Goal: Task Accomplishment & Management: Complete application form

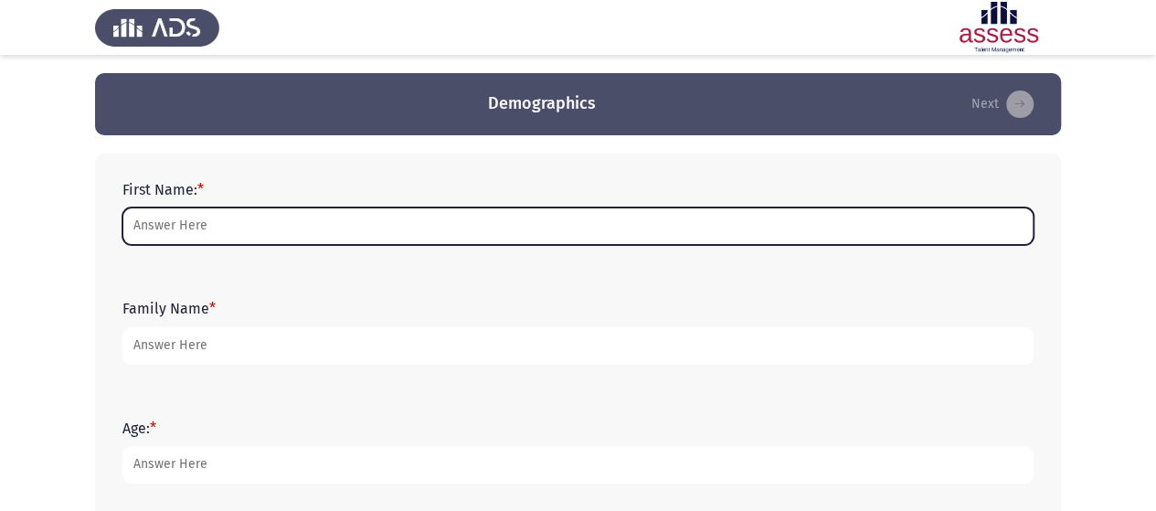
click at [381, 224] on input "First Name: *" at bounding box center [577, 225] width 911 height 37
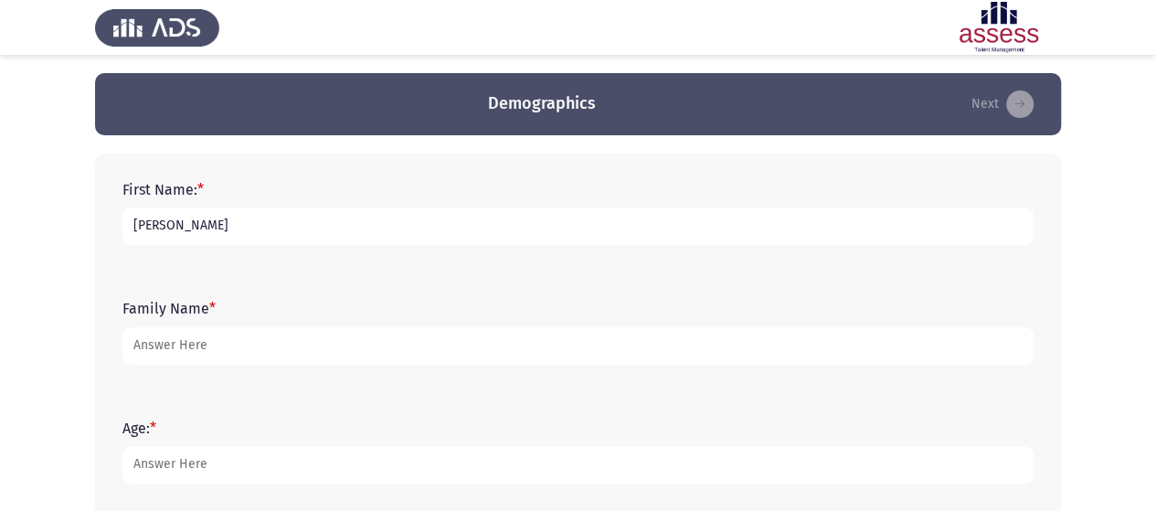
type input "[PERSON_NAME]"
type input "25"
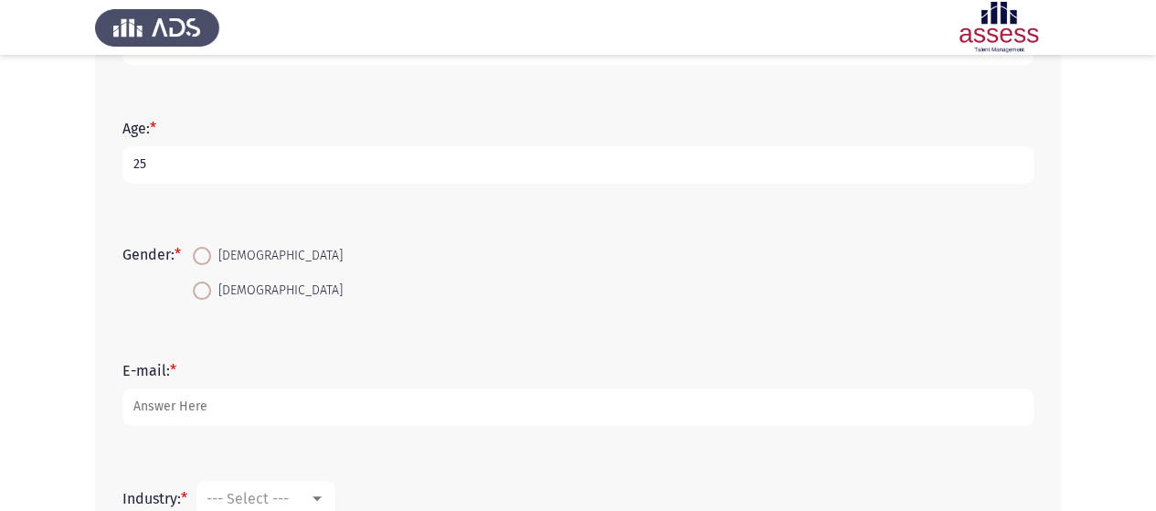
click at [202, 254] on span at bounding box center [202, 256] width 18 height 18
click at [202, 254] on input "[DEMOGRAPHIC_DATA]" at bounding box center [202, 256] width 18 height 18
radio input "true"
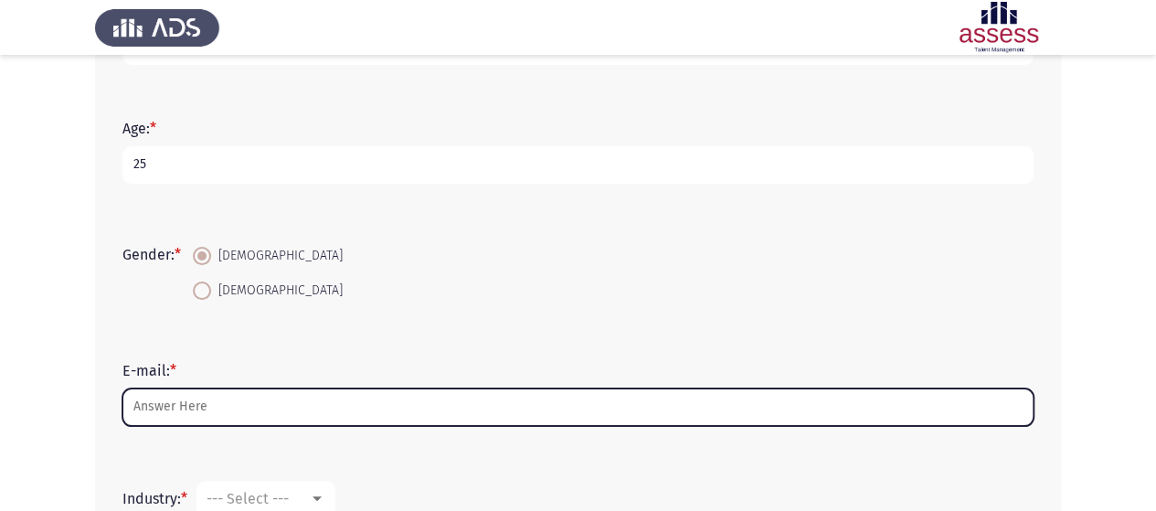
click at [196, 397] on input "E-mail: *" at bounding box center [577, 406] width 911 height 37
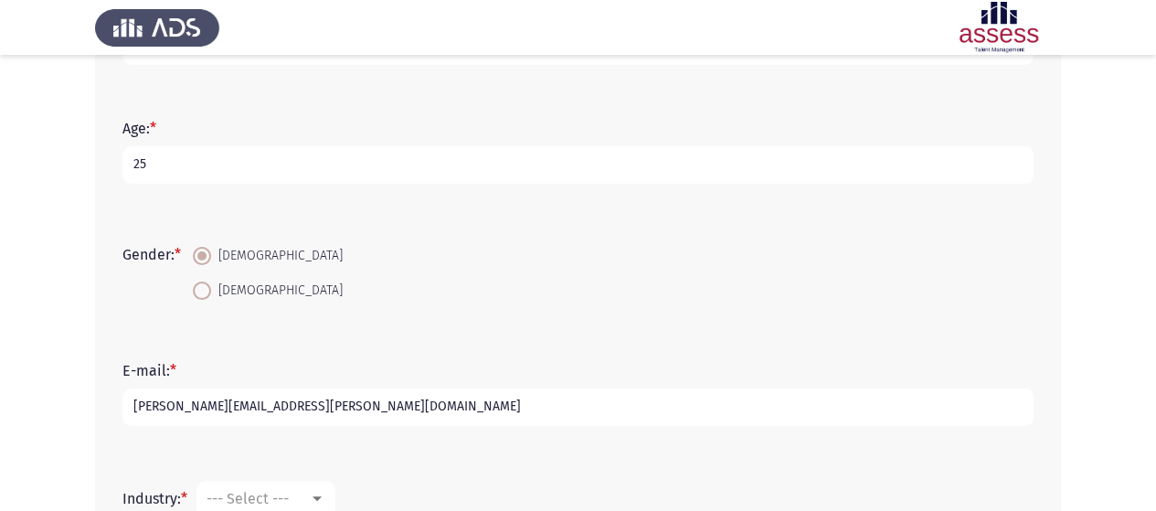
type input "[PERSON_NAME][EMAIL_ADDRESS][PERSON_NAME][DOMAIN_NAME]"
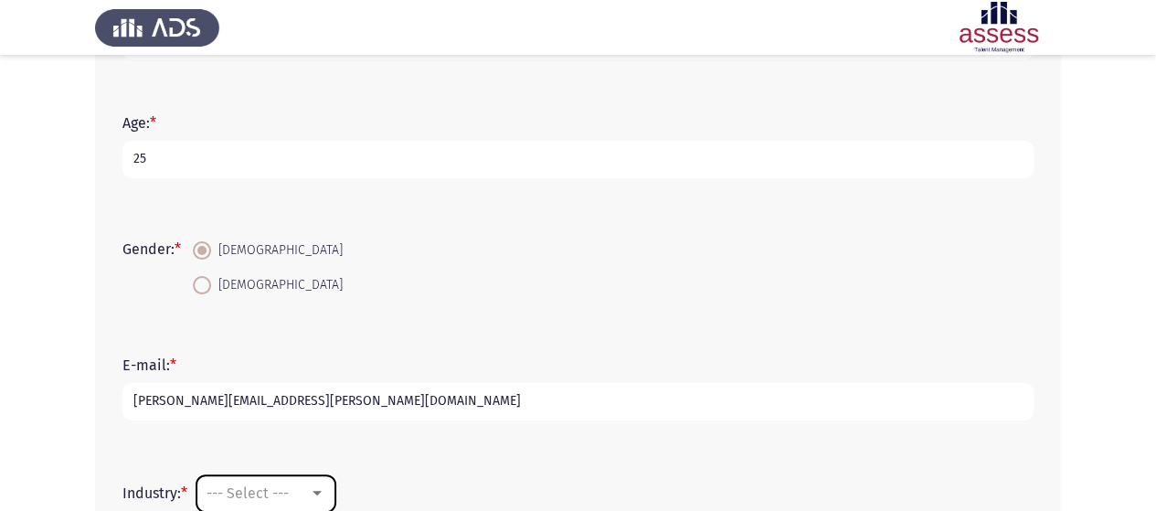
click at [261, 498] on span "--- Select ---" at bounding box center [248, 492] width 82 height 17
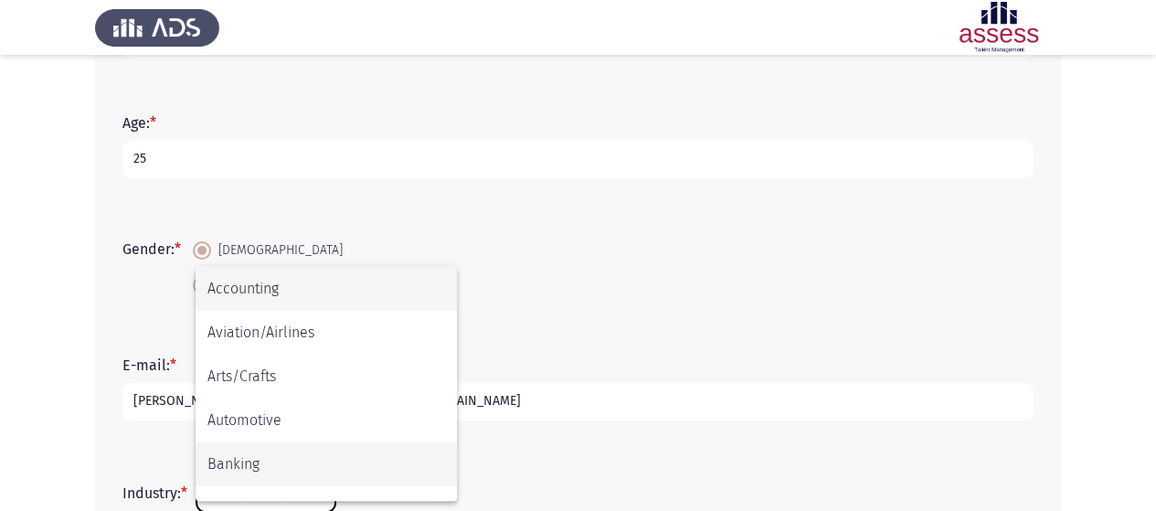
scroll to position [599, 0]
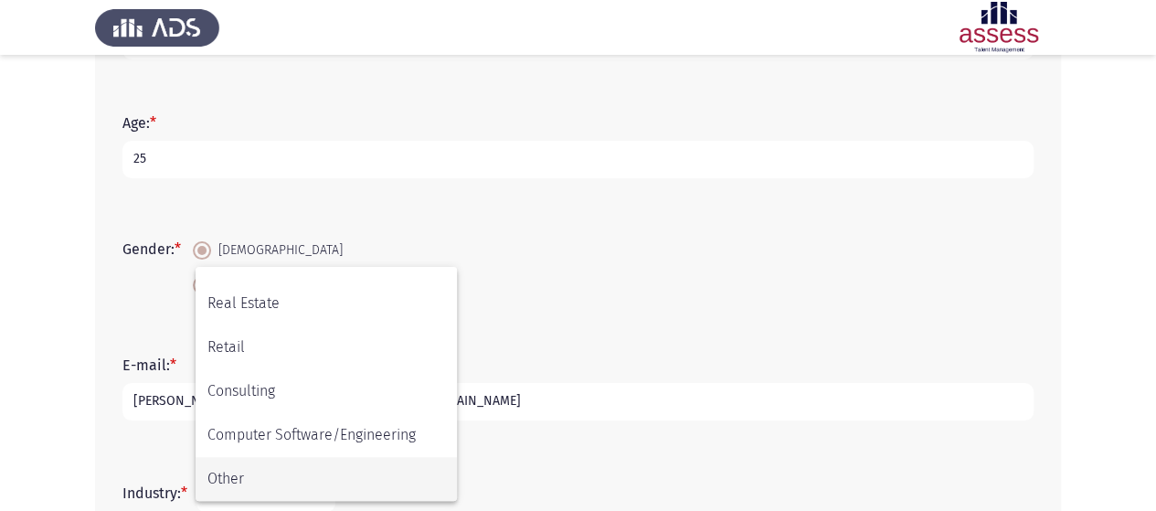
click at [293, 474] on span "Other" at bounding box center [326, 479] width 238 height 44
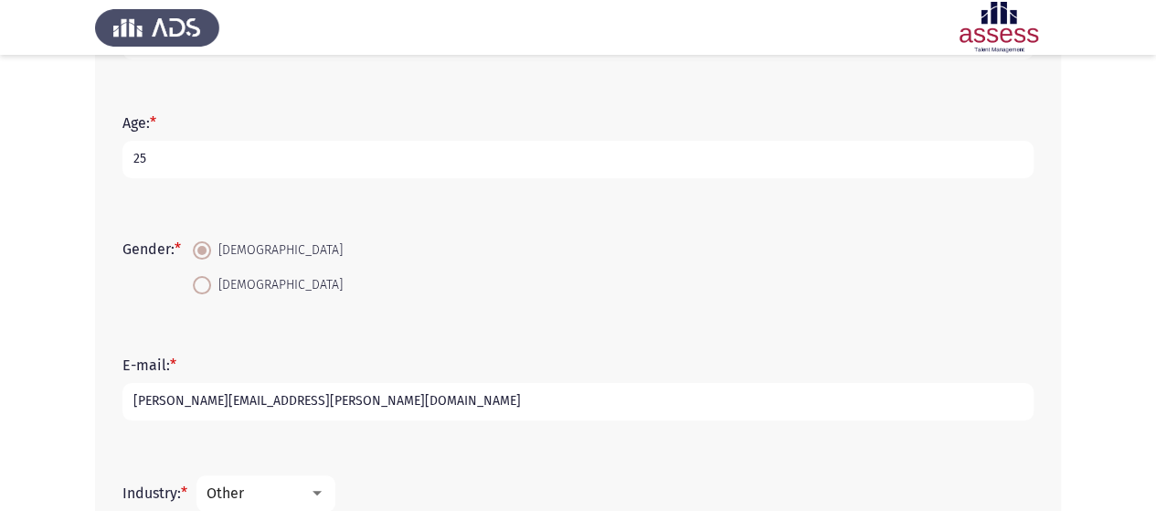
scroll to position [543, 0]
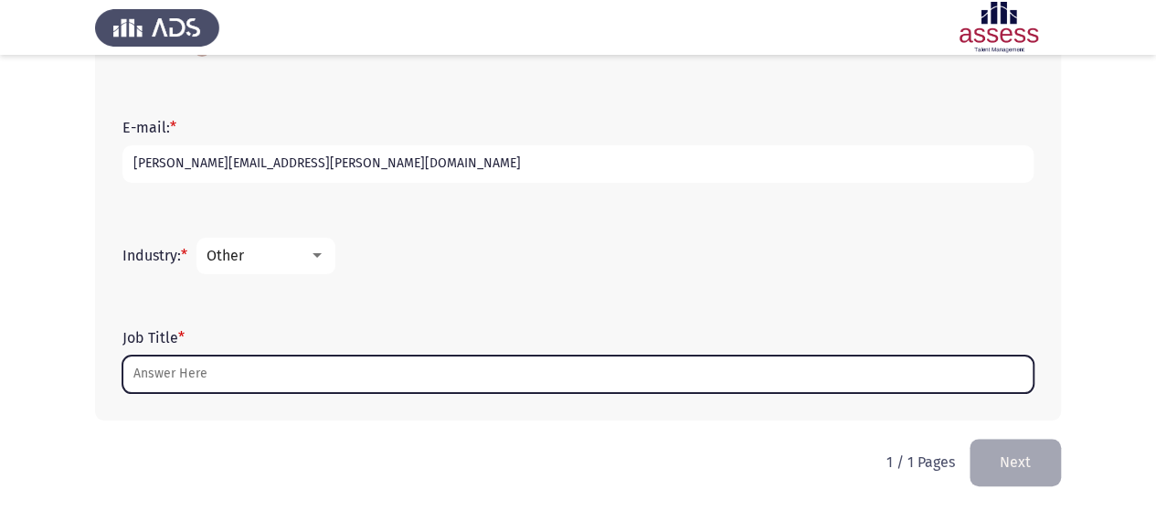
click at [373, 385] on input "Job Title *" at bounding box center [577, 373] width 911 height 37
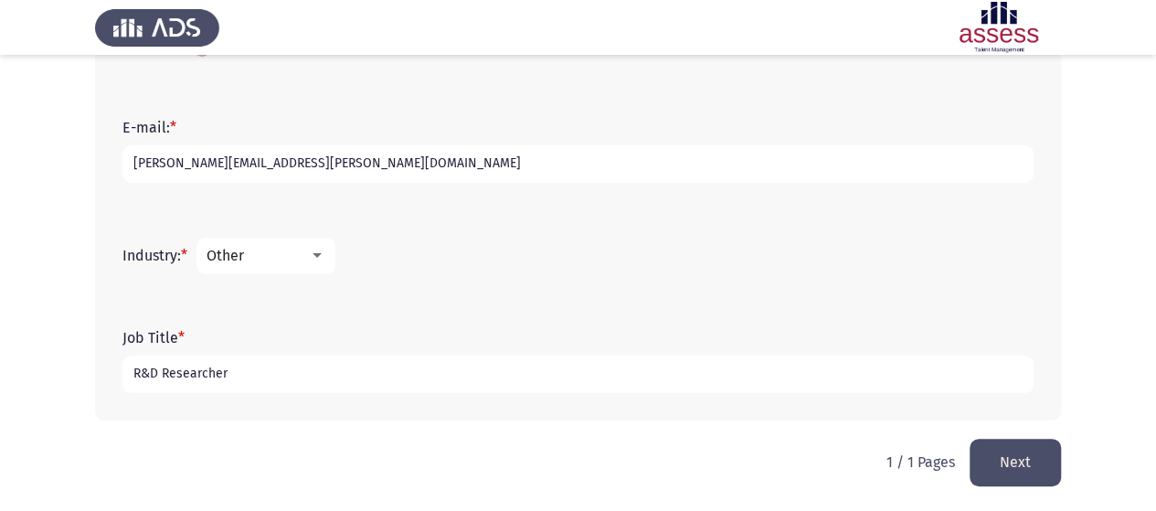
type input "R&D Researcher"
click at [1003, 454] on button "Next" at bounding box center [1015, 462] width 91 height 47
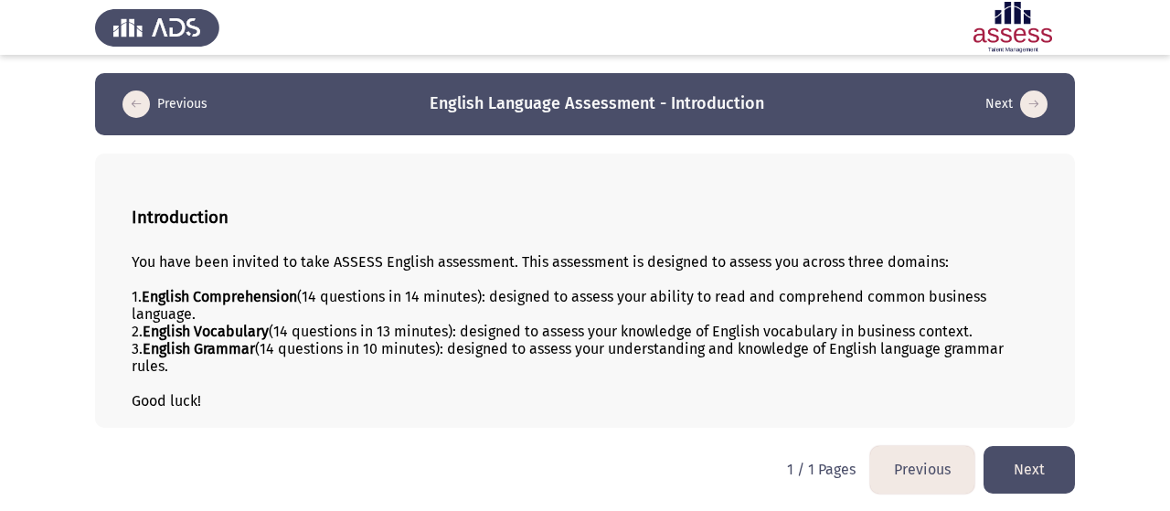
click at [1065, 465] on button "Next" at bounding box center [1028, 469] width 91 height 47
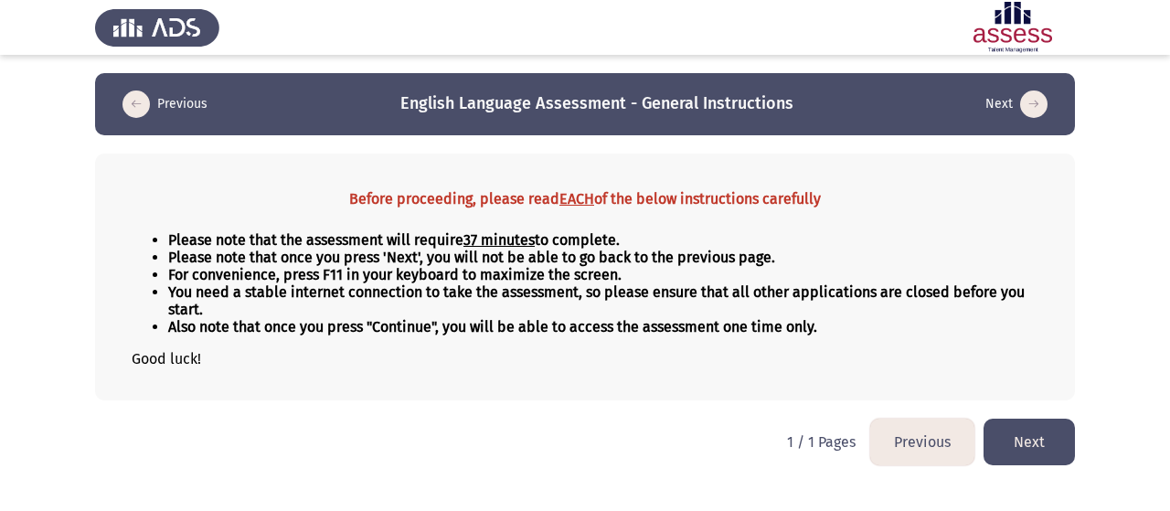
click at [1004, 454] on button "Next" at bounding box center [1028, 442] width 91 height 47
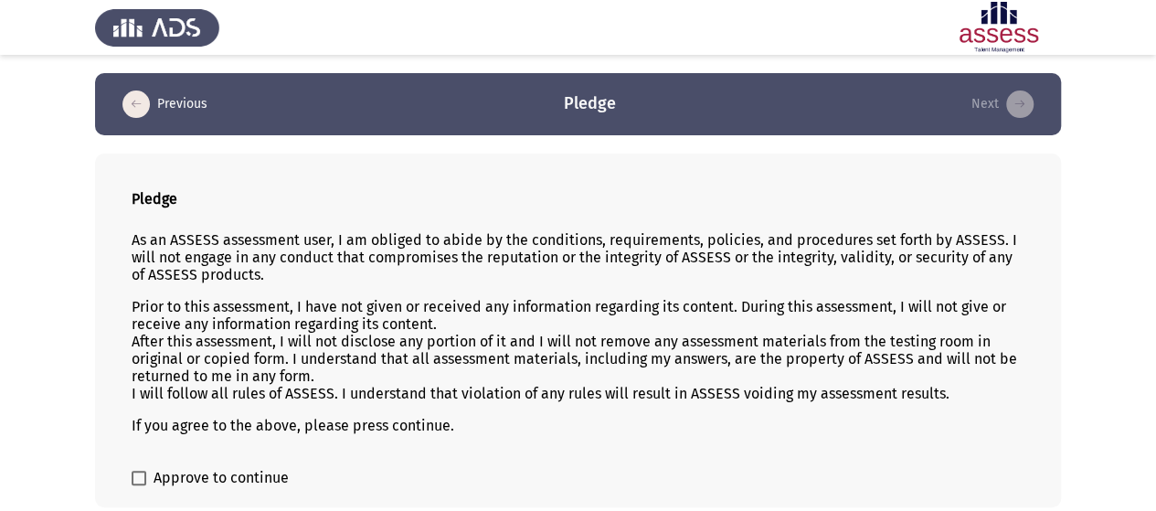
scroll to position [76, 0]
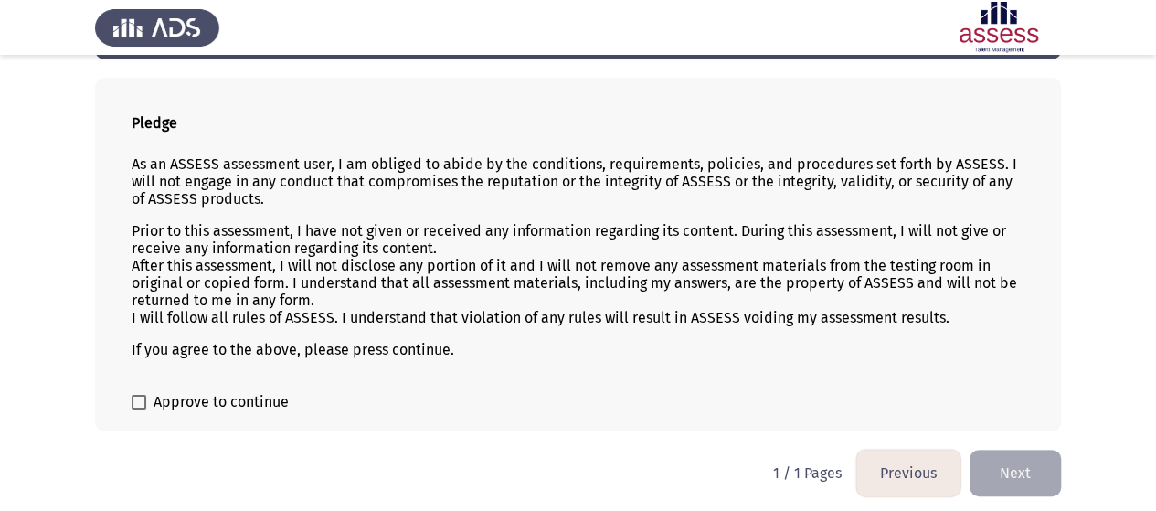
click at [313, 405] on form "Approve to continue" at bounding box center [578, 402] width 893 height 22
click at [255, 397] on span "Approve to continue" at bounding box center [221, 402] width 135 height 22
click at [139, 409] on input "Approve to continue" at bounding box center [138, 409] width 1 height 1
checkbox input "true"
click at [1027, 465] on button "Next" at bounding box center [1015, 473] width 91 height 47
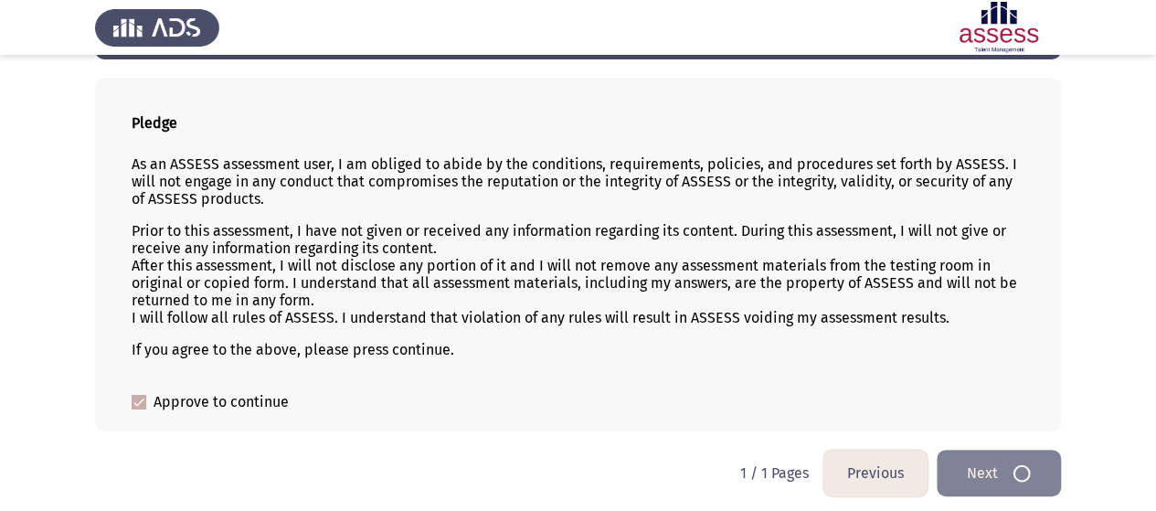
scroll to position [0, 0]
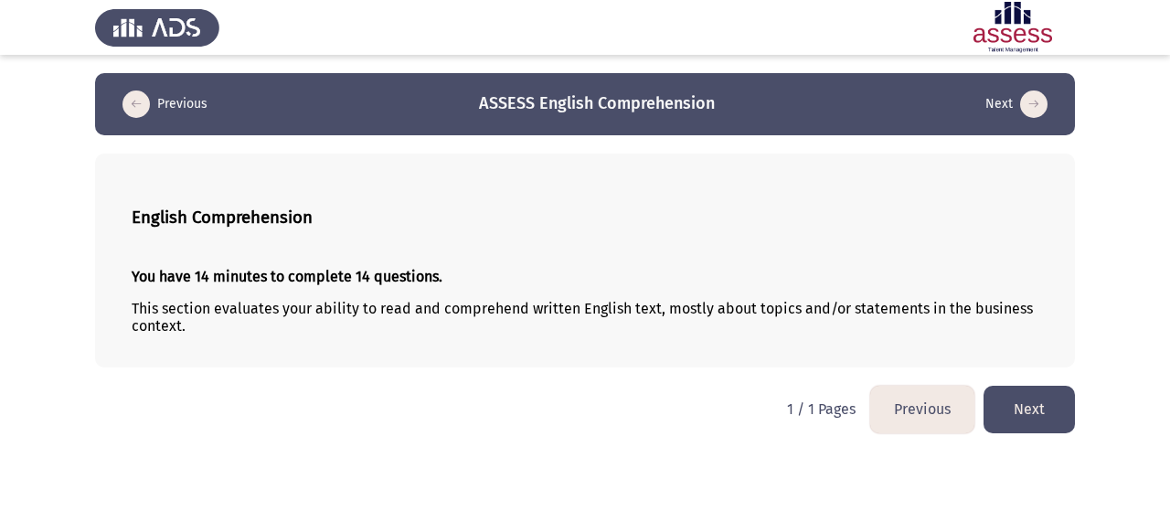
click at [1028, 400] on button "Next" at bounding box center [1028, 409] width 91 height 47
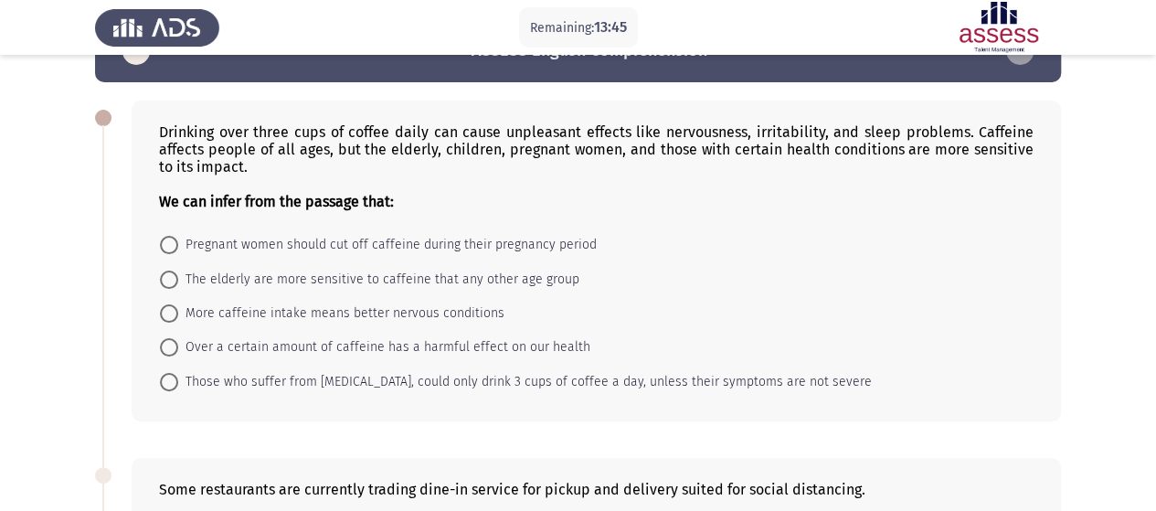
scroll to position [51, 0]
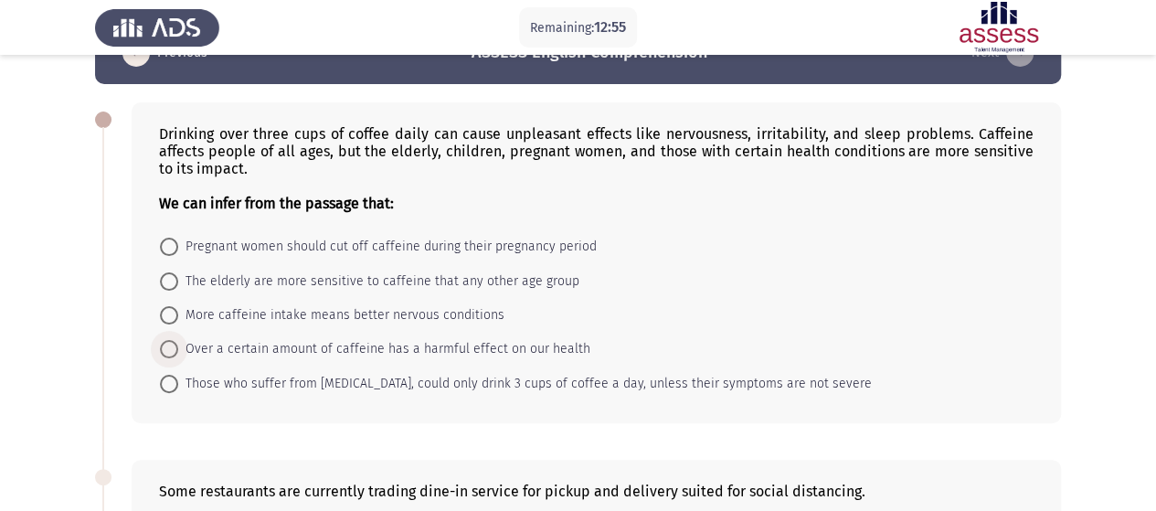
click at [472, 343] on span "Over a certain amount of caffeine has a harmful effect on our health" at bounding box center [384, 349] width 412 height 22
click at [178, 343] on input "Over a certain amount of caffeine has a harmful effect on our health" at bounding box center [169, 349] width 18 height 18
radio input "true"
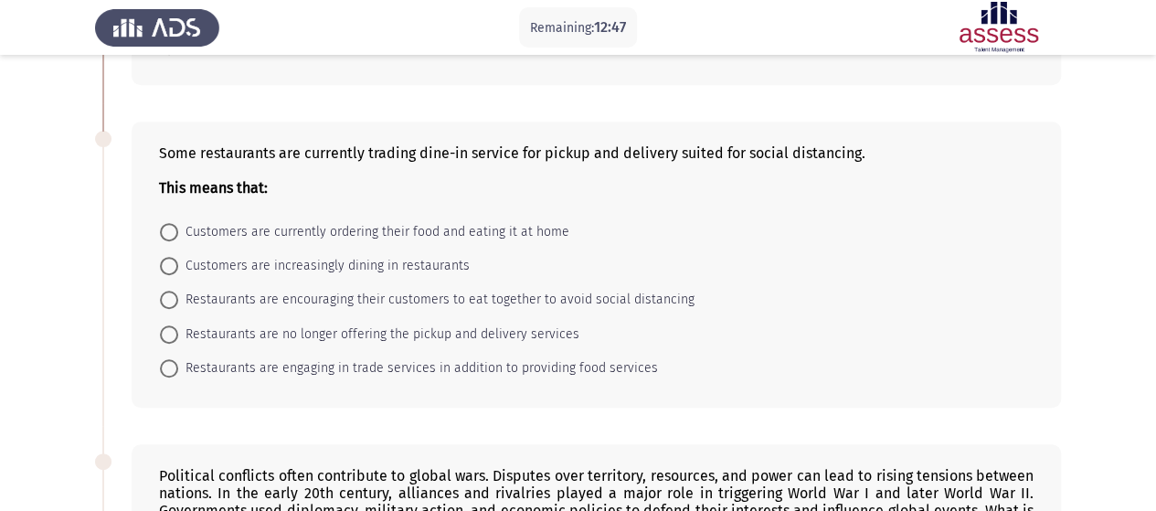
scroll to position [389, 0]
click at [442, 221] on span "Customers are currently ordering their food and eating it at home" at bounding box center [373, 230] width 391 height 22
click at [178, 221] on input "Customers are currently ordering their food and eating it at home" at bounding box center [169, 230] width 18 height 18
radio input "true"
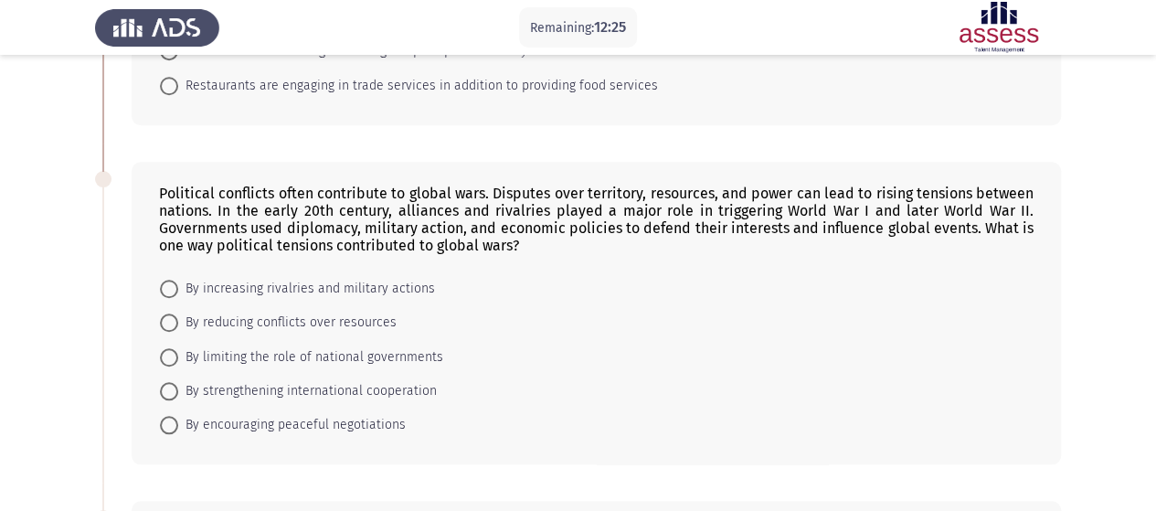
scroll to position [671, 0]
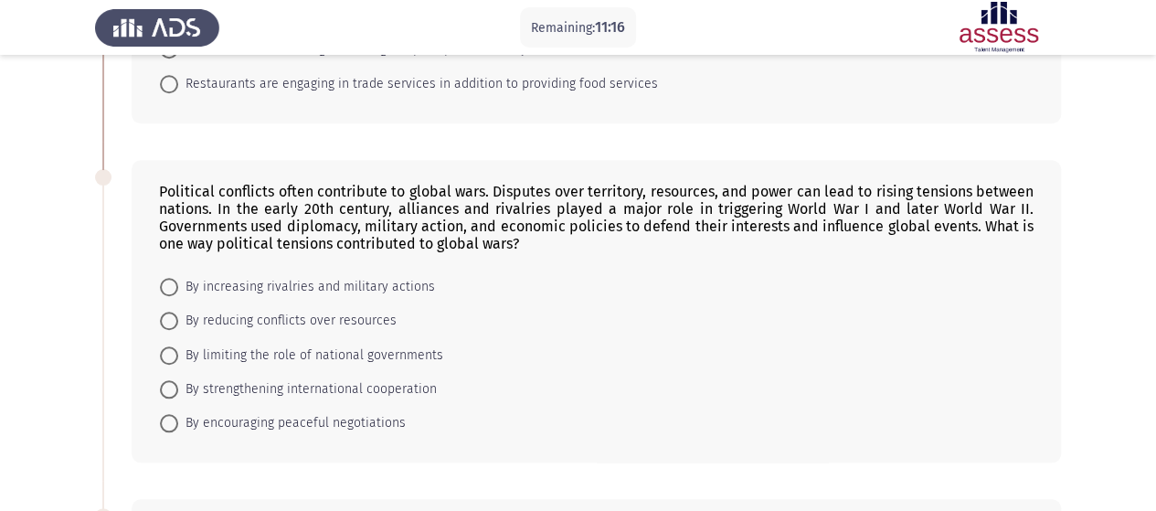
click at [278, 288] on span "By increasing rivalries and military actions" at bounding box center [306, 287] width 257 height 22
click at [178, 288] on input "By increasing rivalries and military actions" at bounding box center [169, 287] width 18 height 18
radio input "true"
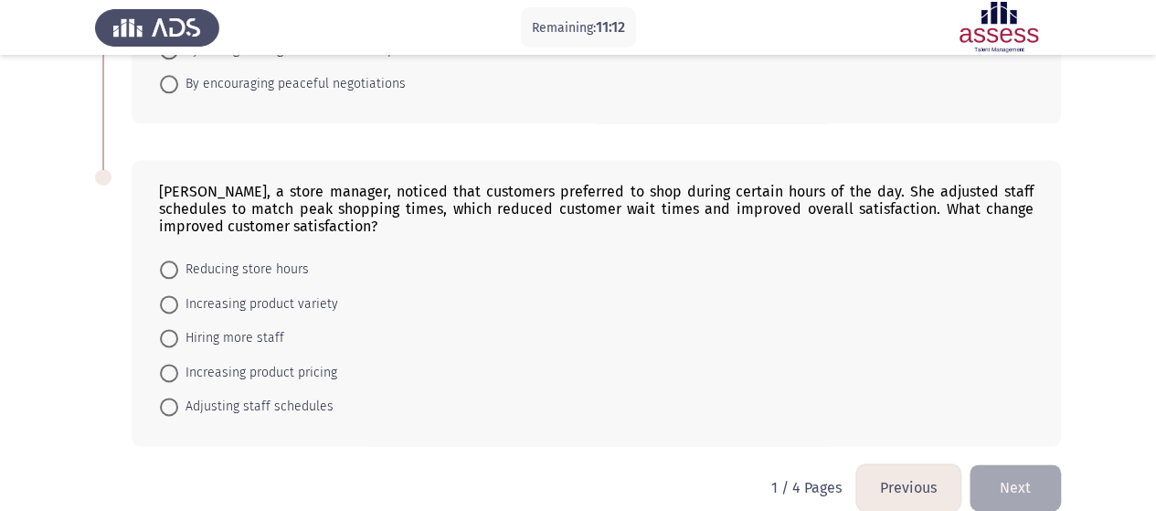
scroll to position [1009, 0]
click at [254, 396] on span "Adjusting staff schedules" at bounding box center [255, 407] width 155 height 22
click at [178, 397] on input "Adjusting staff schedules" at bounding box center [169, 406] width 18 height 18
radio input "true"
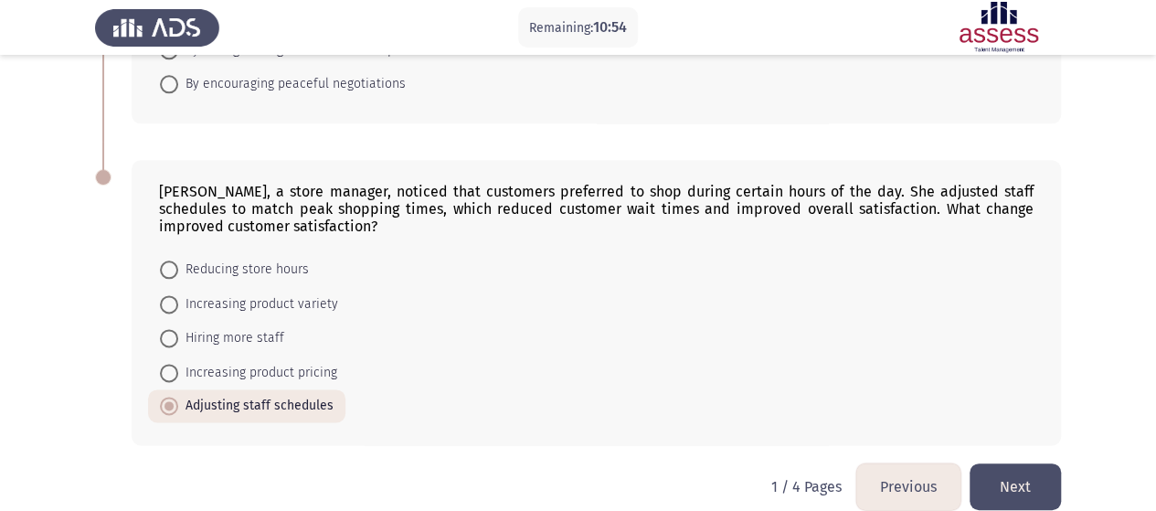
click at [999, 474] on button "Next" at bounding box center [1015, 486] width 91 height 47
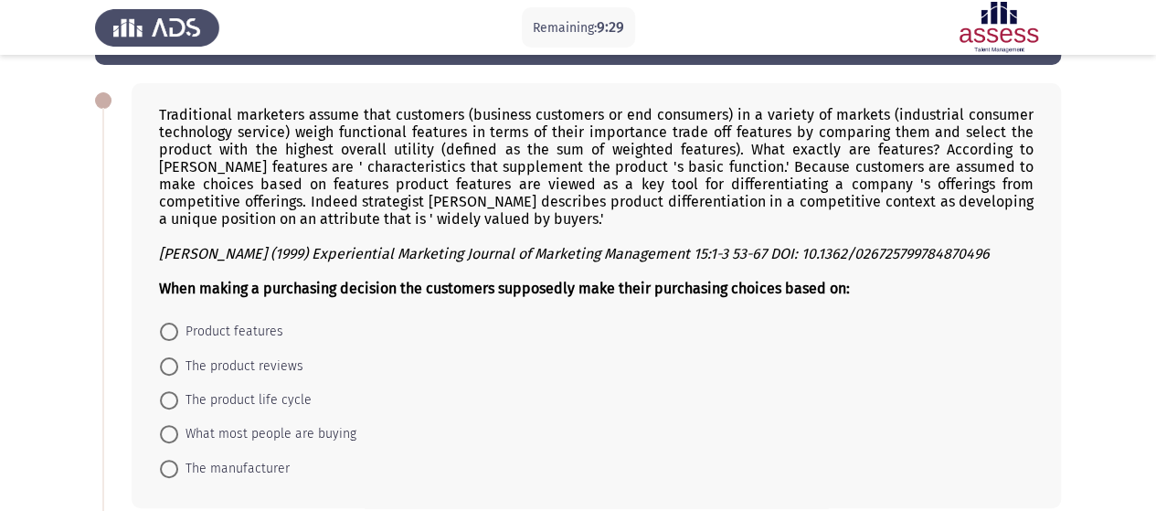
scroll to position [98, 0]
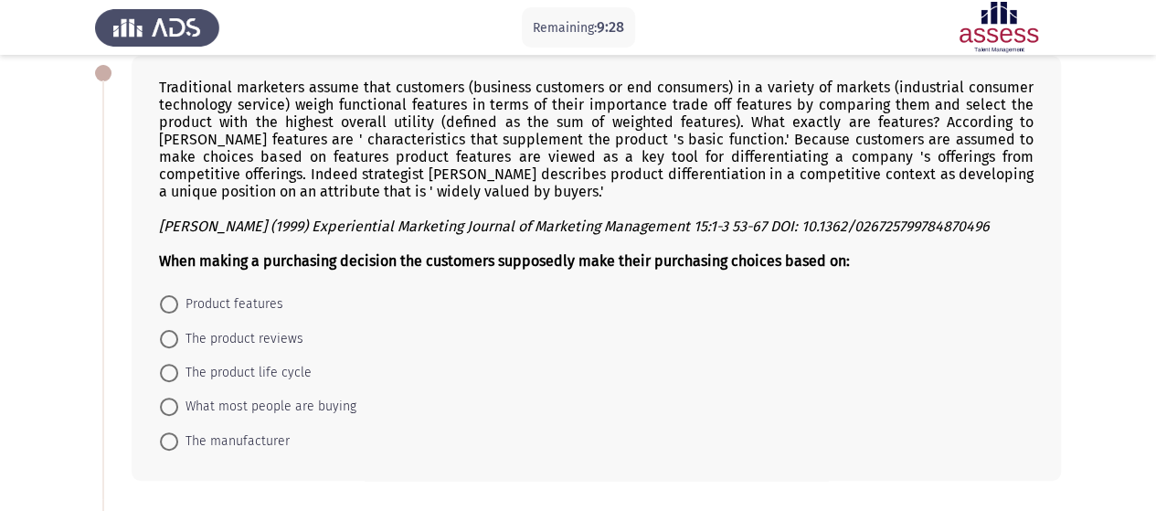
click at [316, 408] on span "What most people are buying" at bounding box center [267, 407] width 178 height 22
click at [178, 408] on input "What most people are buying" at bounding box center [169, 406] width 18 height 18
radio input "true"
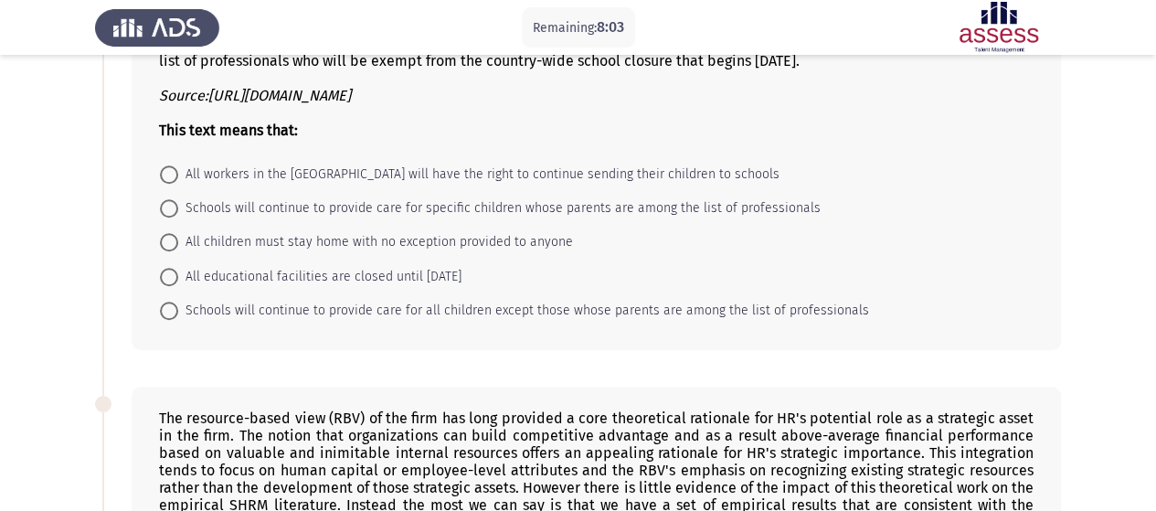
scroll to position [601, 0]
click at [275, 300] on span "Schools will continue to provide care for all children except those whose paren…" at bounding box center [523, 311] width 691 height 22
click at [178, 302] on input "Schools will continue to provide care for all children except those whose paren…" at bounding box center [169, 311] width 18 height 18
radio input "true"
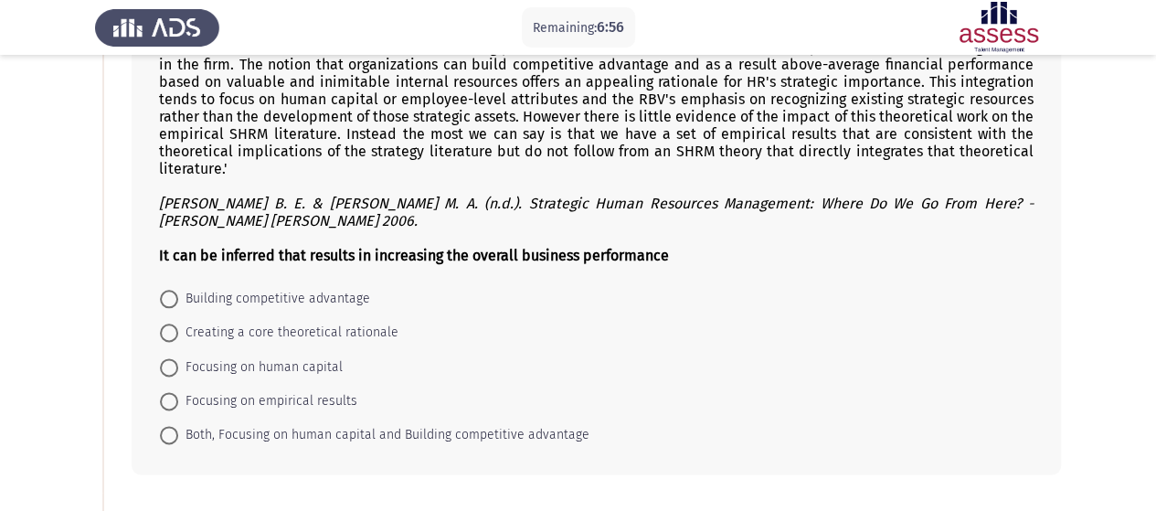
scroll to position [1001, 0]
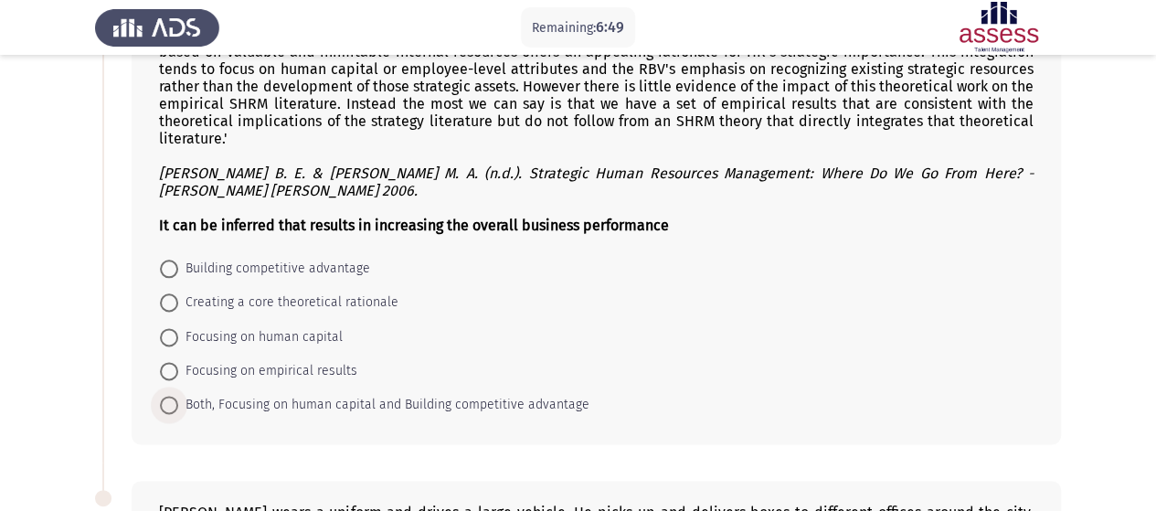
click at [369, 394] on span "Both, Focusing on human capital and Building competitive advantage" at bounding box center [383, 405] width 411 height 22
click at [178, 396] on input "Both, Focusing on human capital and Building competitive advantage" at bounding box center [169, 405] width 18 height 18
radio input "true"
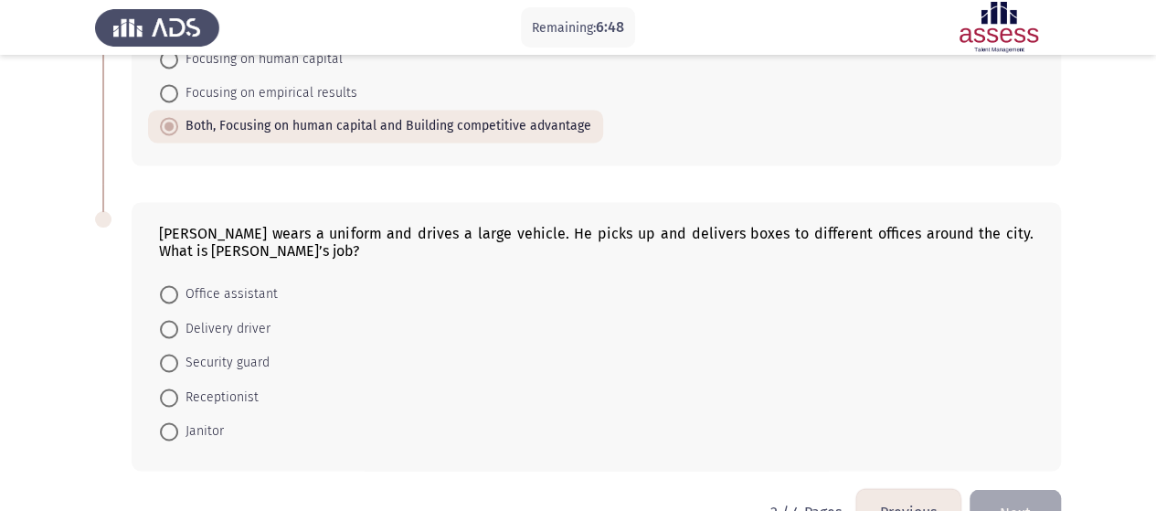
scroll to position [1314, 0]
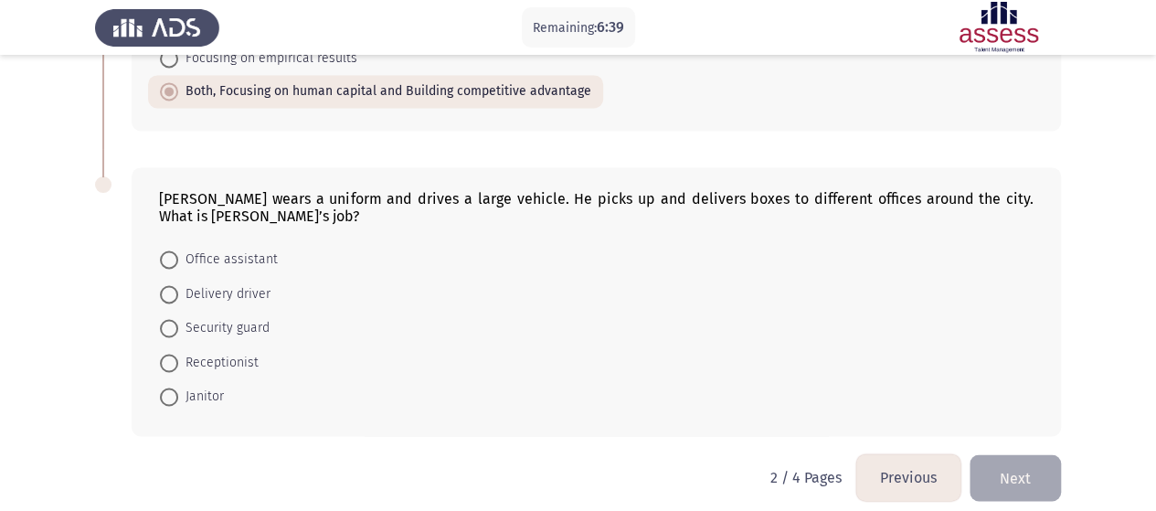
click at [233, 283] on span "Delivery driver" at bounding box center [224, 294] width 92 height 22
click at [178, 285] on input "Delivery driver" at bounding box center [169, 294] width 18 height 18
radio input "true"
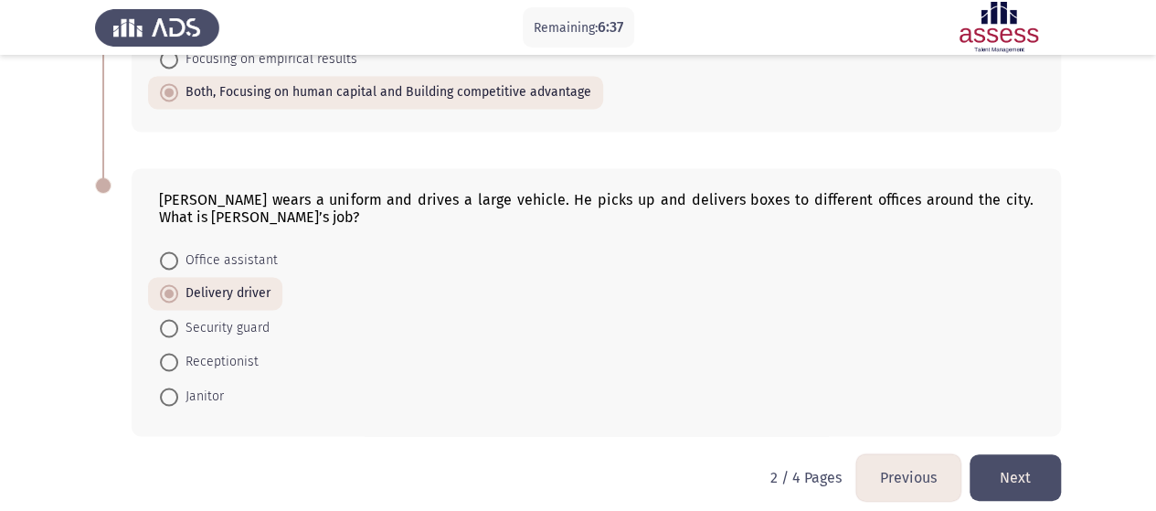
click at [1018, 454] on button "Next" at bounding box center [1015, 477] width 91 height 47
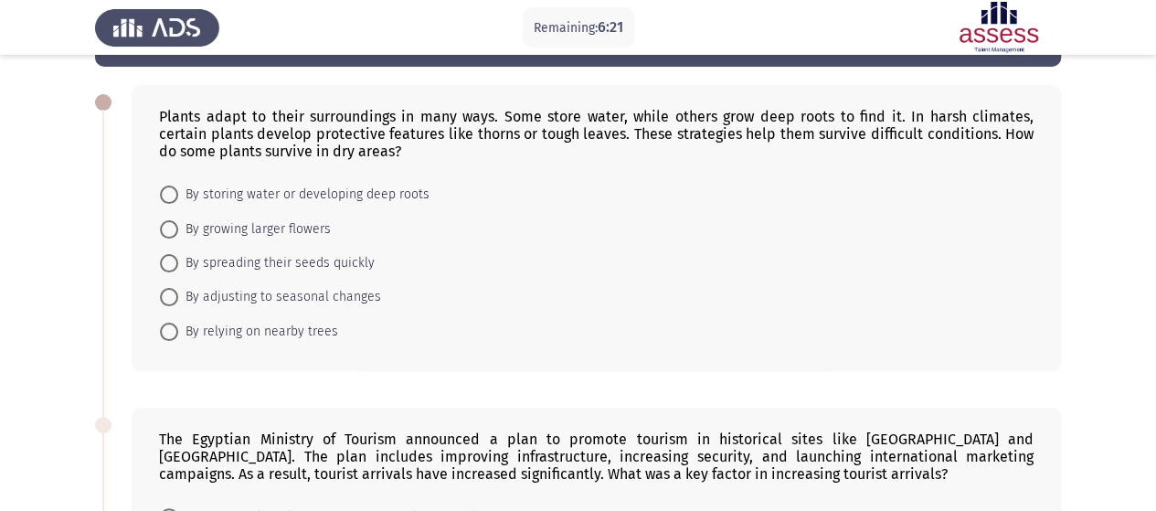
scroll to position [70, 0]
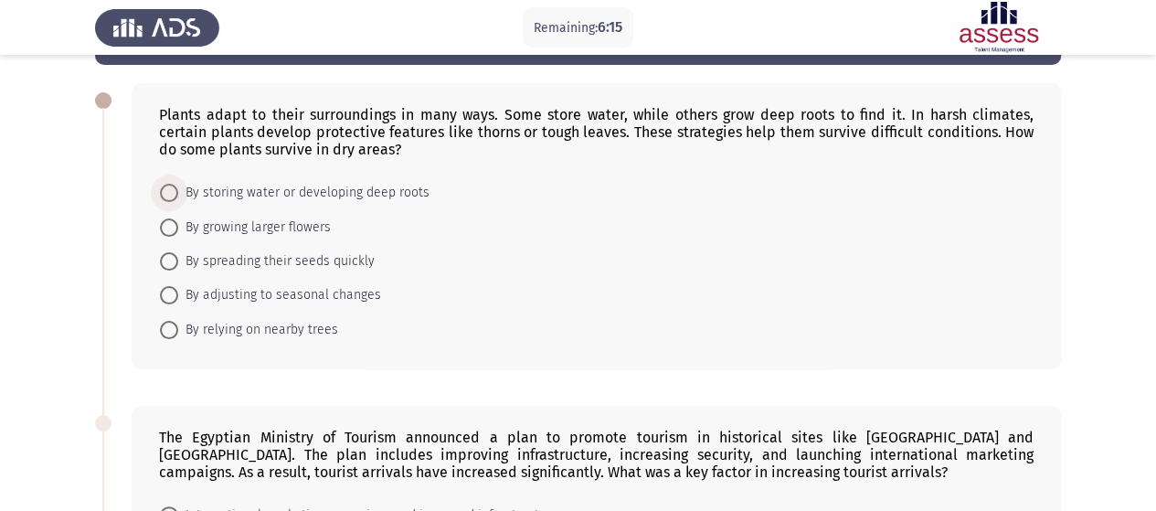
click at [373, 187] on span "By storing water or developing deep roots" at bounding box center [303, 193] width 251 height 22
click at [178, 187] on input "By storing water or developing deep roots" at bounding box center [169, 193] width 18 height 18
radio input "true"
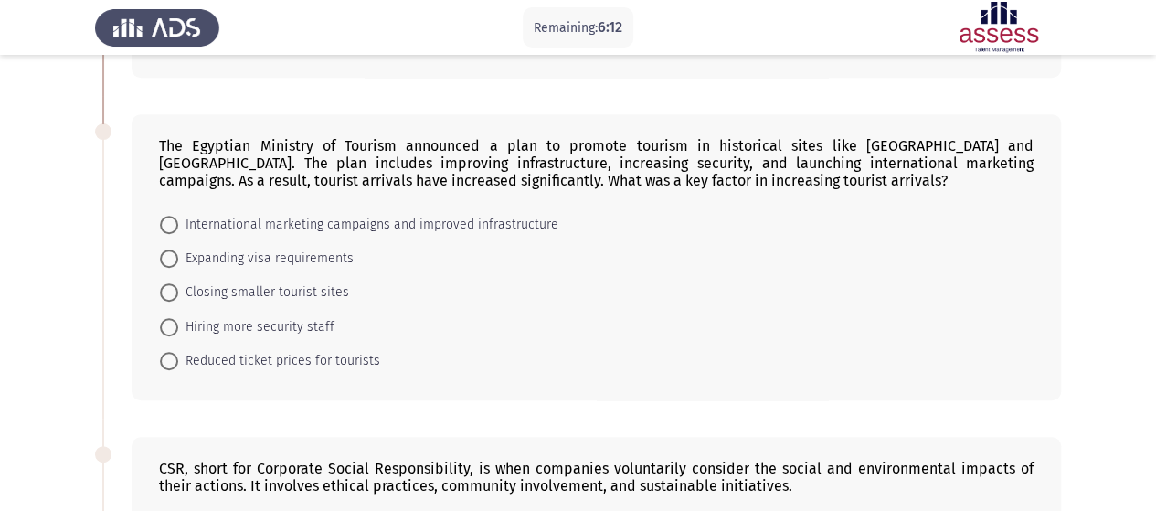
scroll to position [363, 0]
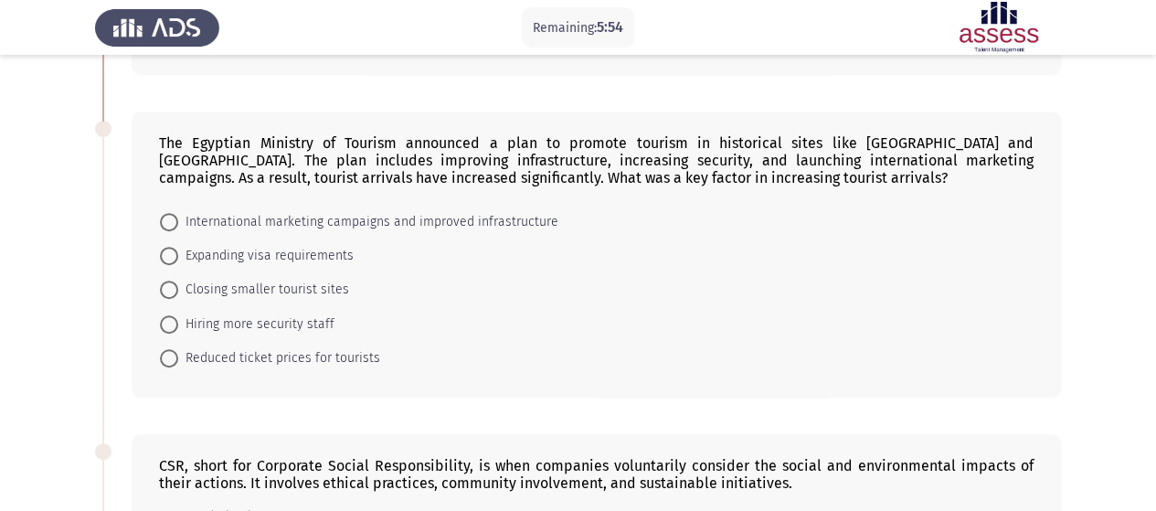
click at [360, 221] on span "International marketing campaigns and improved infrastructure" at bounding box center [368, 222] width 380 height 22
click at [178, 221] on input "International marketing campaigns and improved infrastructure" at bounding box center [169, 222] width 18 height 18
radio input "true"
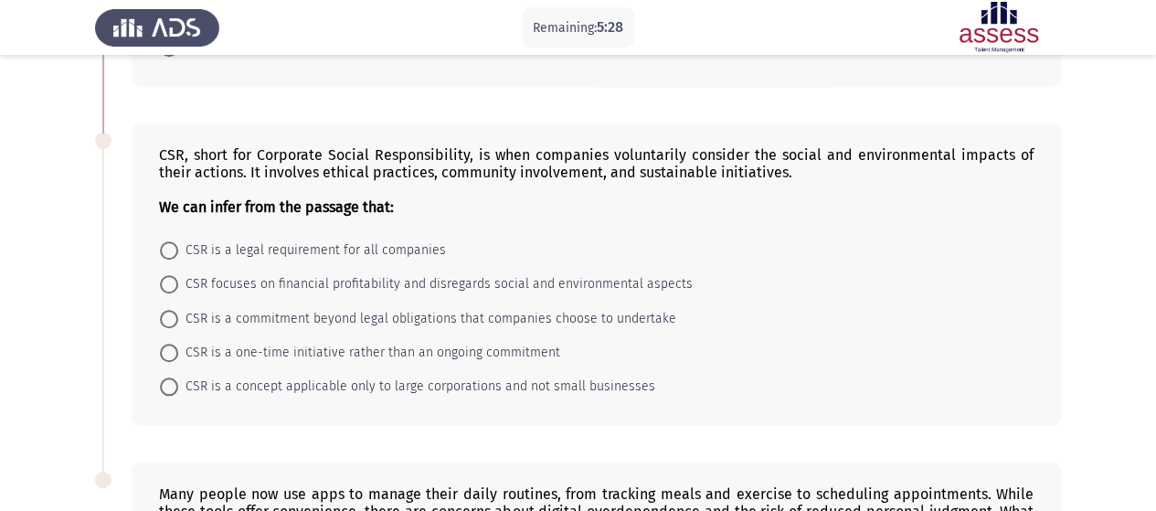
scroll to position [687, 0]
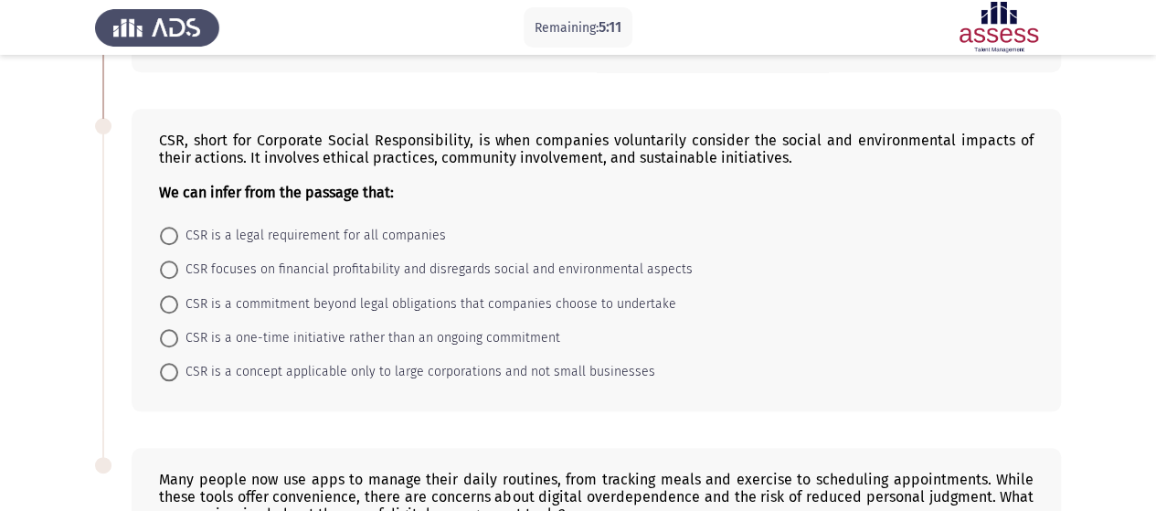
click at [503, 299] on span "CSR is a commitment beyond legal obligations that companies choose to undertake" at bounding box center [427, 304] width 498 height 22
click at [178, 299] on input "CSR is a commitment beyond legal obligations that companies choose to undertake" at bounding box center [169, 304] width 18 height 18
radio input "true"
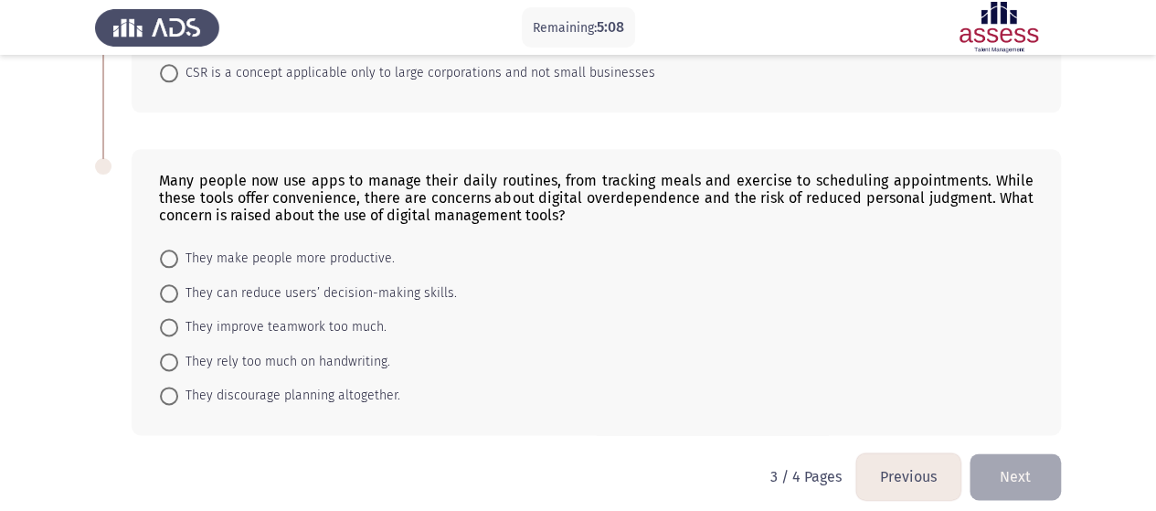
scroll to position [991, 0]
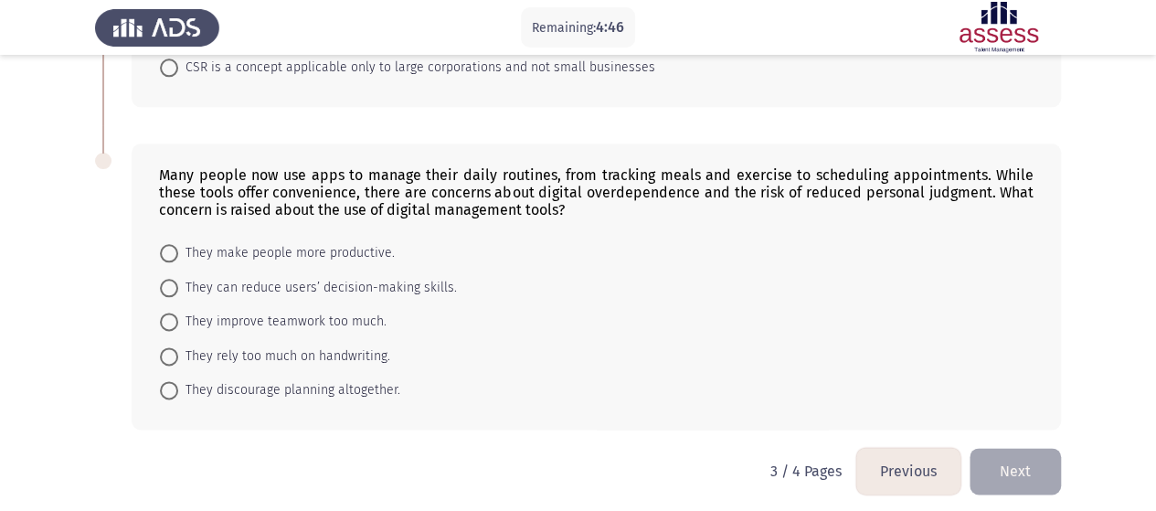
click at [386, 286] on span "They can reduce users’ decision-making skills." at bounding box center [317, 288] width 279 height 22
click at [178, 286] on input "They can reduce users’ decision-making skills." at bounding box center [169, 288] width 18 height 18
radio input "true"
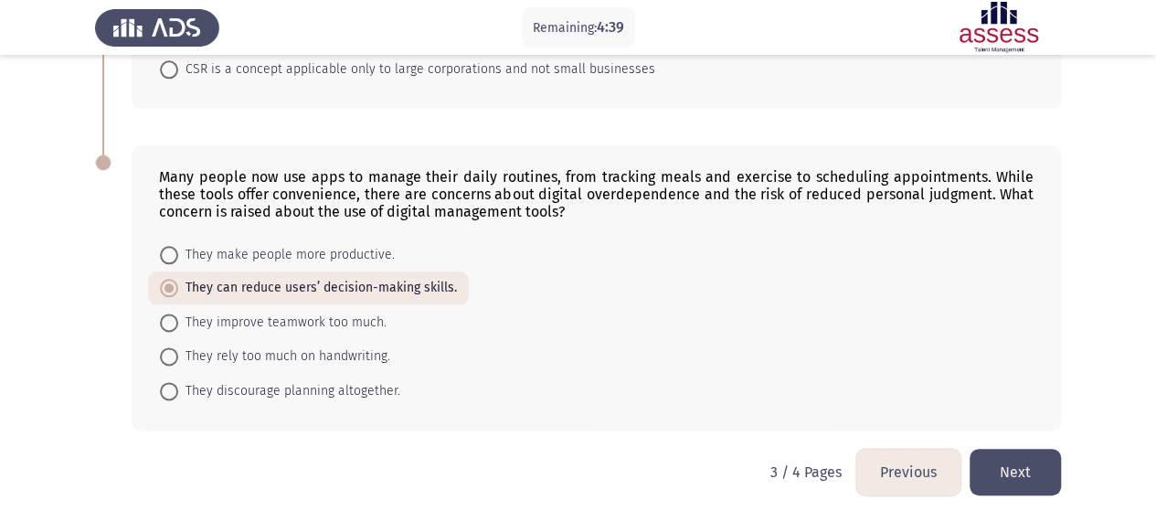
click at [1006, 449] on button "Next" at bounding box center [1015, 472] width 91 height 47
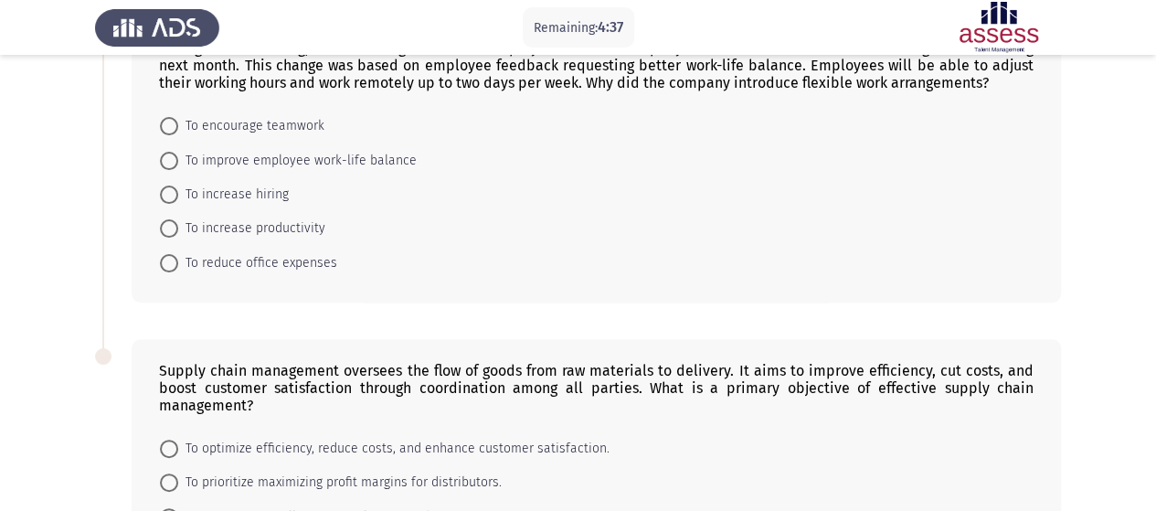
scroll to position [0, 0]
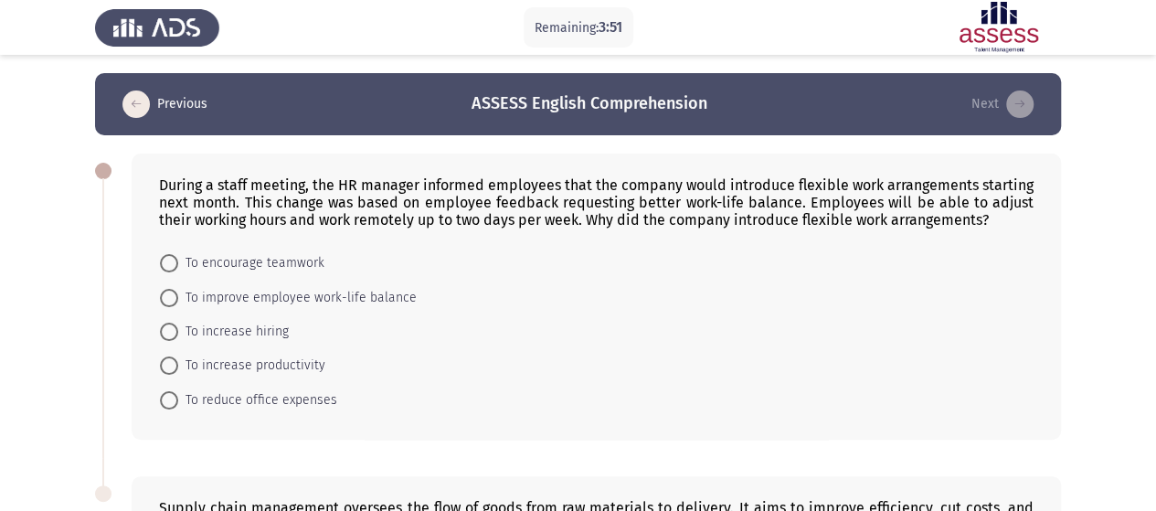
click at [223, 297] on span "To improve employee work-life balance" at bounding box center [297, 298] width 238 height 22
click at [178, 297] on input "To improve employee work-life balance" at bounding box center [169, 298] width 18 height 18
radio input "true"
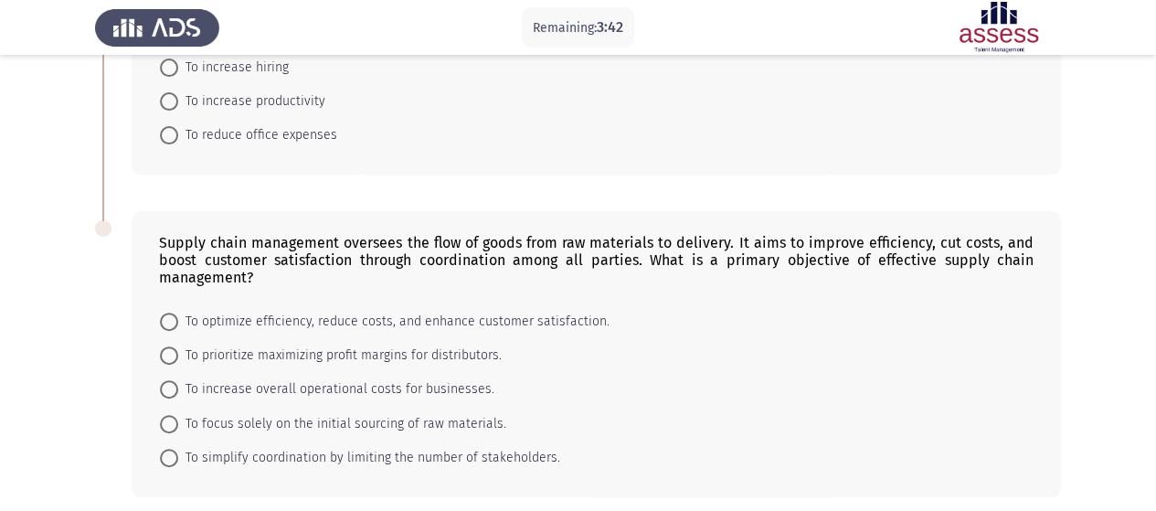
scroll to position [335, 0]
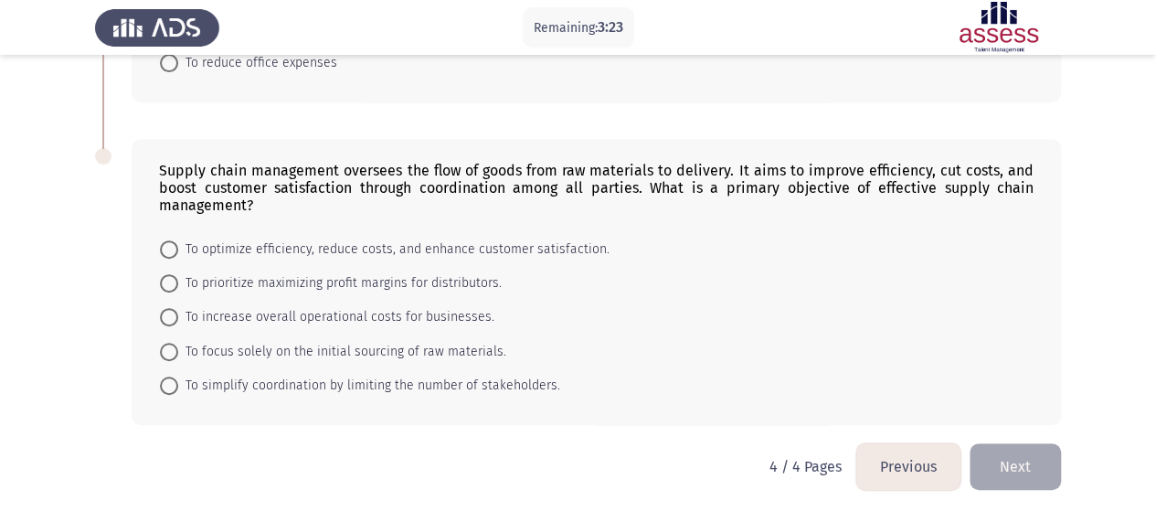
click at [514, 243] on span "To optimize efficiency, reduce costs, and enhance customer satisfaction." at bounding box center [393, 249] width 431 height 22
click at [178, 243] on input "To optimize efficiency, reduce costs, and enhance customer satisfaction." at bounding box center [169, 249] width 18 height 18
radio input "true"
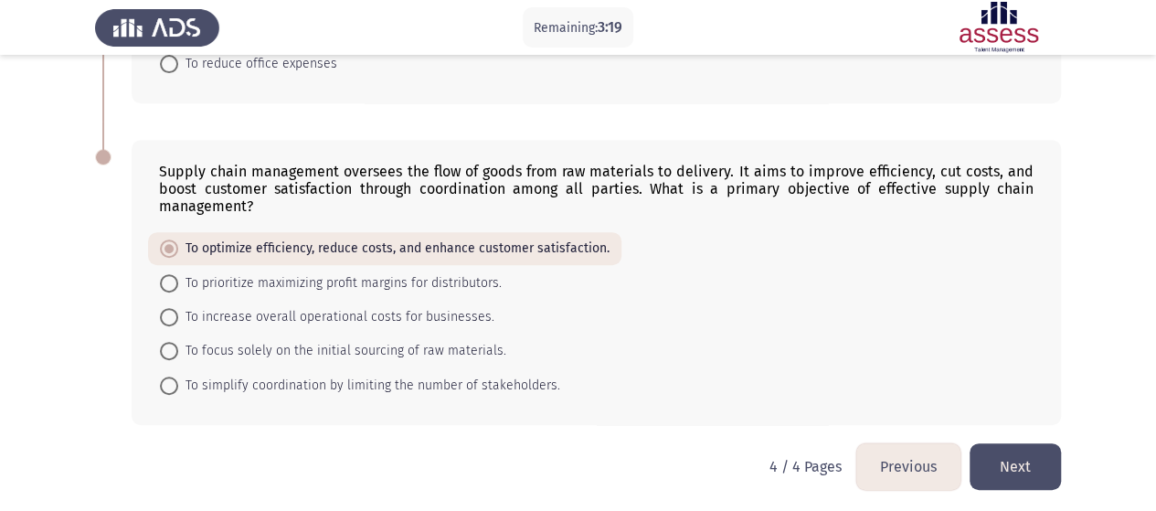
click at [1007, 457] on button "Next" at bounding box center [1015, 466] width 91 height 47
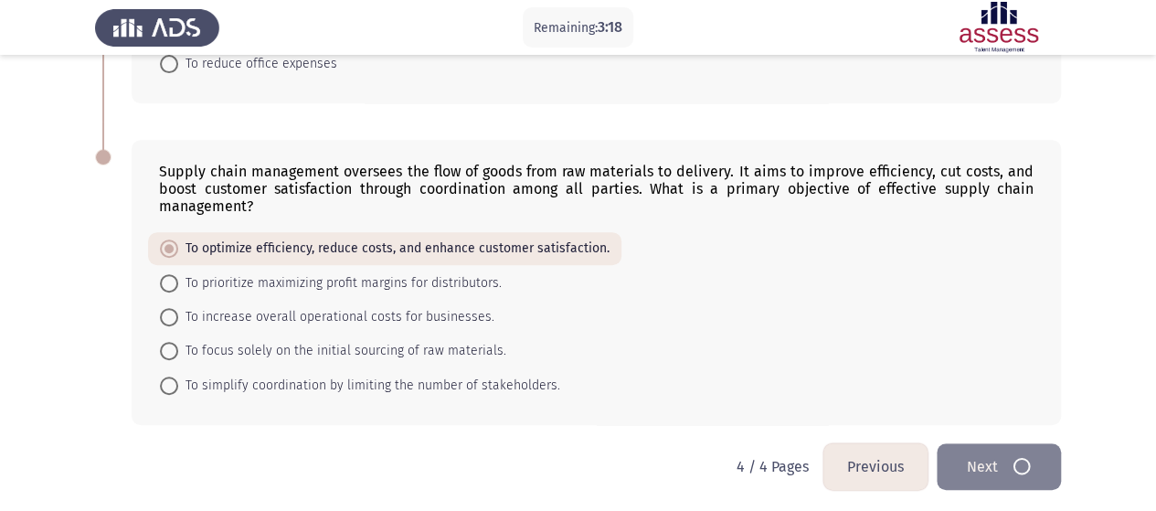
scroll to position [0, 0]
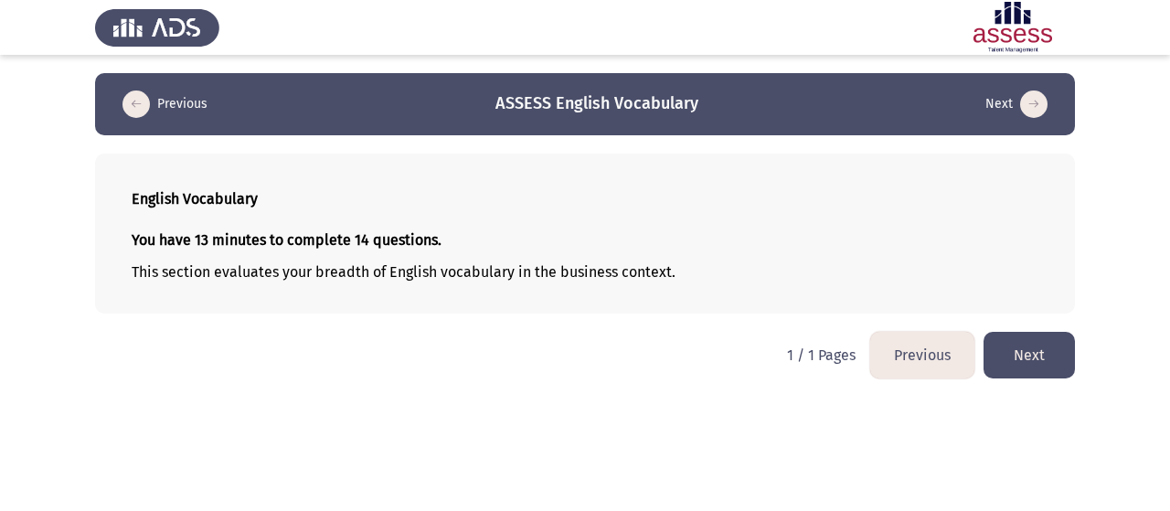
click at [1041, 357] on button "Next" at bounding box center [1028, 355] width 91 height 47
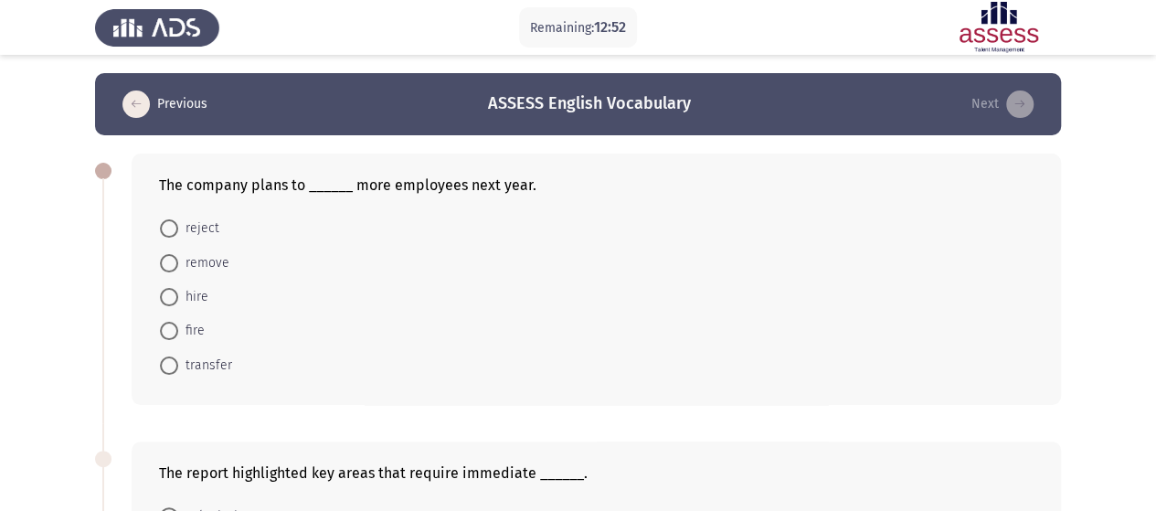
click at [196, 293] on span "hire" at bounding box center [193, 297] width 30 height 22
click at [178, 293] on input "hire" at bounding box center [169, 297] width 18 height 18
radio input "true"
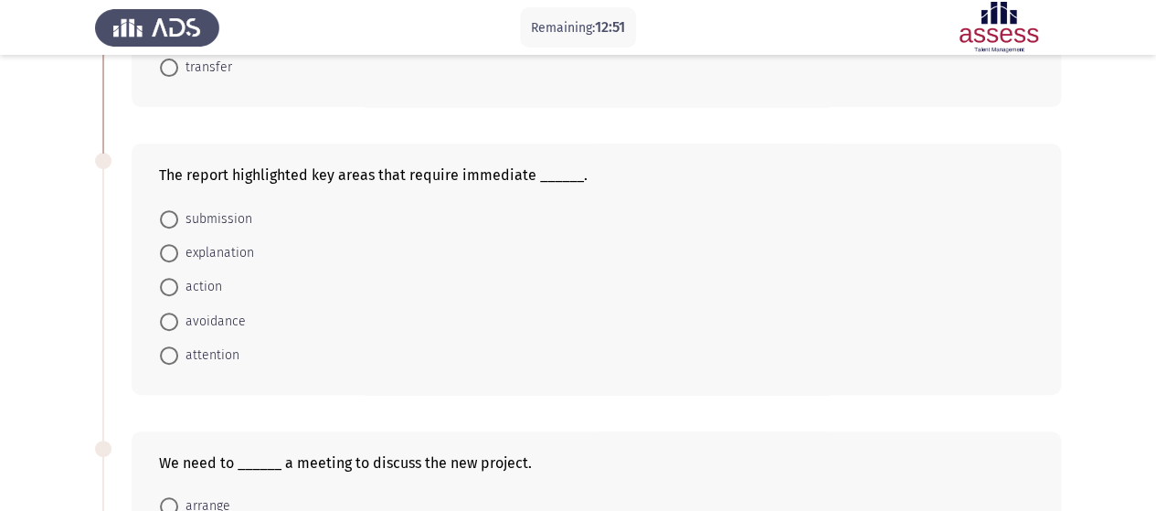
scroll to position [297, 0]
click at [200, 275] on span "action" at bounding box center [200, 286] width 44 height 22
click at [178, 277] on input "action" at bounding box center [169, 286] width 18 height 18
radio input "true"
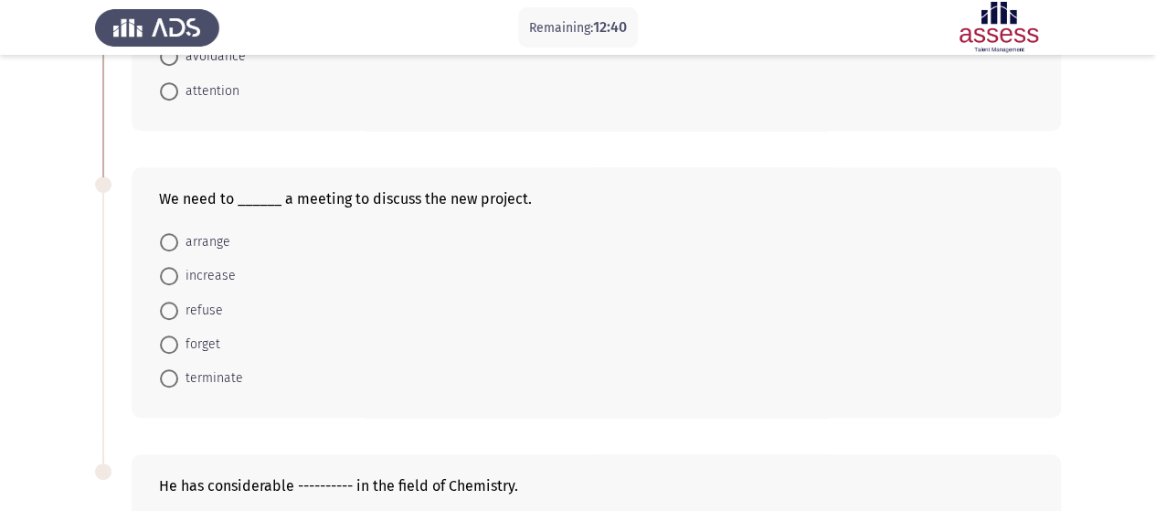
scroll to position [569, 0]
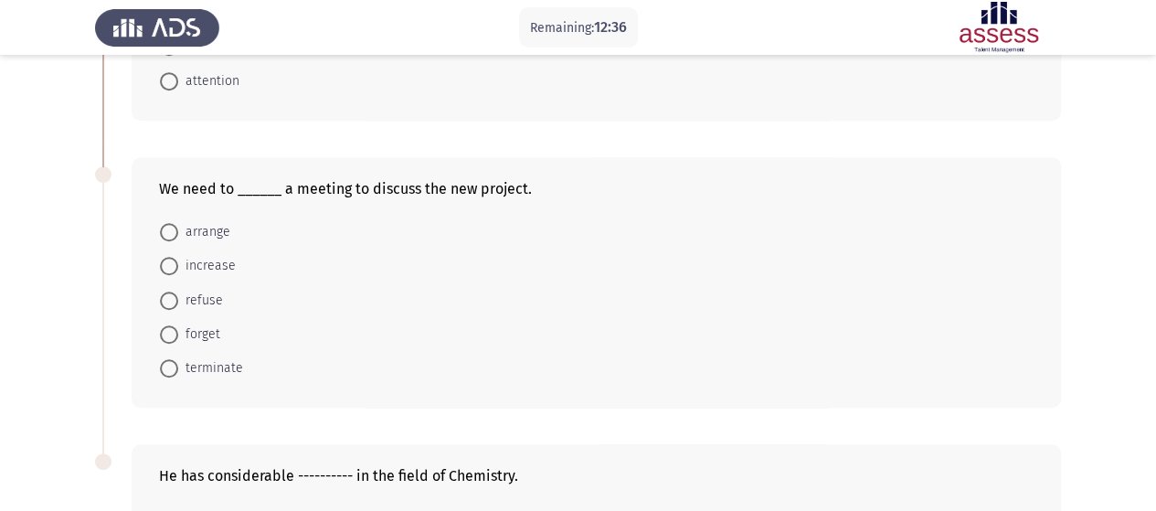
click at [212, 224] on span "arrange" at bounding box center [204, 232] width 52 height 22
click at [178, 224] on input "arrange" at bounding box center [169, 232] width 18 height 18
radio input "true"
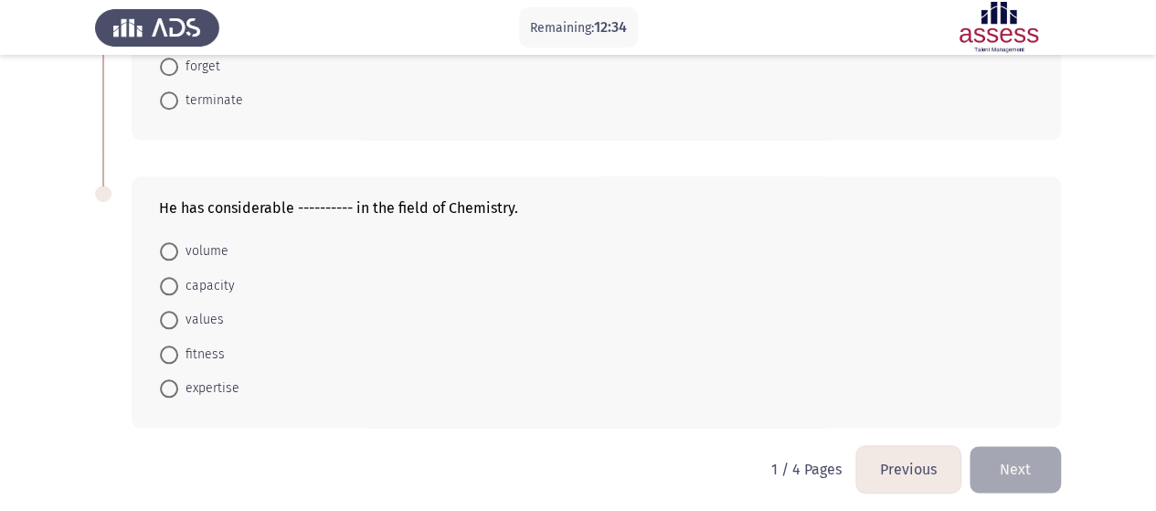
scroll to position [837, 0]
click at [212, 386] on span "expertise" at bounding box center [208, 387] width 61 height 22
click at [178, 386] on input "expertise" at bounding box center [169, 387] width 18 height 18
radio input "true"
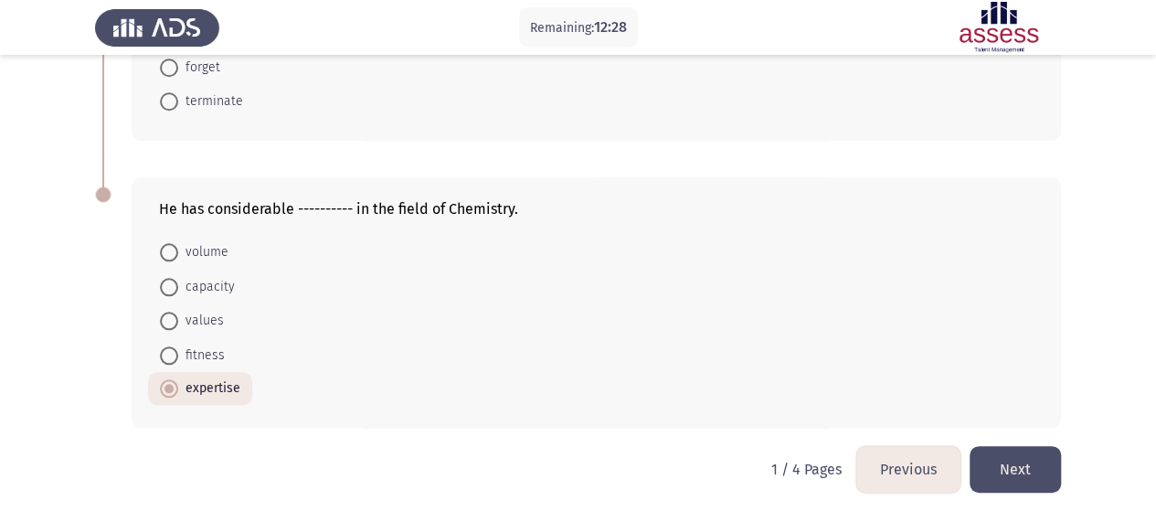
click at [1034, 467] on button "Next" at bounding box center [1015, 469] width 91 height 47
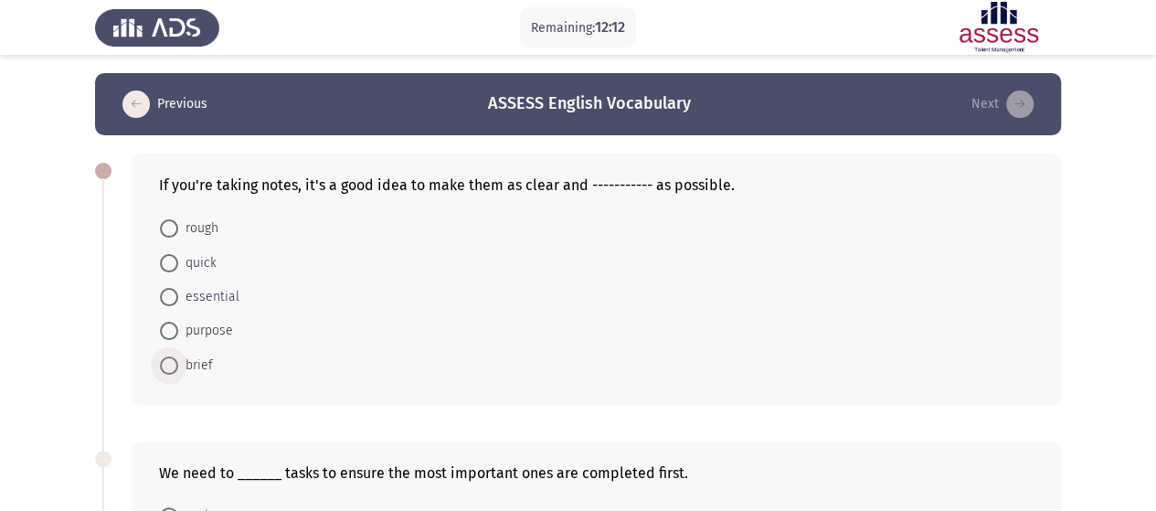
click at [205, 361] on span "brief" at bounding box center [195, 366] width 35 height 22
click at [178, 361] on input "brief" at bounding box center [169, 365] width 18 height 18
radio input "true"
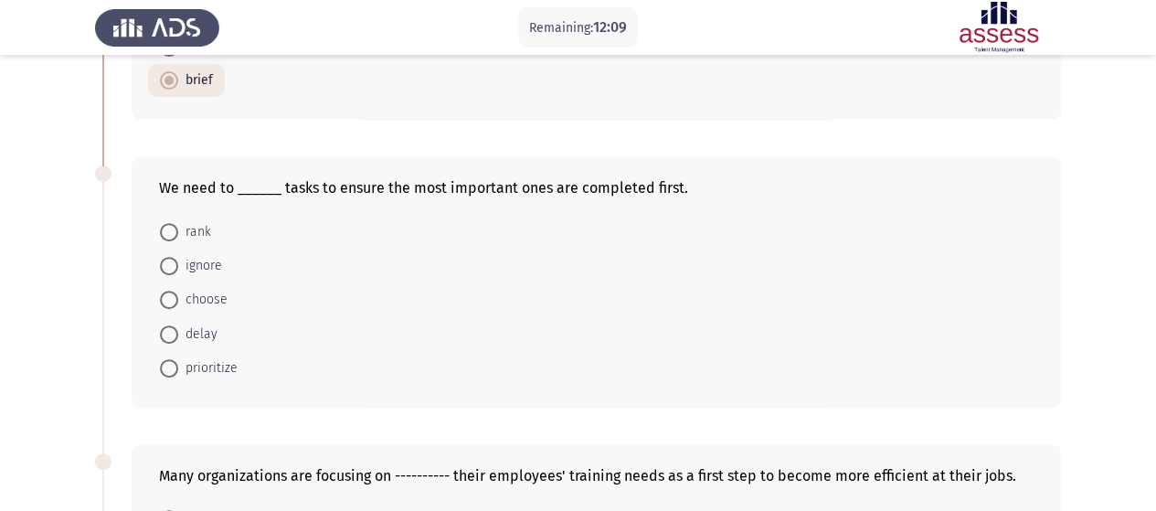
scroll to position [284, 0]
click at [175, 229] on span at bounding box center [169, 231] width 18 height 18
click at [175, 229] on input "rank" at bounding box center [169, 231] width 18 height 18
radio input "true"
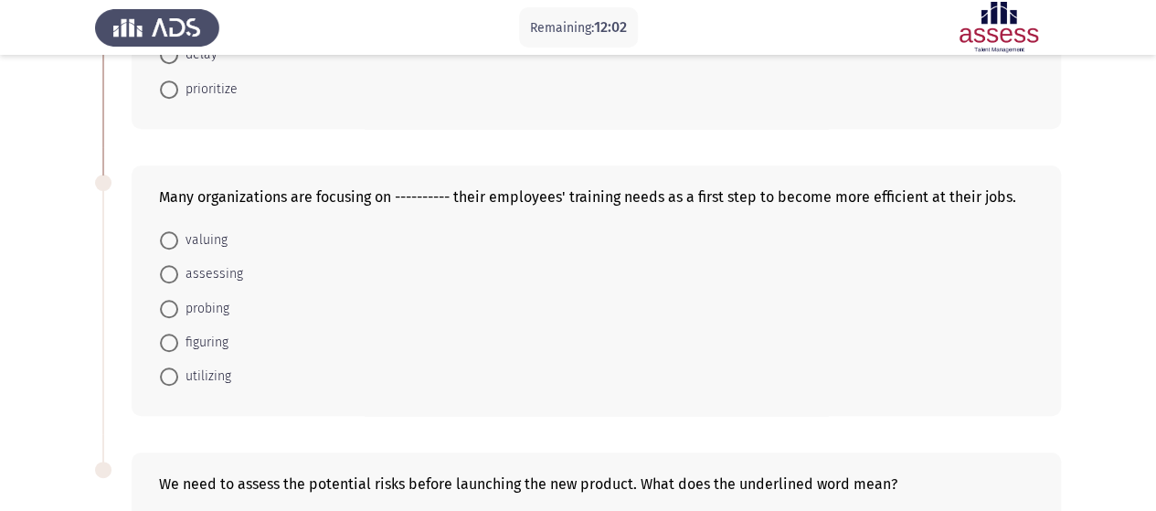
scroll to position [562, 0]
click at [212, 268] on span "assessing" at bounding box center [210, 273] width 65 height 22
click at [178, 268] on input "assessing" at bounding box center [169, 273] width 18 height 18
radio input "true"
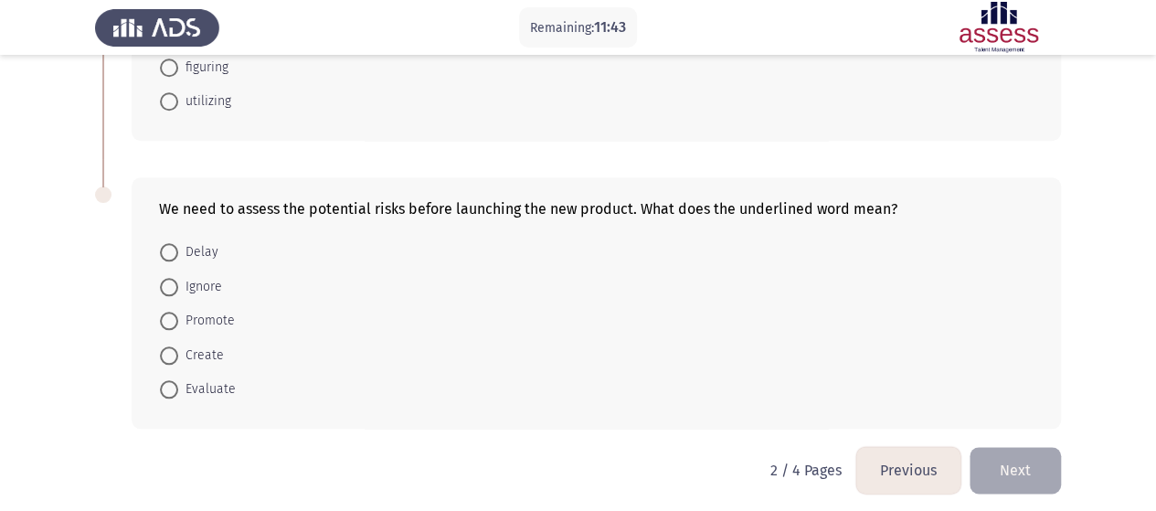
scroll to position [837, 0]
click at [221, 376] on span "Evaluate" at bounding box center [207, 387] width 58 height 22
click at [178, 378] on input "Evaluate" at bounding box center [169, 387] width 18 height 18
radio input "true"
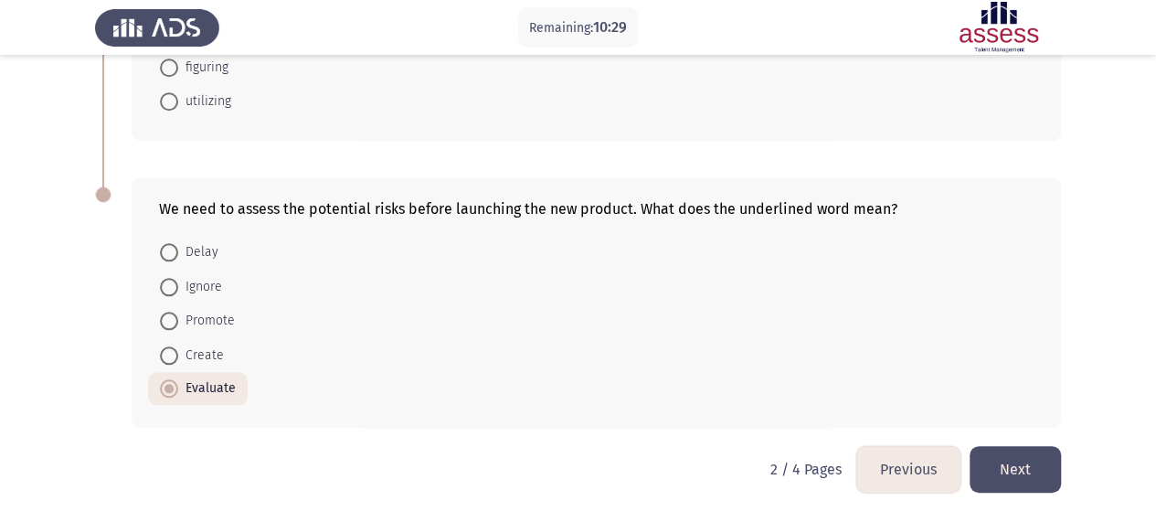
click at [1023, 472] on button "Next" at bounding box center [1015, 469] width 91 height 47
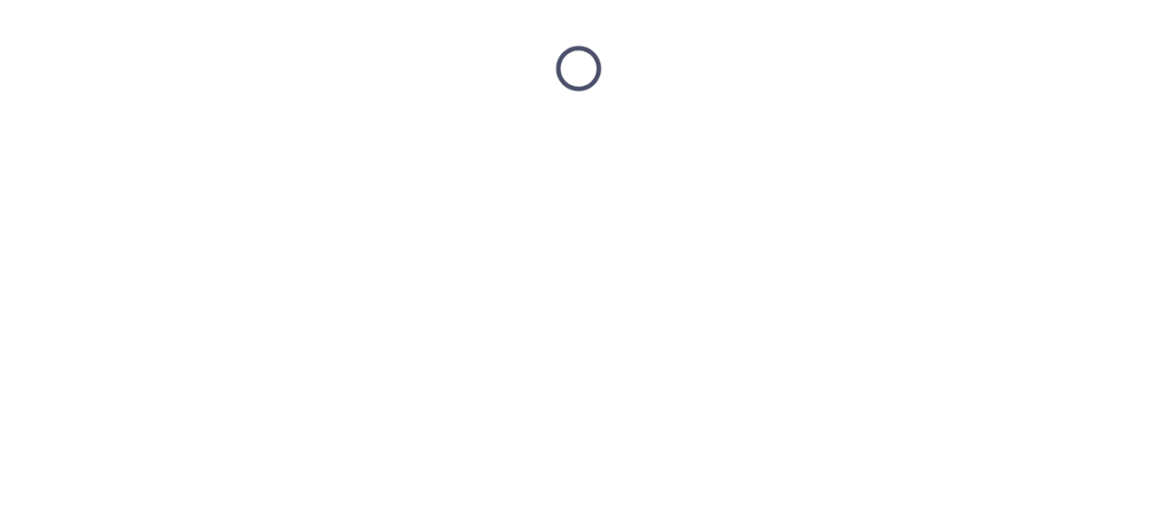
scroll to position [0, 0]
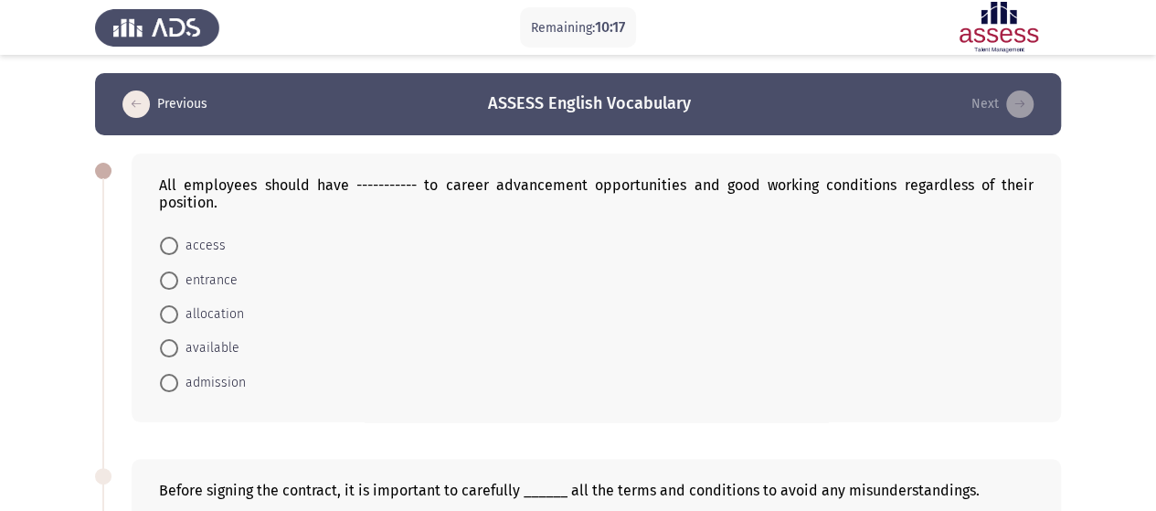
click at [204, 242] on span "access" at bounding box center [202, 246] width 48 height 22
click at [178, 242] on input "access" at bounding box center [169, 246] width 18 height 18
radio input "true"
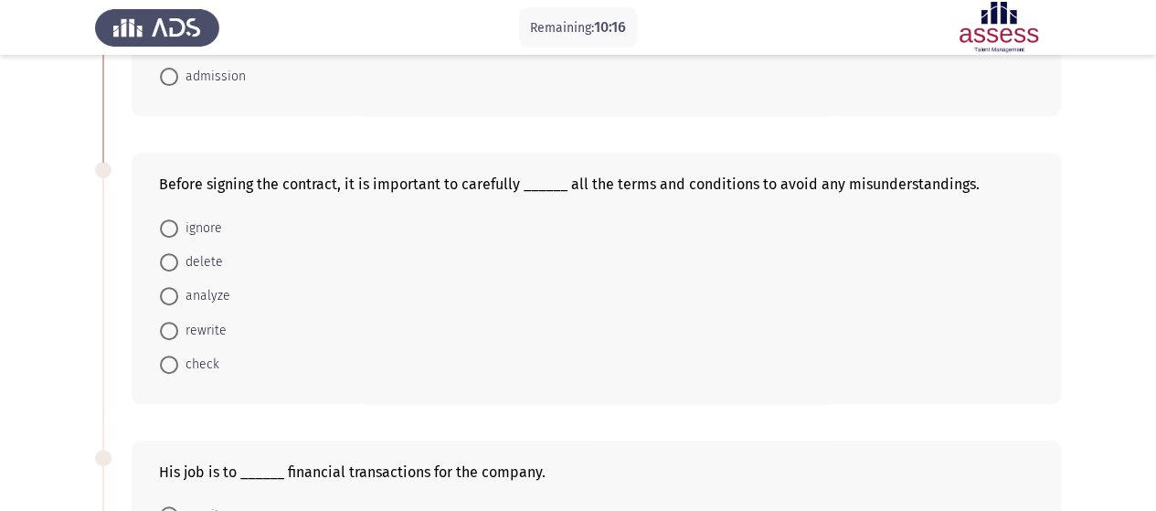
scroll to position [308, 0]
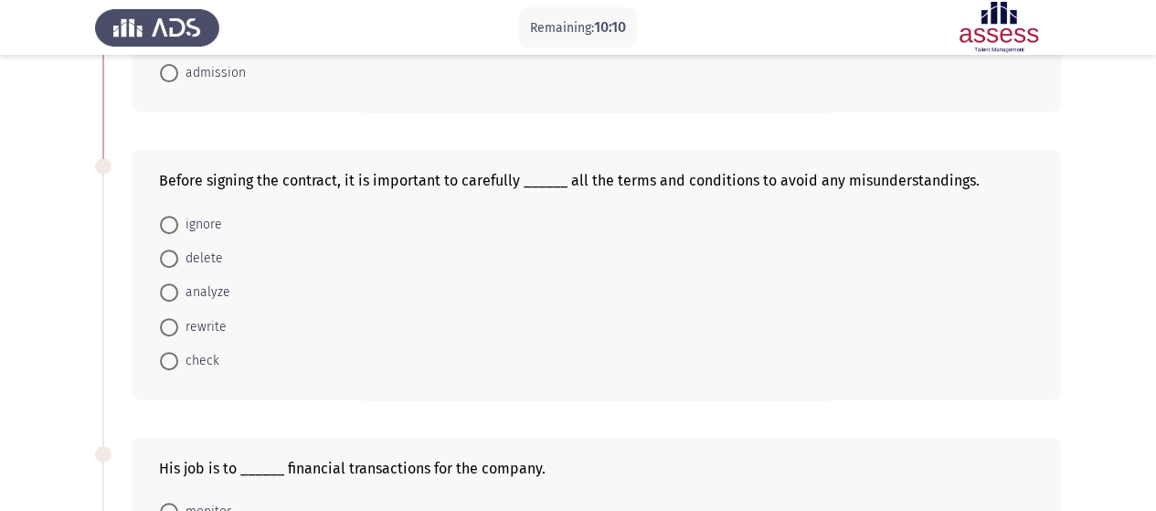
click at [199, 364] on span "check" at bounding box center [198, 361] width 41 height 22
click at [178, 364] on input "check" at bounding box center [169, 361] width 18 height 18
radio input "true"
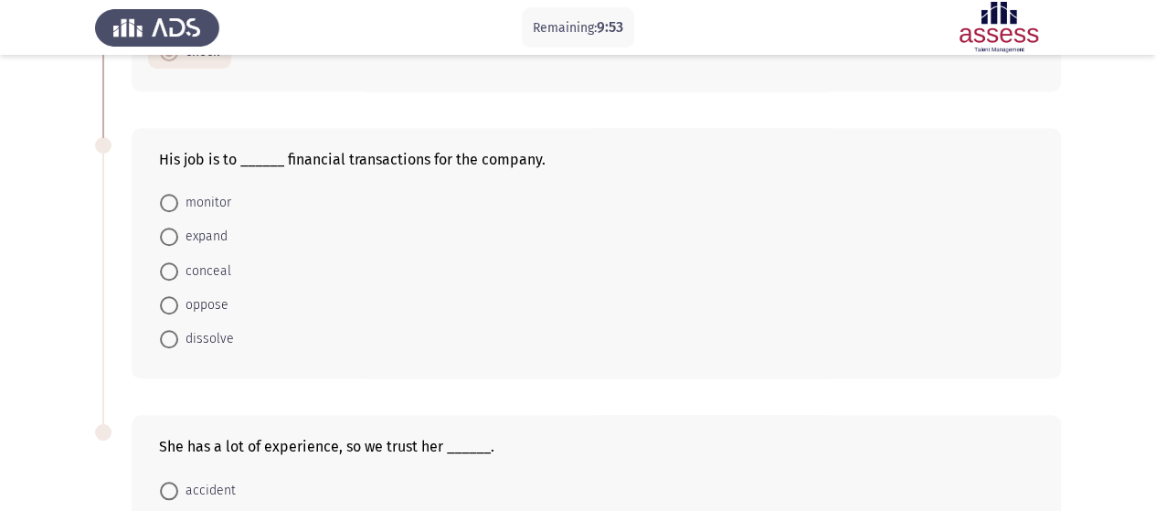
scroll to position [617, 0]
click at [208, 202] on span "monitor" at bounding box center [204, 202] width 53 height 22
click at [178, 202] on input "monitor" at bounding box center [169, 202] width 18 height 18
radio input "true"
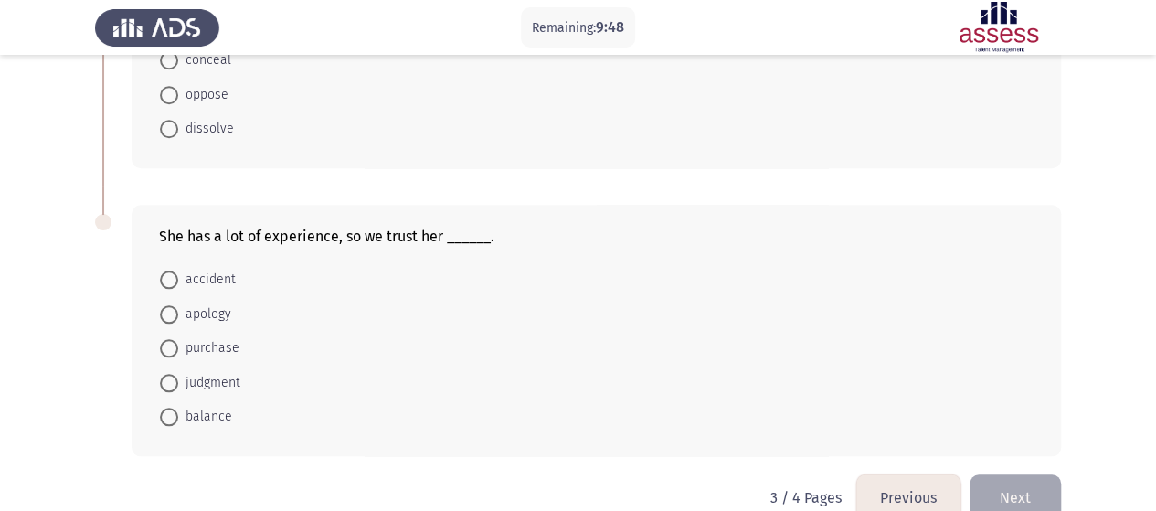
scroll to position [853, 0]
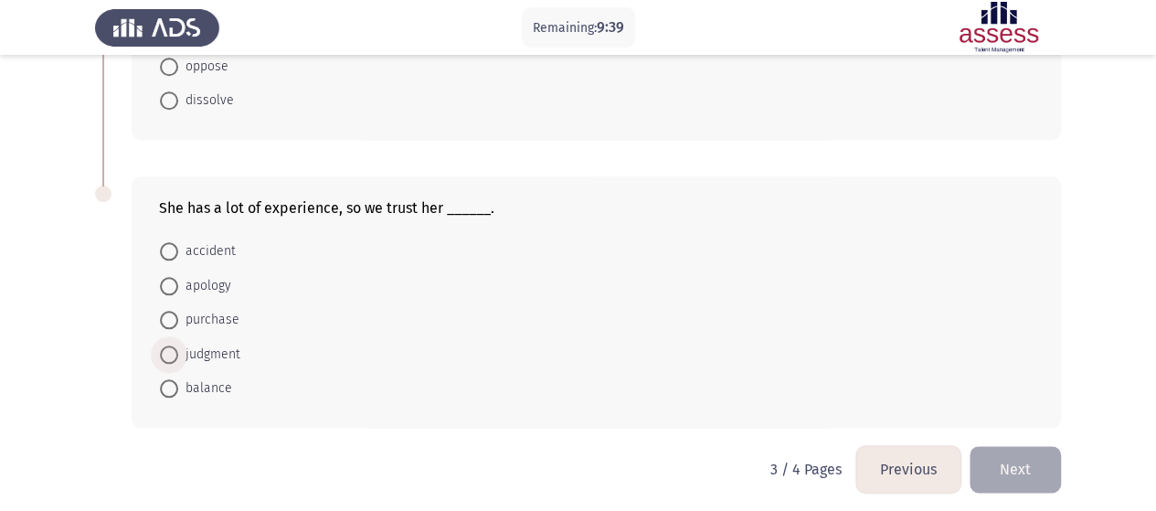
click at [175, 350] on span at bounding box center [169, 354] width 18 height 18
click at [175, 350] on input "judgment" at bounding box center [169, 354] width 18 height 18
radio input "true"
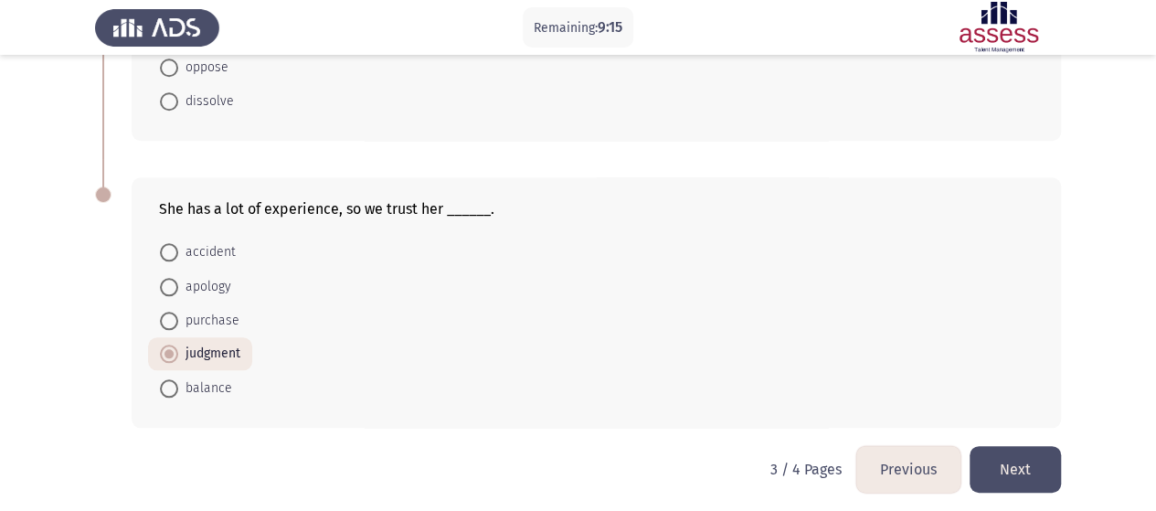
click at [1016, 447] on button "Next" at bounding box center [1015, 469] width 91 height 47
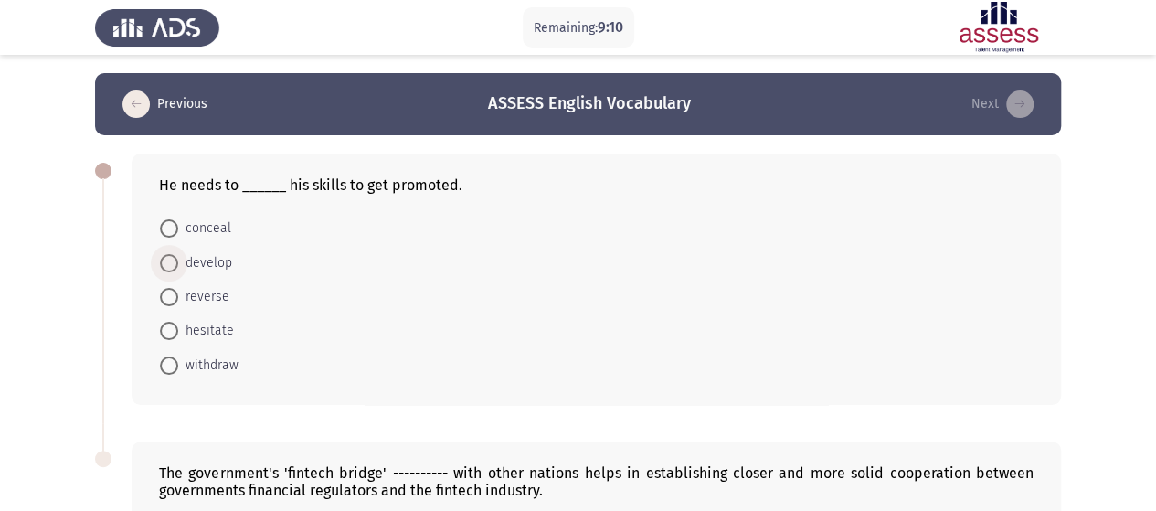
click at [216, 262] on span "develop" at bounding box center [205, 263] width 54 height 22
click at [178, 262] on input "develop" at bounding box center [169, 263] width 18 height 18
radio input "true"
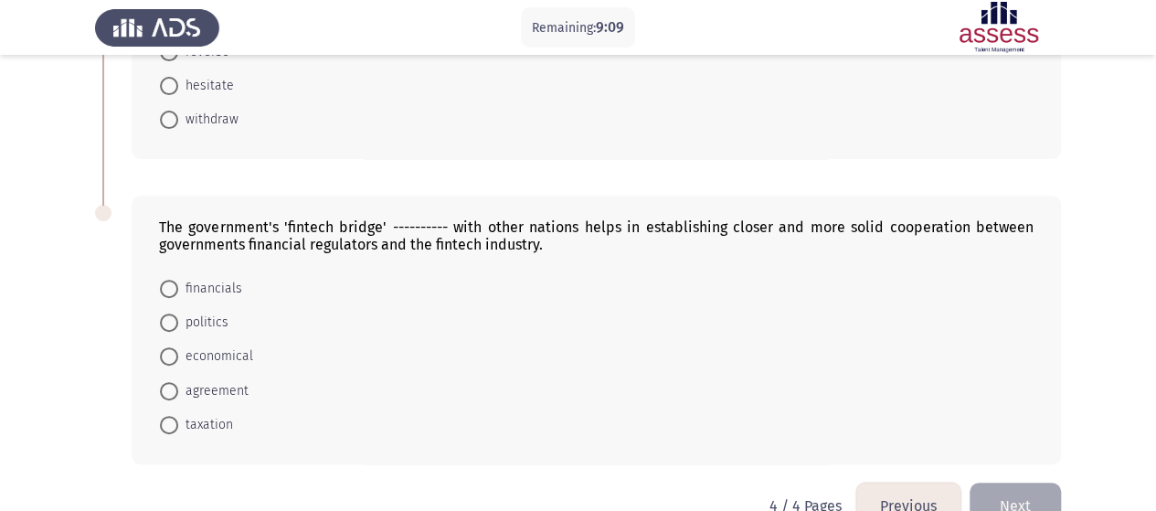
scroll to position [245, 0]
click at [217, 392] on span "agreement" at bounding box center [213, 390] width 70 height 22
click at [178, 392] on input "agreement" at bounding box center [169, 390] width 18 height 18
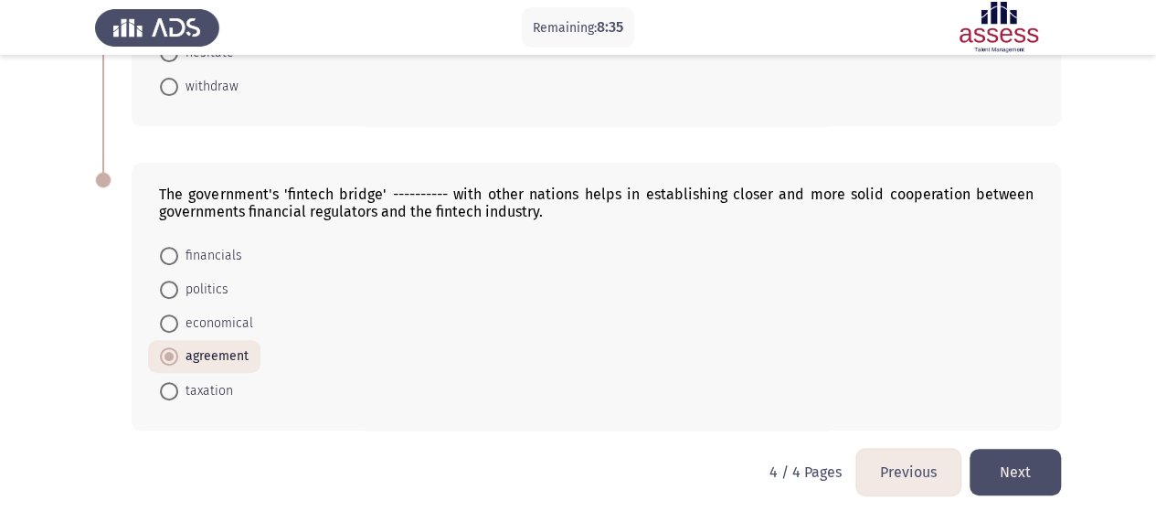
scroll to position [283, 0]
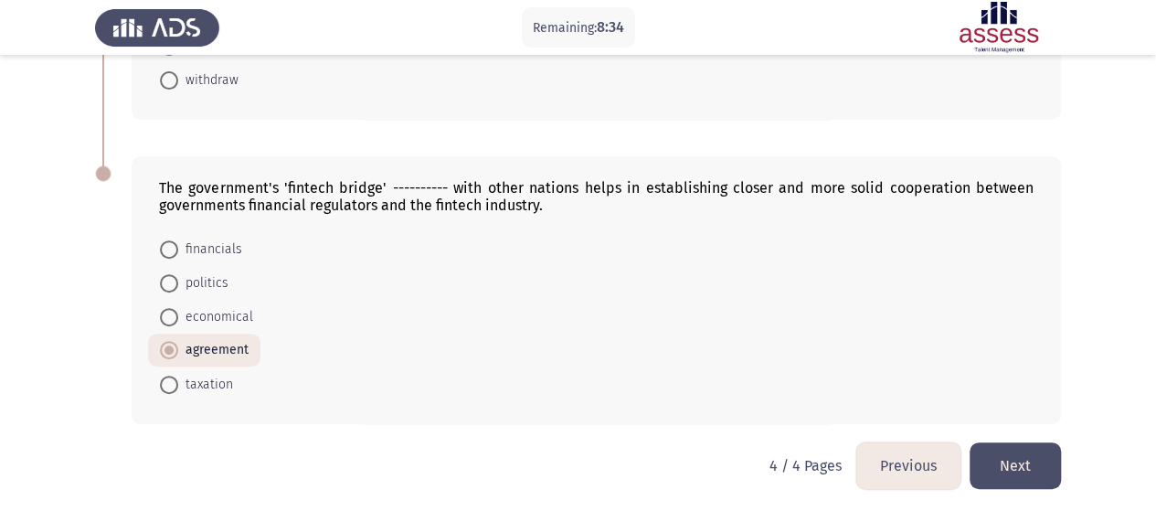
click at [1011, 456] on button "Next" at bounding box center [1015, 465] width 91 height 47
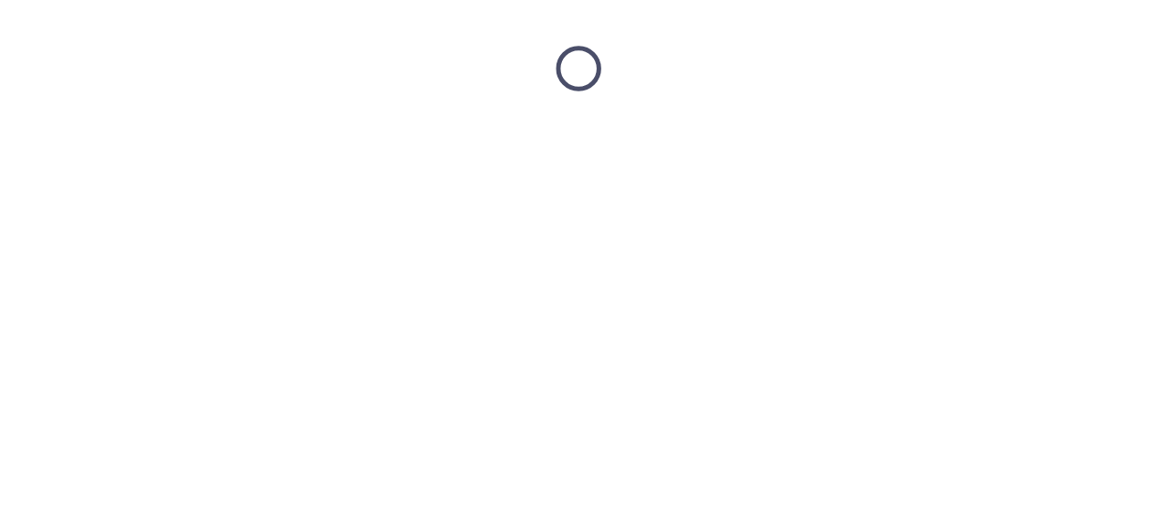
scroll to position [0, 0]
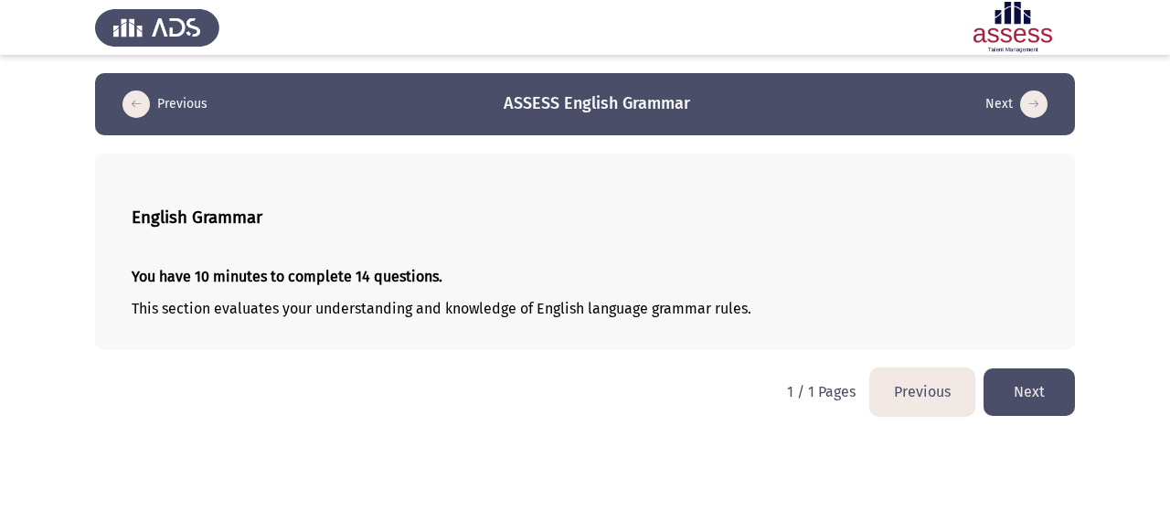
click at [1023, 379] on button "Next" at bounding box center [1028, 391] width 91 height 47
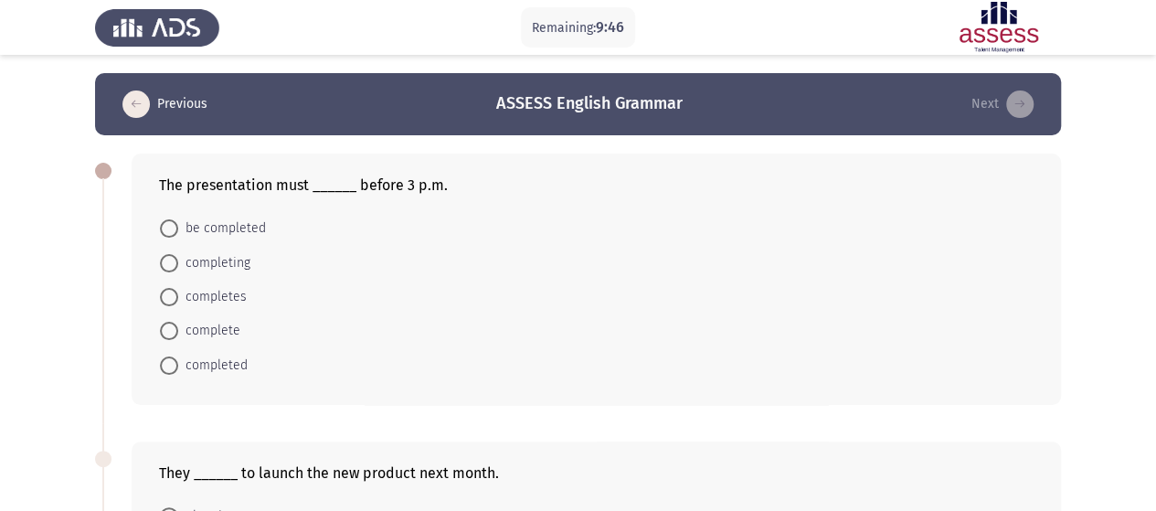
click at [225, 222] on span "be completed" at bounding box center [222, 228] width 88 height 22
click at [178, 222] on input "be completed" at bounding box center [169, 228] width 18 height 18
radio input "true"
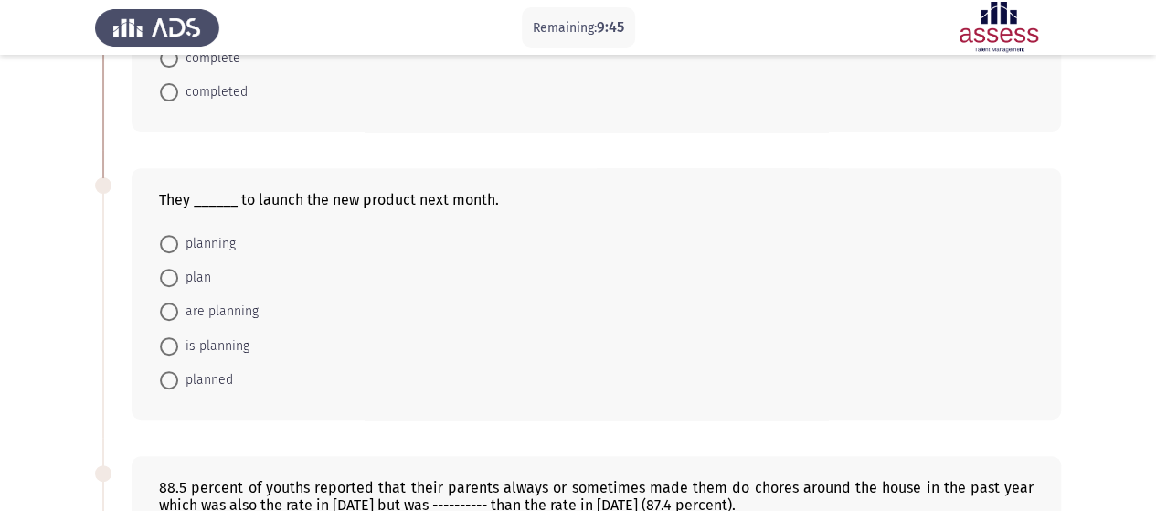
scroll to position [272, 0]
click at [213, 307] on span "are planning" at bounding box center [218, 311] width 80 height 22
click at [178, 307] on input "are planning" at bounding box center [169, 311] width 18 height 18
radio input "true"
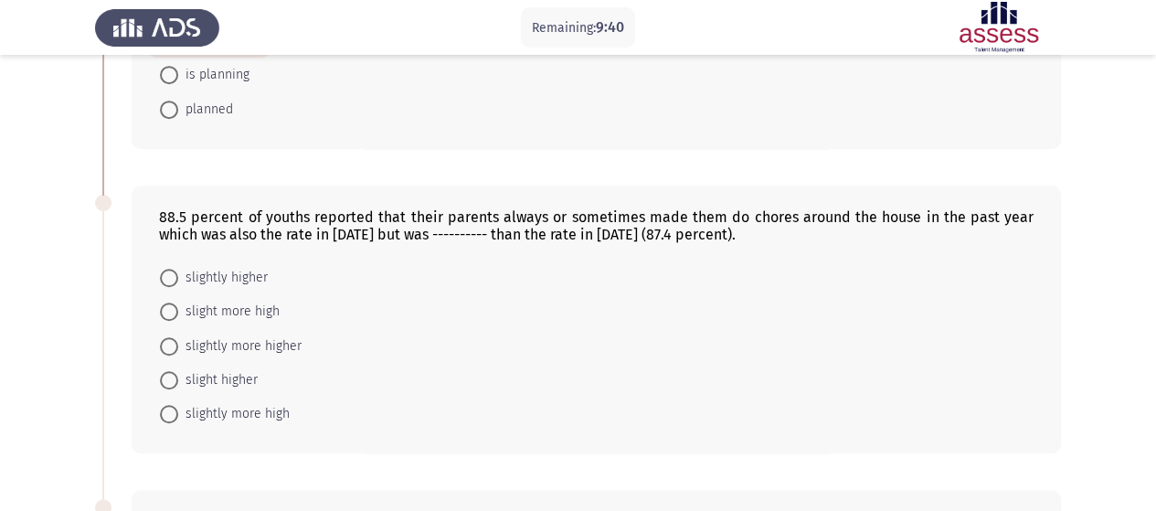
scroll to position [563, 0]
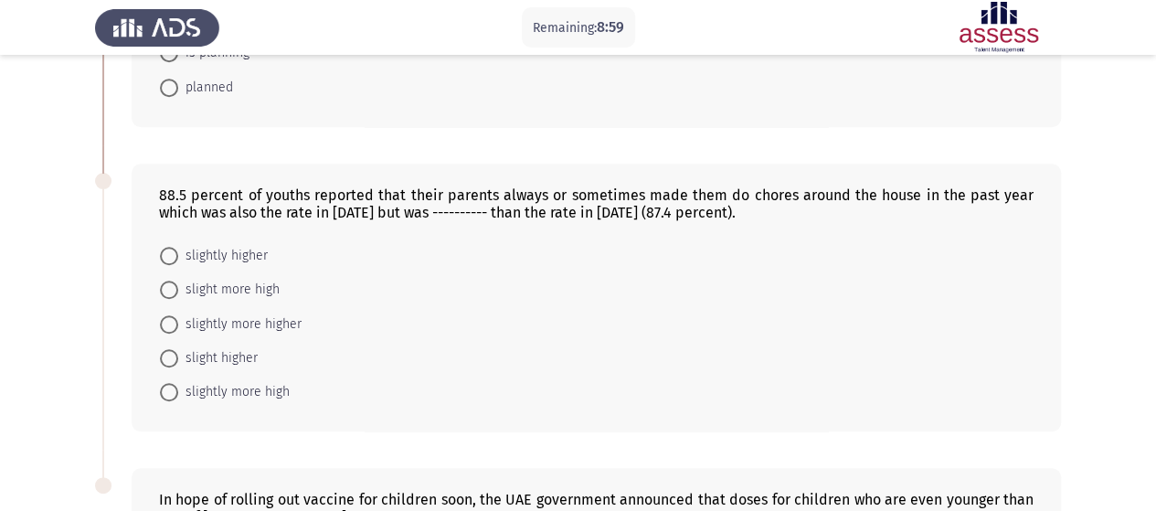
click at [249, 257] on span "slightly higher" at bounding box center [223, 256] width 90 height 22
click at [178, 257] on input "slightly higher" at bounding box center [169, 256] width 18 height 18
radio input "true"
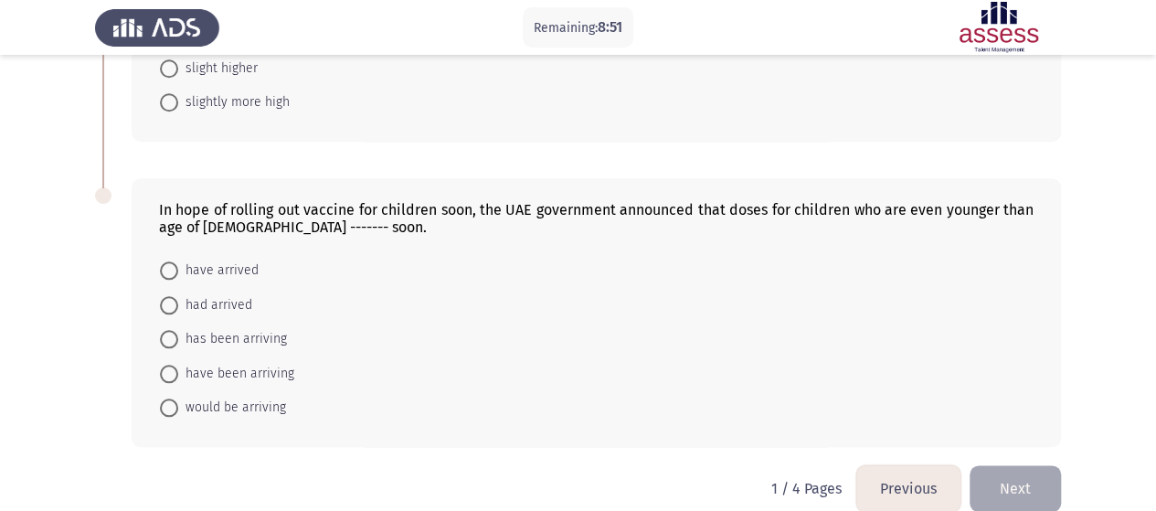
scroll to position [858, 0]
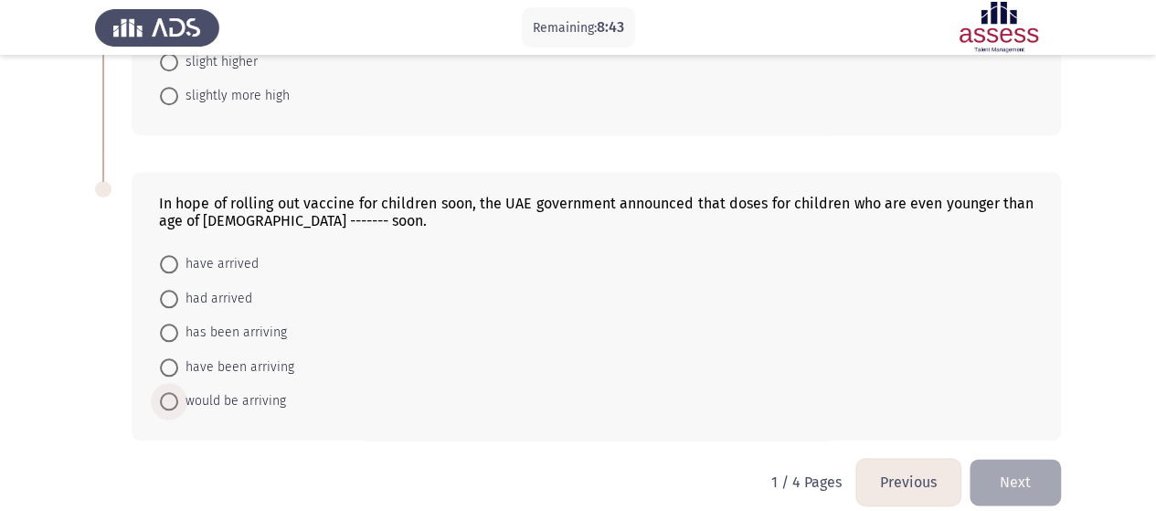
click at [249, 394] on span "would be arriving" at bounding box center [232, 401] width 108 height 22
click at [178, 394] on input "would be arriving" at bounding box center [169, 401] width 18 height 18
radio input "true"
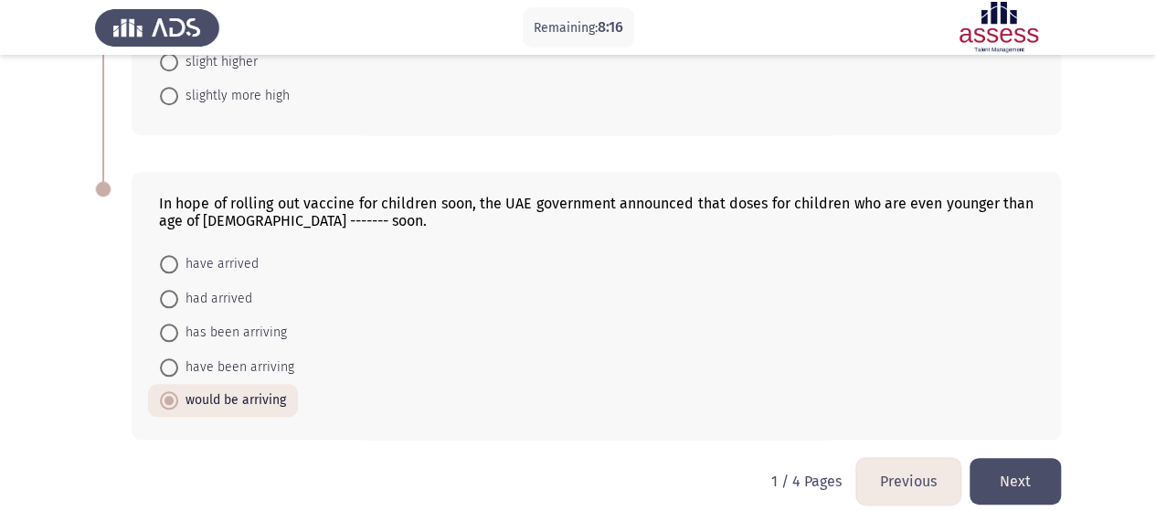
scroll to position [870, 0]
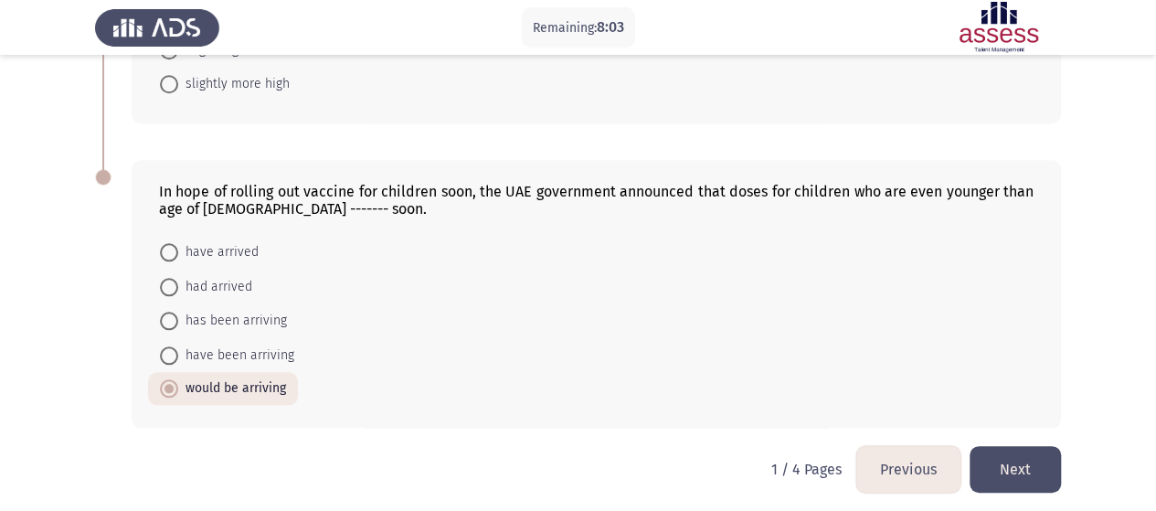
click at [1023, 455] on button "Next" at bounding box center [1015, 469] width 91 height 47
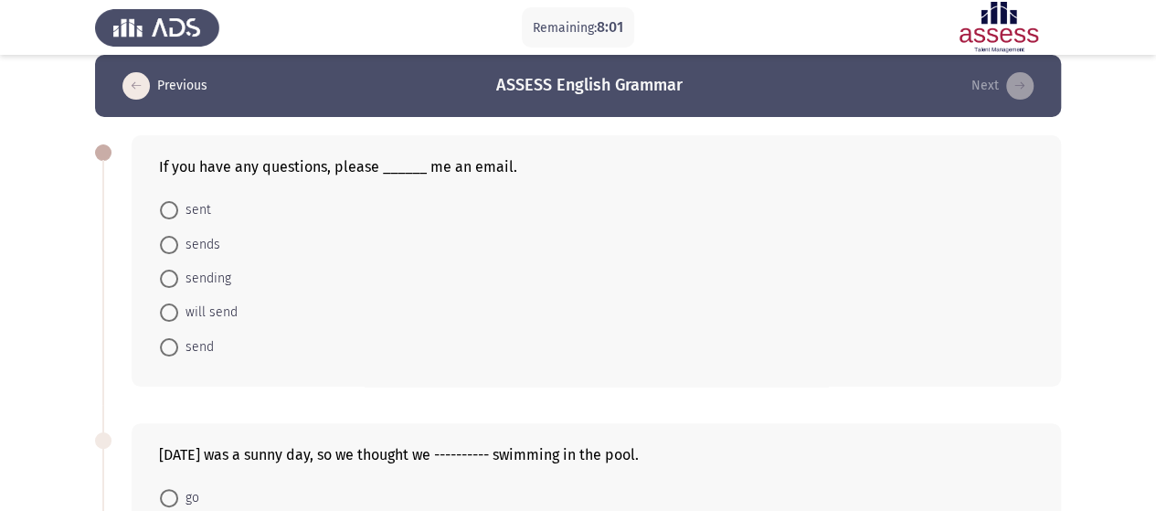
scroll to position [19, 0]
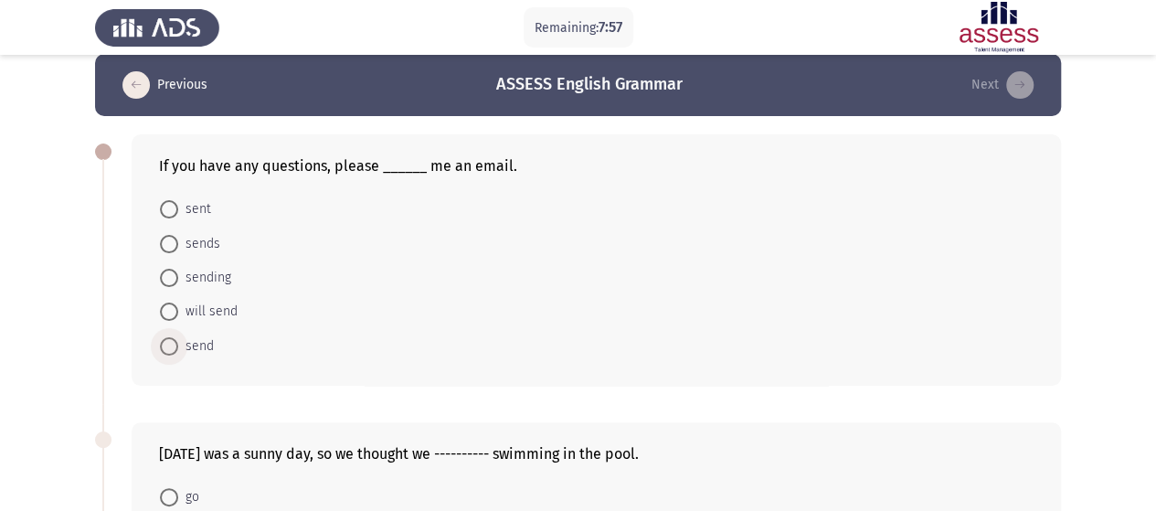
click at [200, 338] on span "send" at bounding box center [196, 346] width 36 height 22
click at [178, 338] on input "send" at bounding box center [169, 346] width 18 height 18
radio input "true"
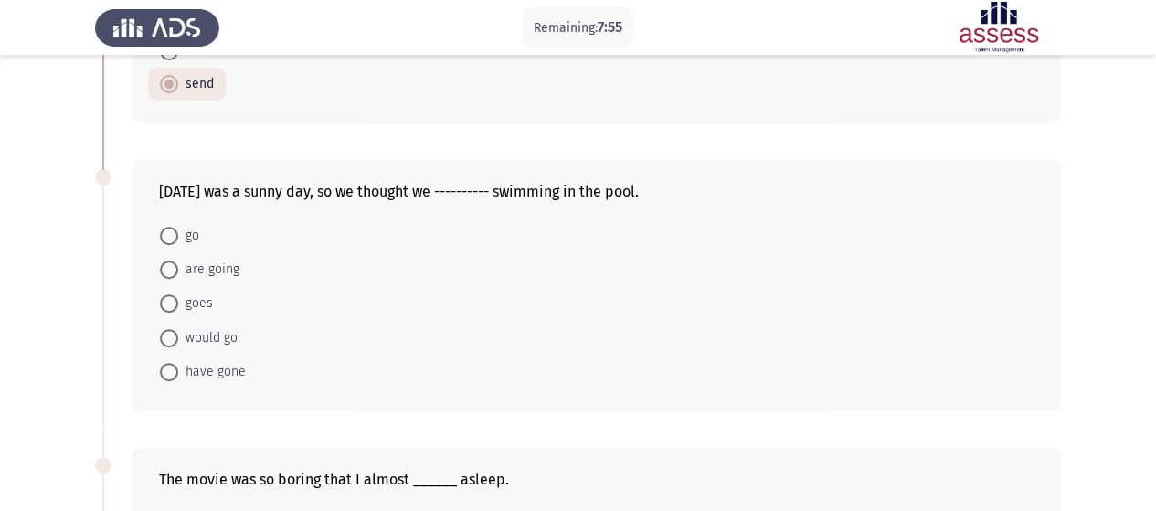
scroll to position [281, 0]
click at [208, 337] on span "would go" at bounding box center [207, 336] width 59 height 22
click at [178, 337] on input "would go" at bounding box center [169, 336] width 18 height 18
radio input "true"
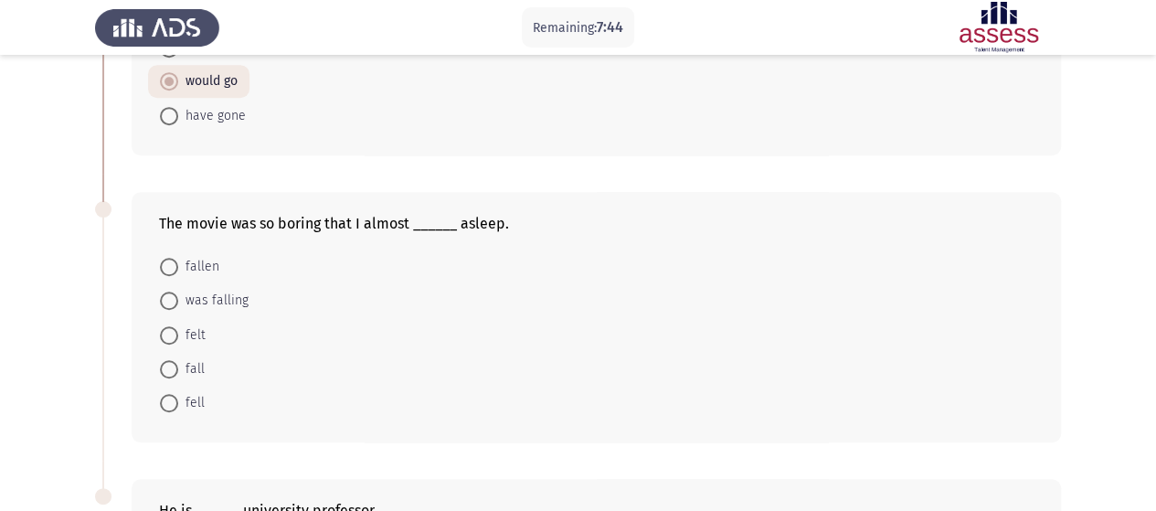
scroll to position [549, 0]
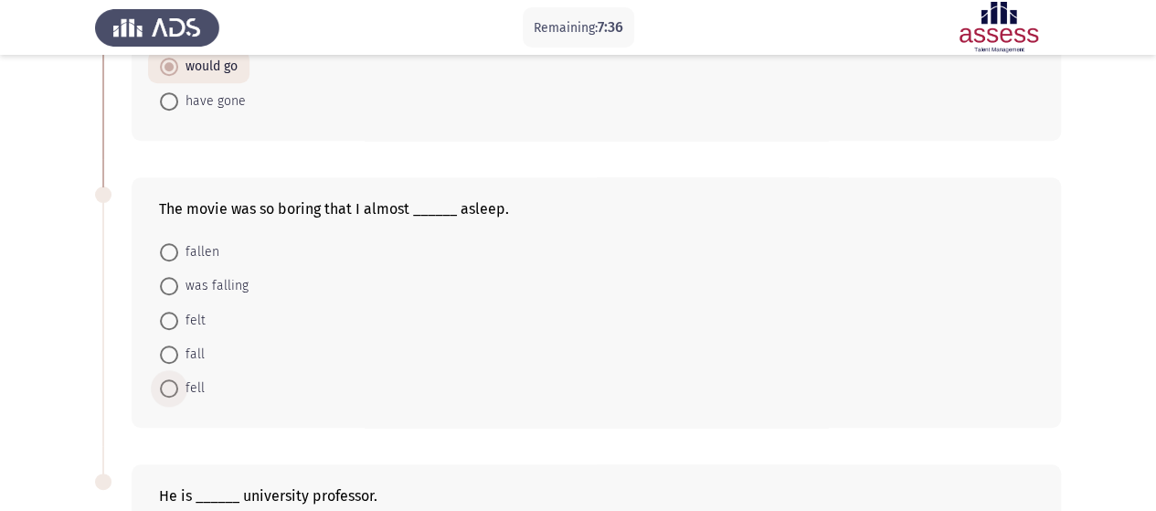
click at [178, 387] on input "fell" at bounding box center [169, 388] width 18 height 18
radio input "true"
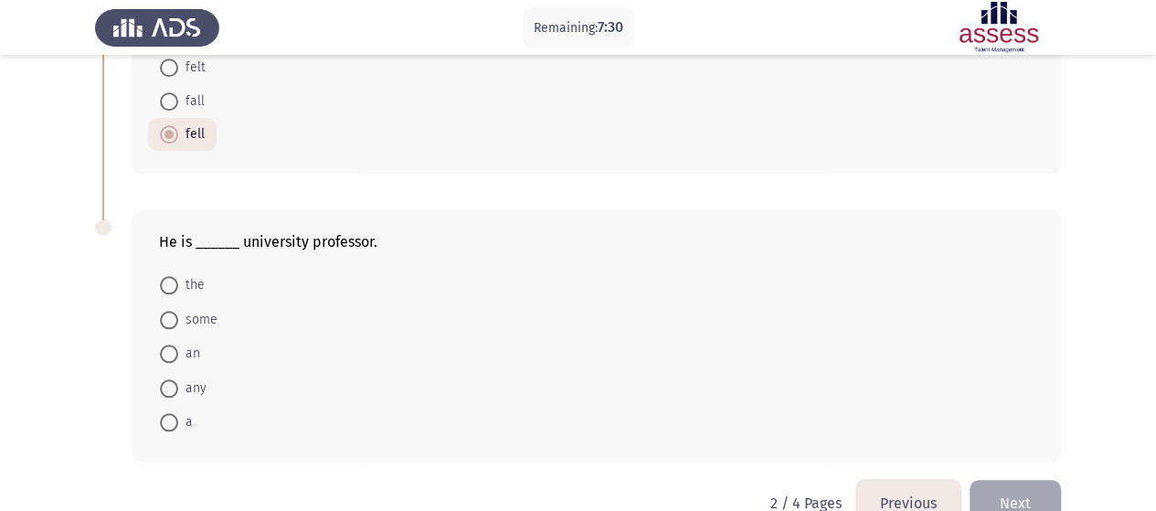
scroll to position [837, 0]
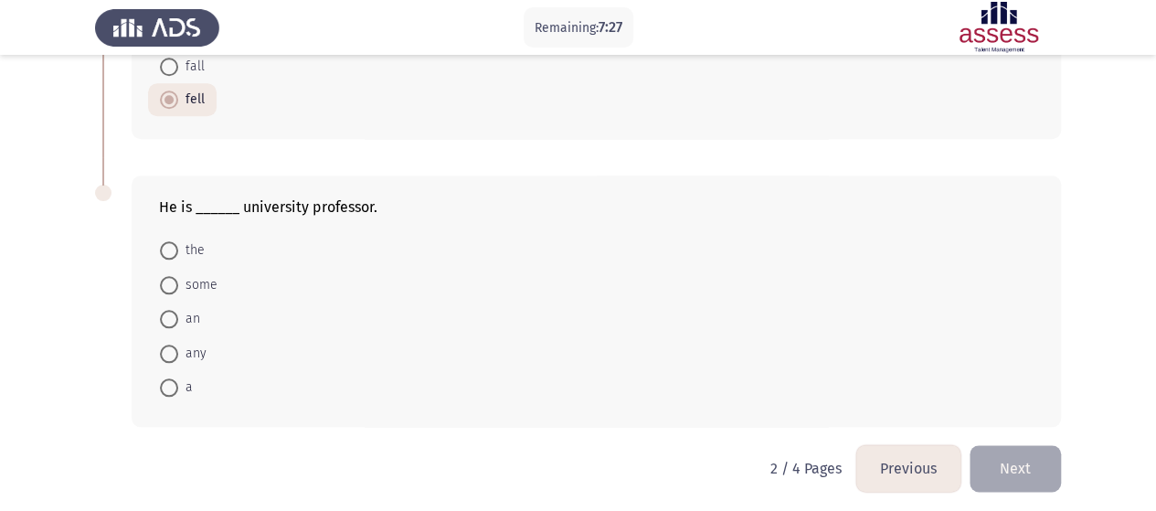
click at [178, 311] on span "an" at bounding box center [189, 319] width 22 height 22
click at [178, 311] on input "an" at bounding box center [169, 319] width 18 height 18
radio input "true"
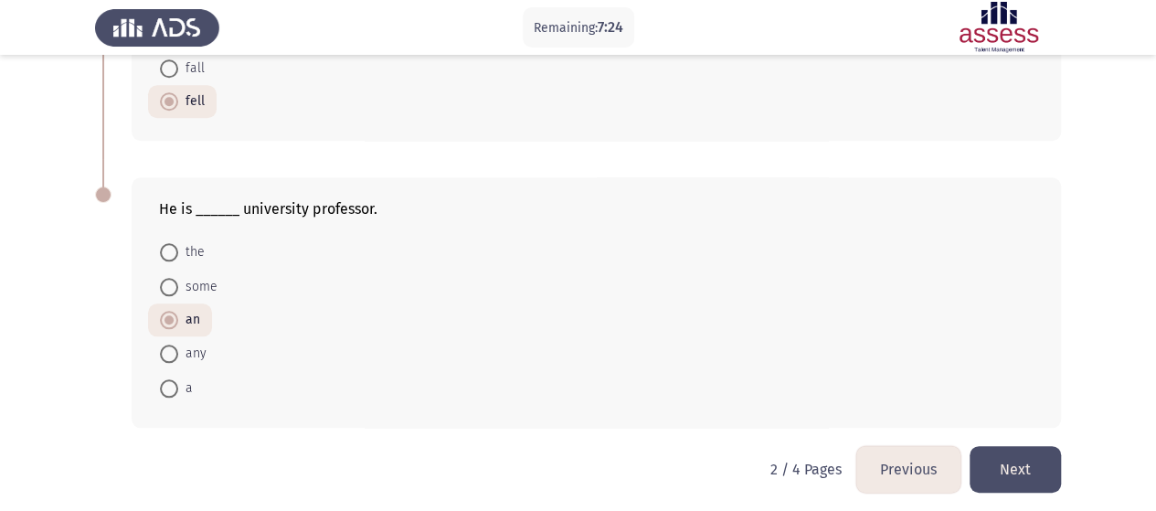
click at [1009, 464] on button "Next" at bounding box center [1015, 469] width 91 height 47
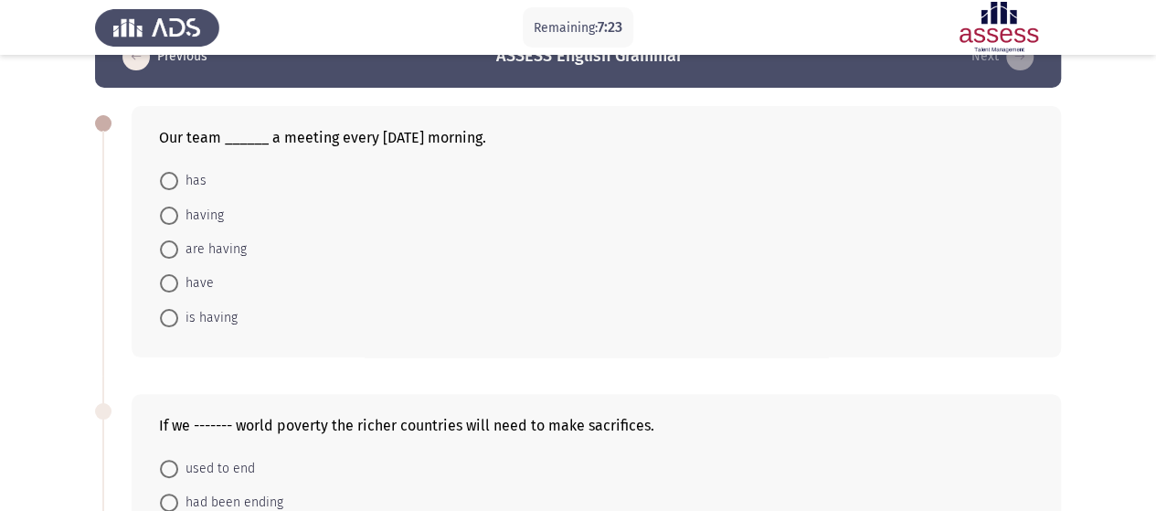
scroll to position [48, 0]
click at [186, 186] on span "has" at bounding box center [192, 180] width 28 height 22
click at [178, 186] on input "has" at bounding box center [169, 180] width 18 height 18
radio input "true"
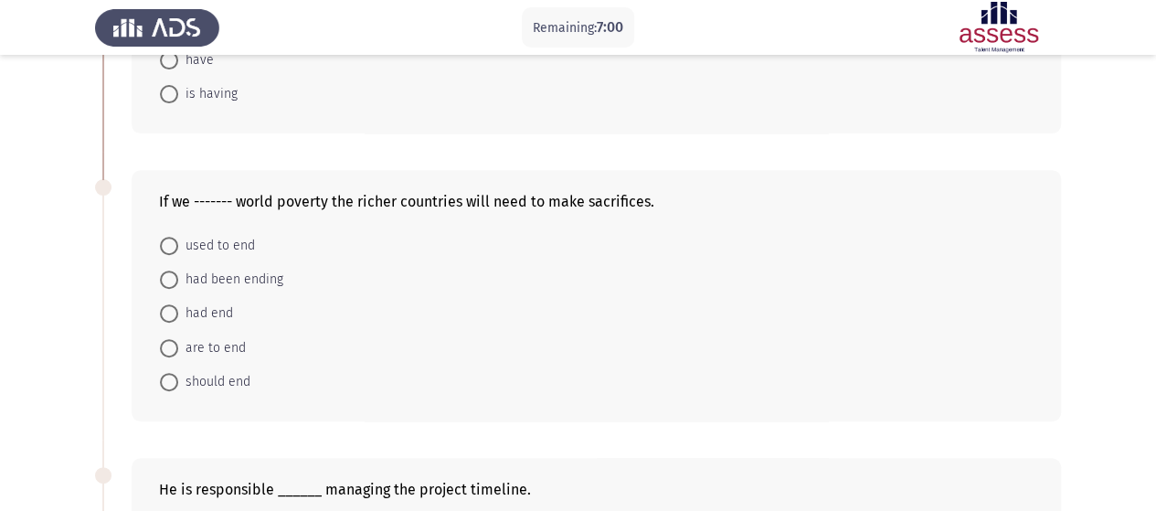
scroll to position [270, 0]
click at [212, 347] on span "are to end" at bounding box center [212, 347] width 68 height 22
click at [178, 347] on input "are to end" at bounding box center [169, 347] width 18 height 18
radio input "true"
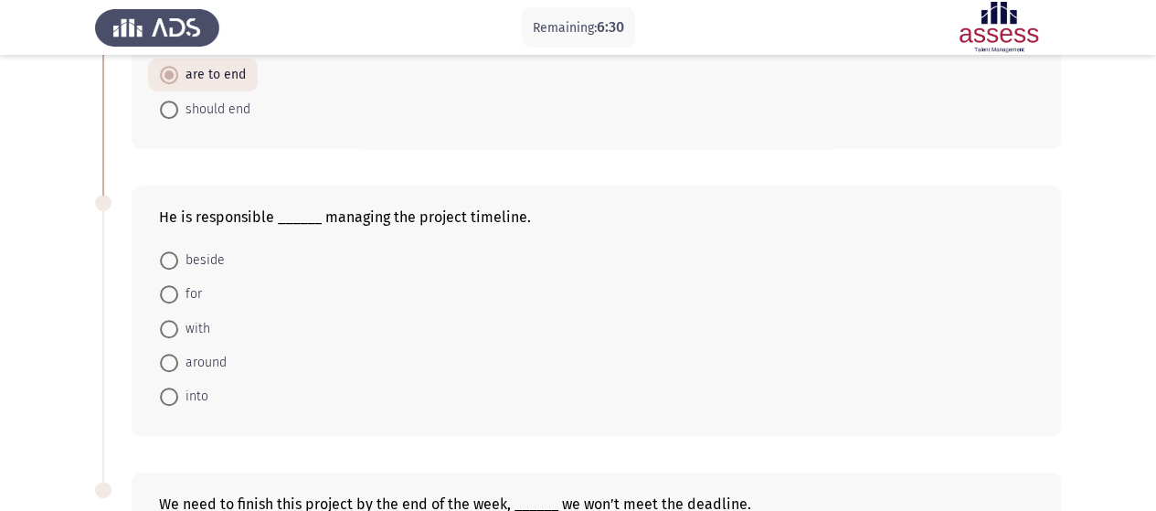
scroll to position [556, 0]
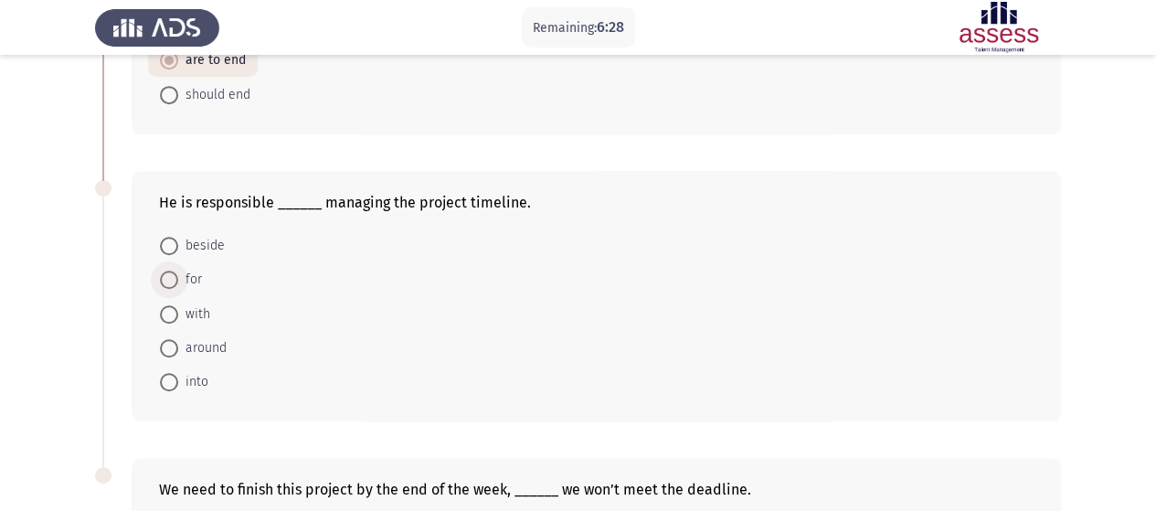
click at [185, 281] on span "for" at bounding box center [190, 280] width 24 height 22
click at [178, 281] on input "for" at bounding box center [169, 279] width 18 height 18
radio input "true"
click at [170, 303] on span at bounding box center [169, 312] width 18 height 18
click at [170, 303] on input "with" at bounding box center [169, 312] width 18 height 18
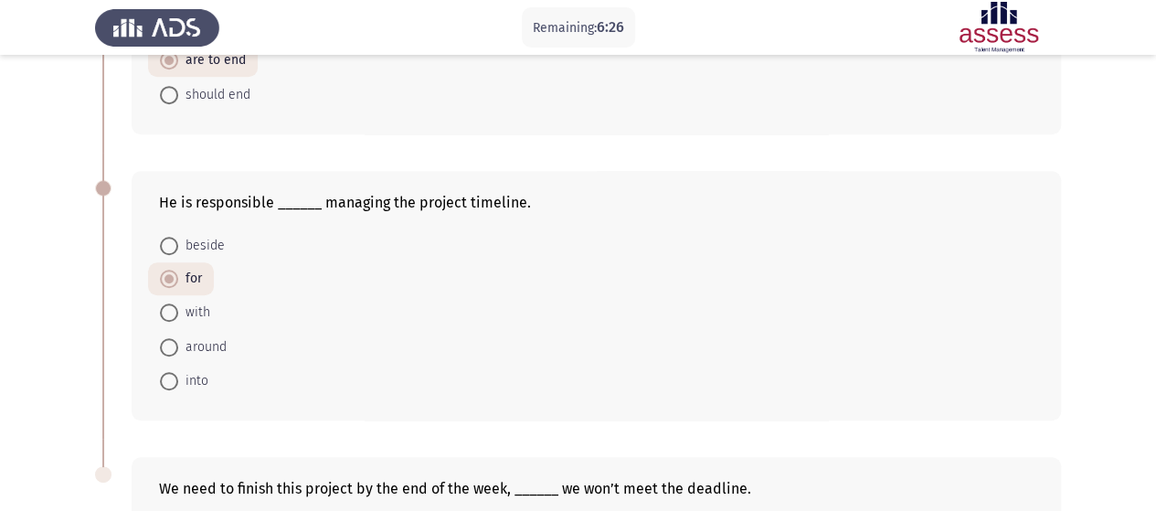
radio input "true"
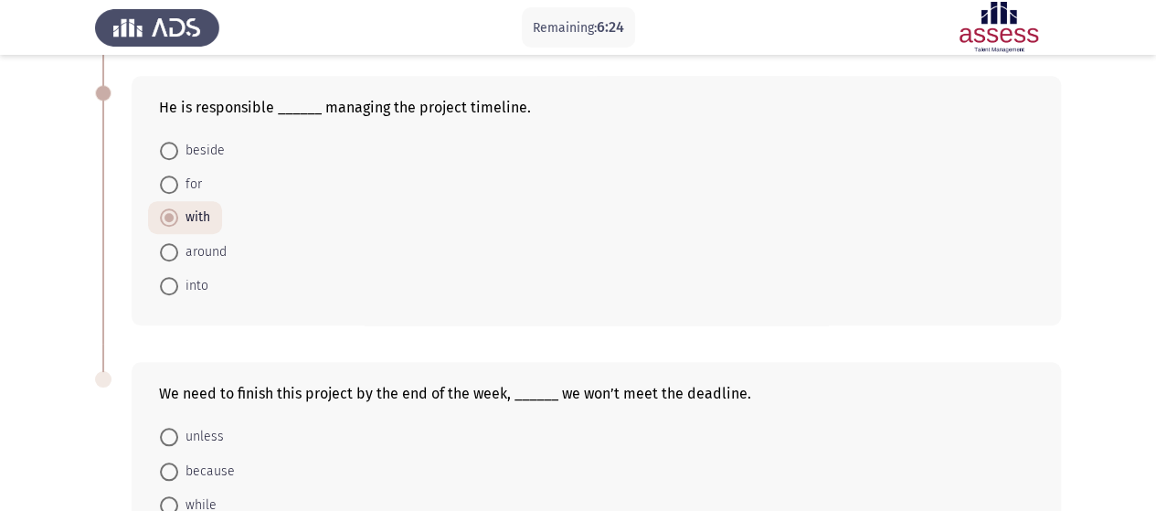
scroll to position [623, 0]
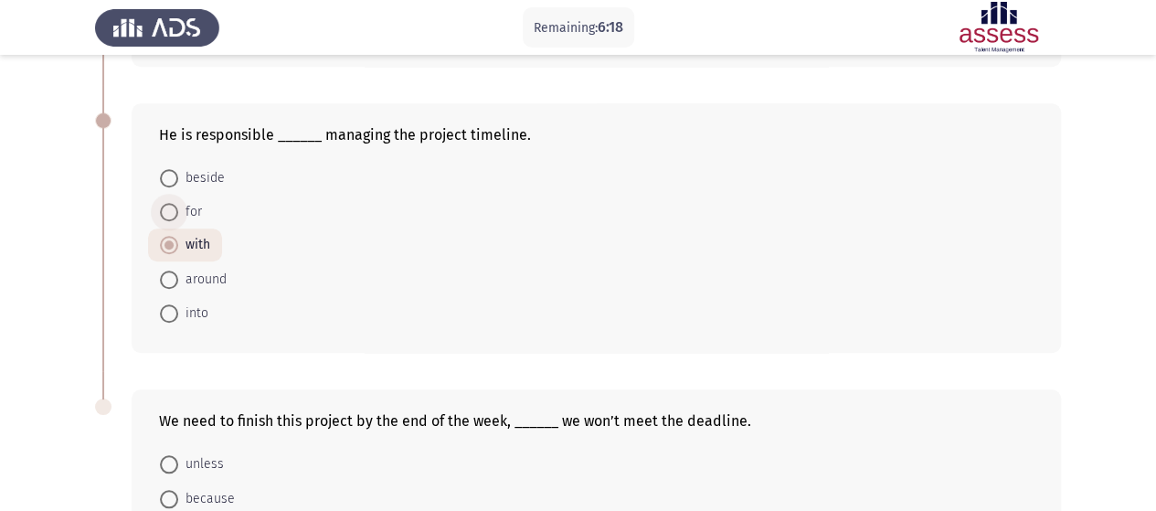
click at [194, 203] on span "for" at bounding box center [190, 212] width 24 height 22
click at [178, 203] on input "for" at bounding box center [169, 212] width 18 height 18
radio input "true"
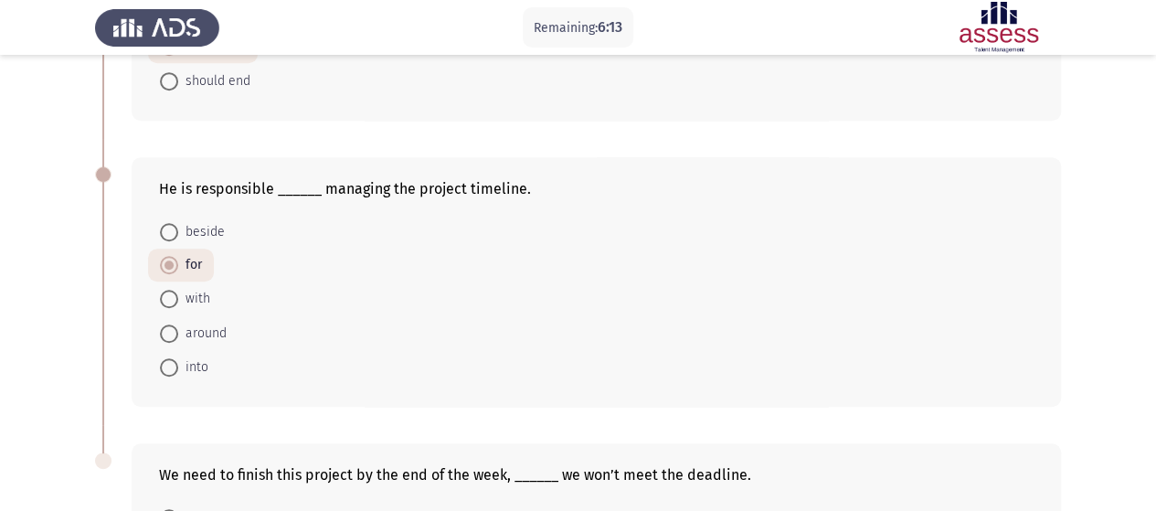
scroll to position [568, 0]
click at [178, 293] on span "with" at bounding box center [194, 300] width 32 height 22
click at [178, 293] on input "with" at bounding box center [169, 300] width 18 height 18
radio input "true"
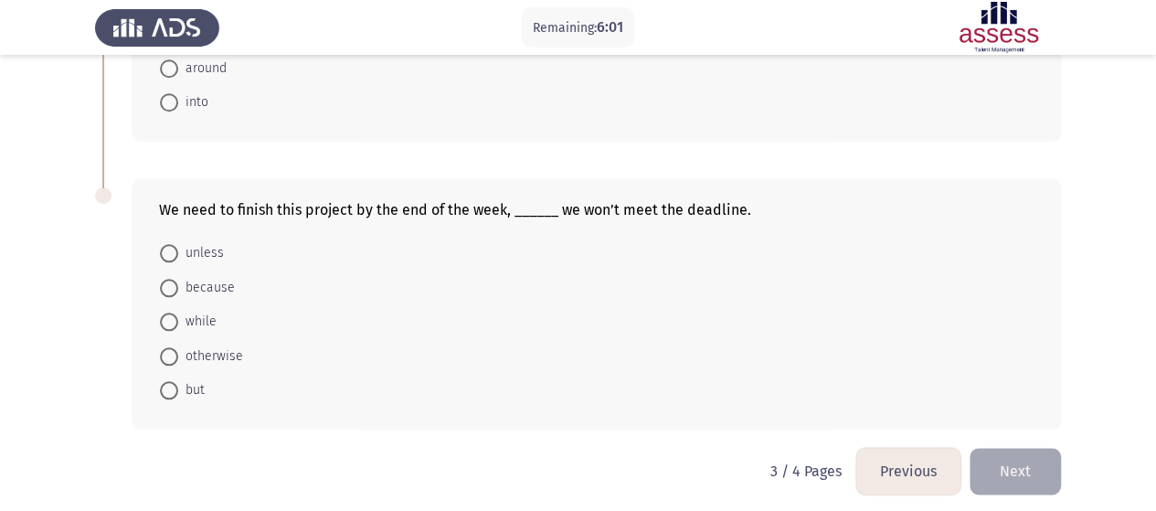
scroll to position [837, 0]
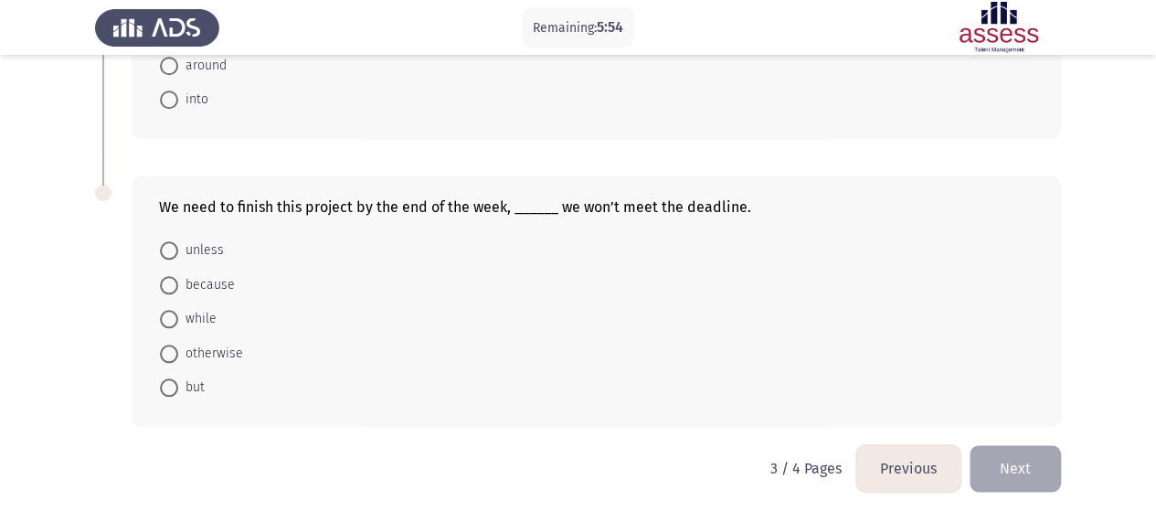
click at [215, 349] on span "otherwise" at bounding box center [210, 354] width 65 height 22
click at [178, 349] on input "otherwise" at bounding box center [169, 353] width 18 height 18
radio input "true"
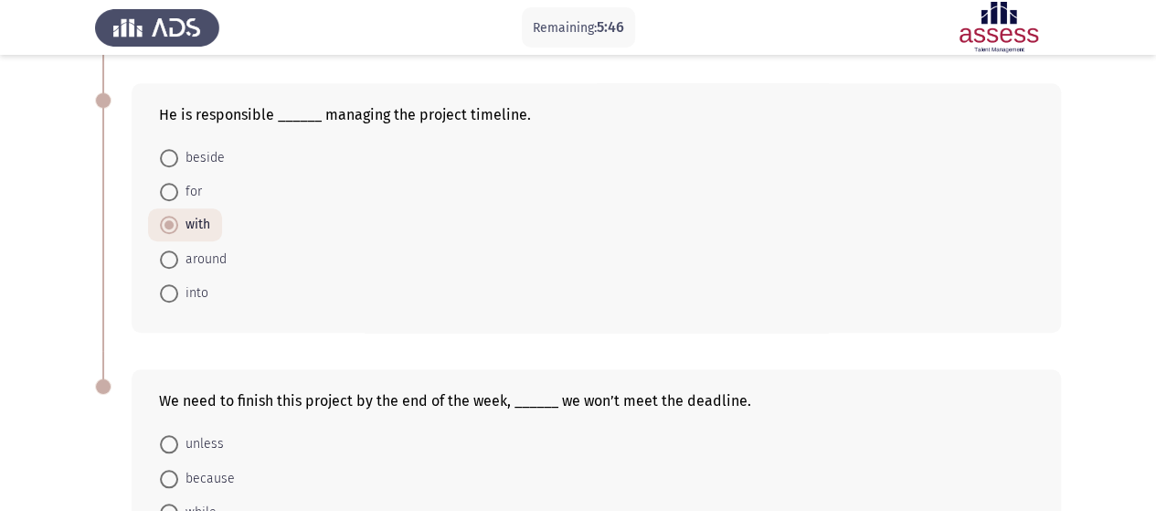
scroll to position [636, 0]
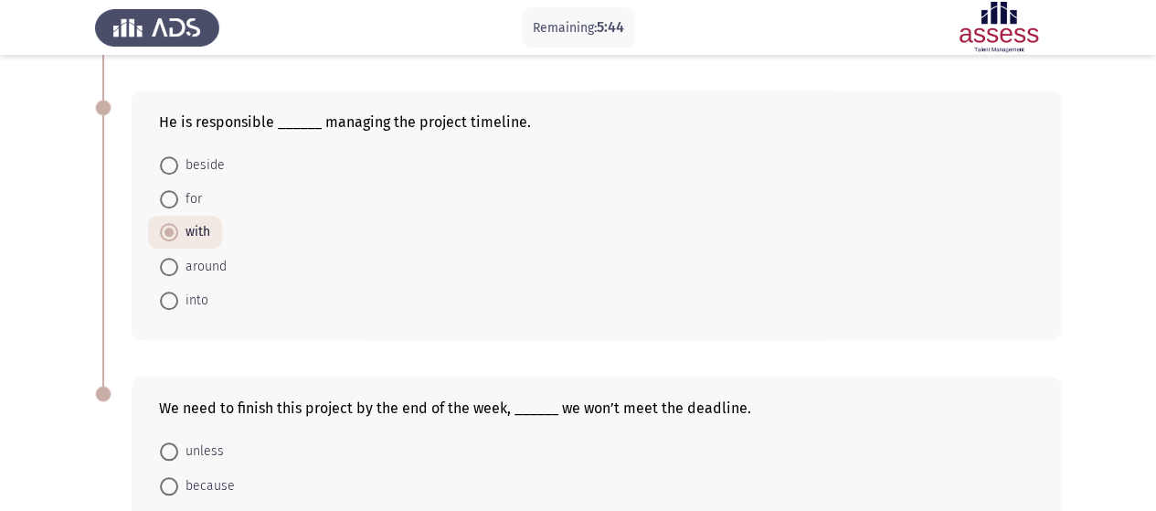
click at [186, 189] on span "for" at bounding box center [190, 199] width 24 height 22
click at [178, 190] on input "for" at bounding box center [169, 199] width 18 height 18
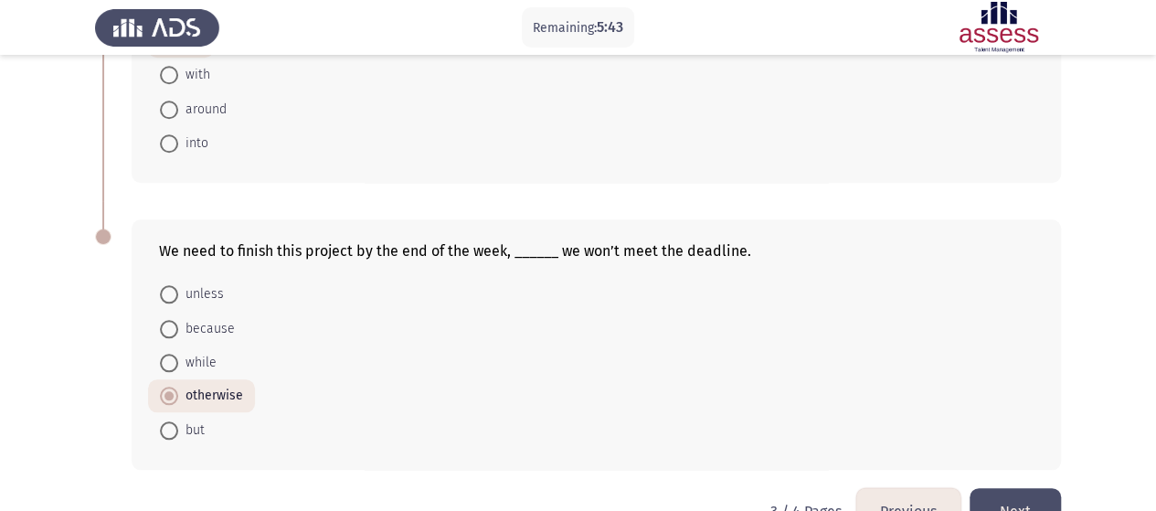
scroll to position [835, 0]
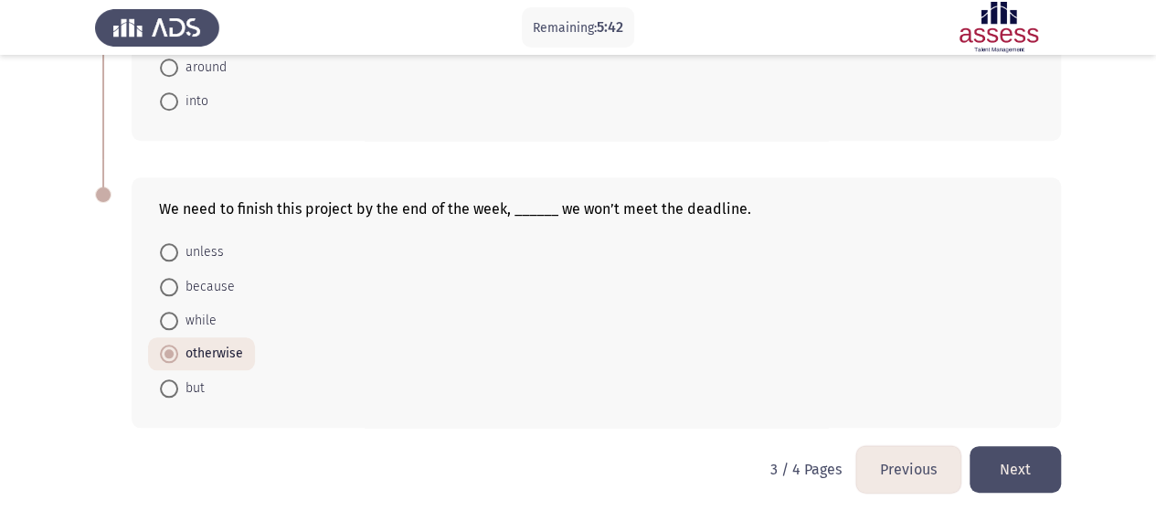
click at [1022, 474] on button "Next" at bounding box center [1015, 469] width 91 height 47
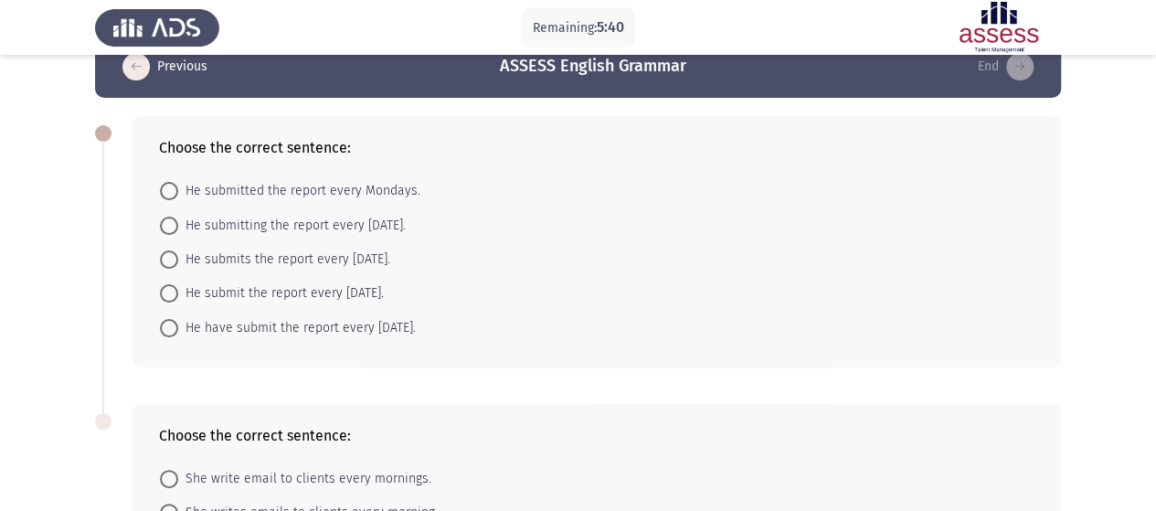
scroll to position [38, 0]
click at [292, 259] on span "He submits the report every [DATE]." at bounding box center [284, 259] width 212 height 22
click at [178, 259] on input "He submits the report every [DATE]." at bounding box center [169, 258] width 18 height 18
radio input "true"
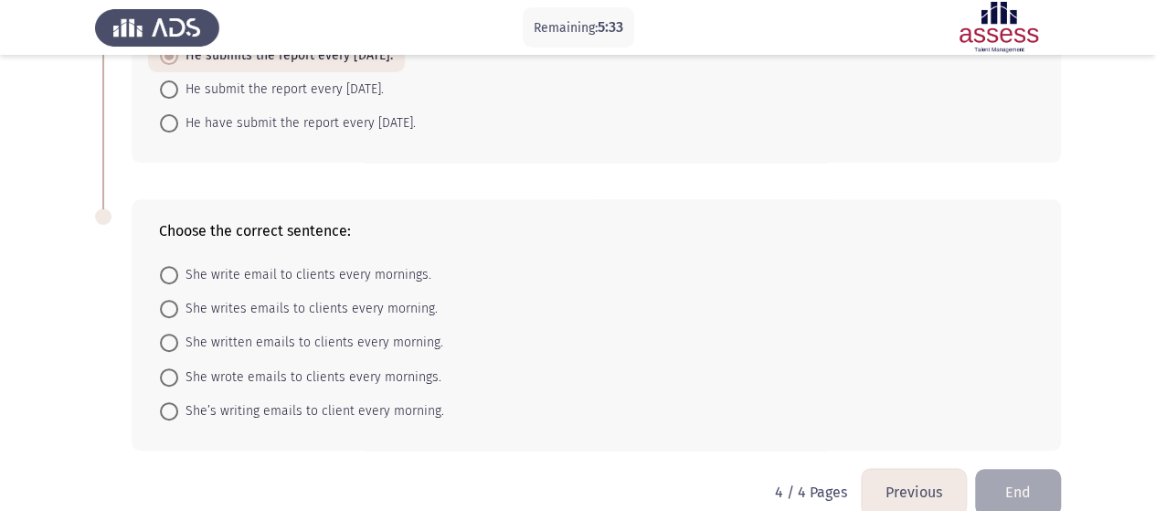
scroll to position [245, 0]
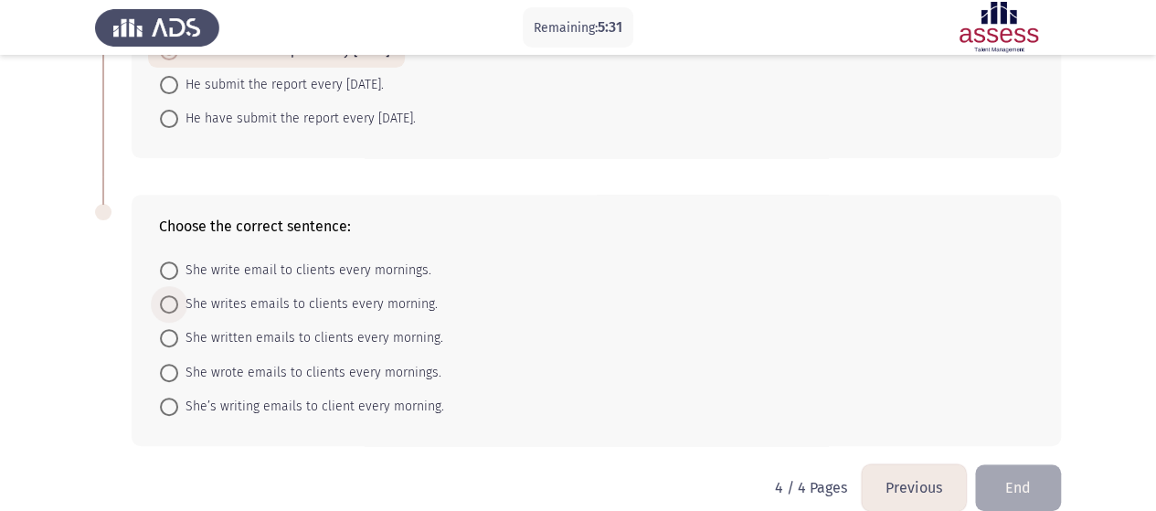
click at [246, 301] on span "She writes emails to clients every morning." at bounding box center [308, 304] width 260 height 22
click at [178, 301] on input "She writes emails to clients every morning." at bounding box center [169, 304] width 18 height 18
radio input "true"
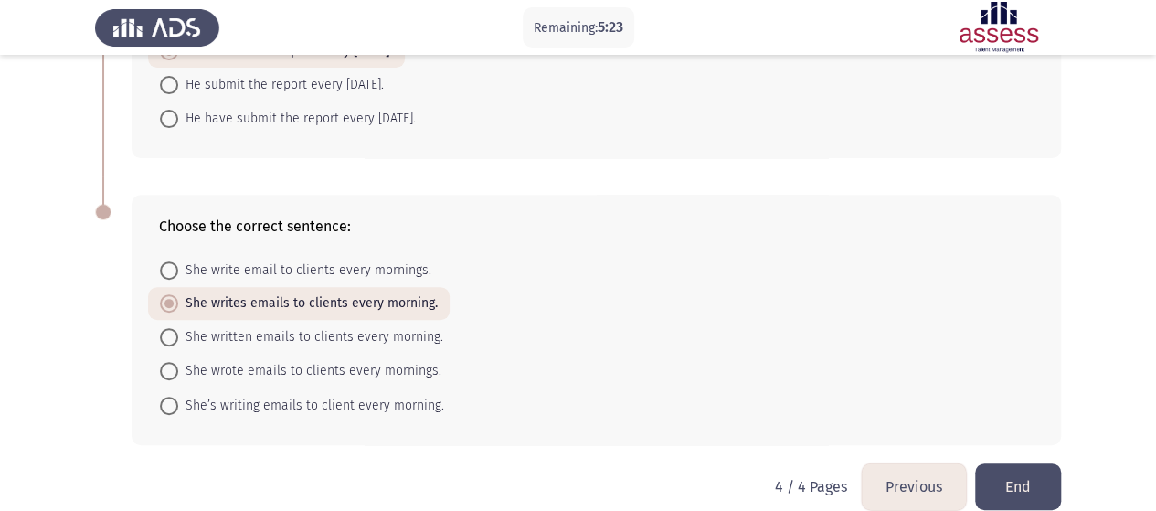
scroll to position [267, 0]
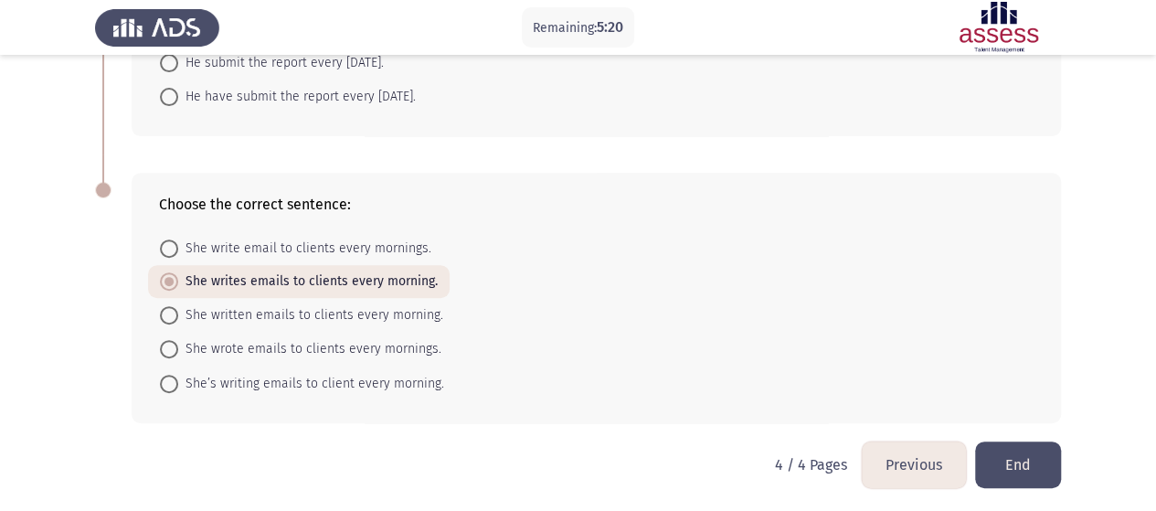
click at [1028, 445] on button "End" at bounding box center [1018, 464] width 86 height 47
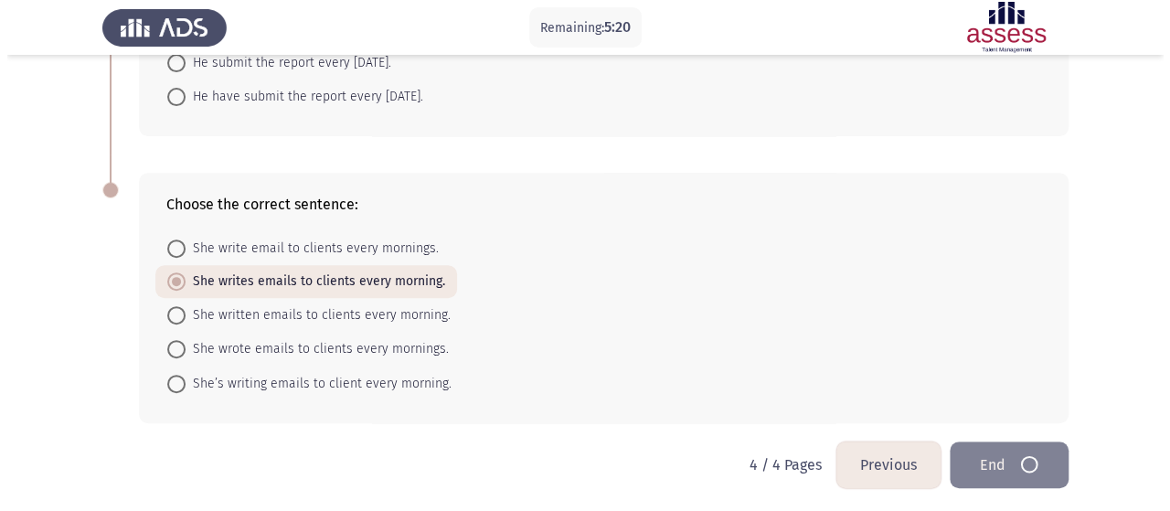
scroll to position [0, 0]
